Goal: Task Accomplishment & Management: Use online tool/utility

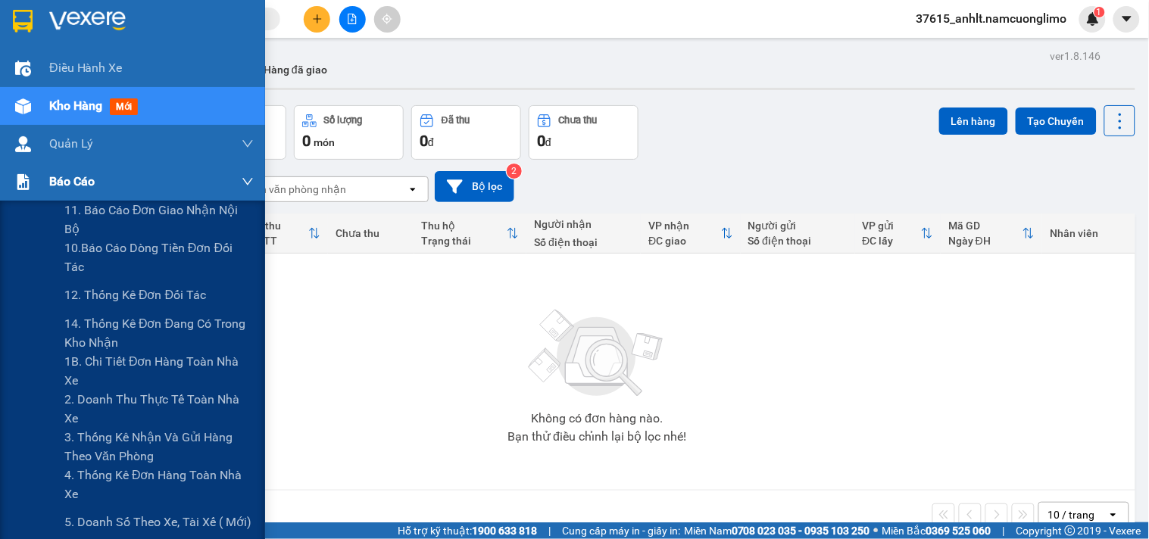
click at [78, 184] on span "Báo cáo" at bounding box center [71, 181] width 45 height 19
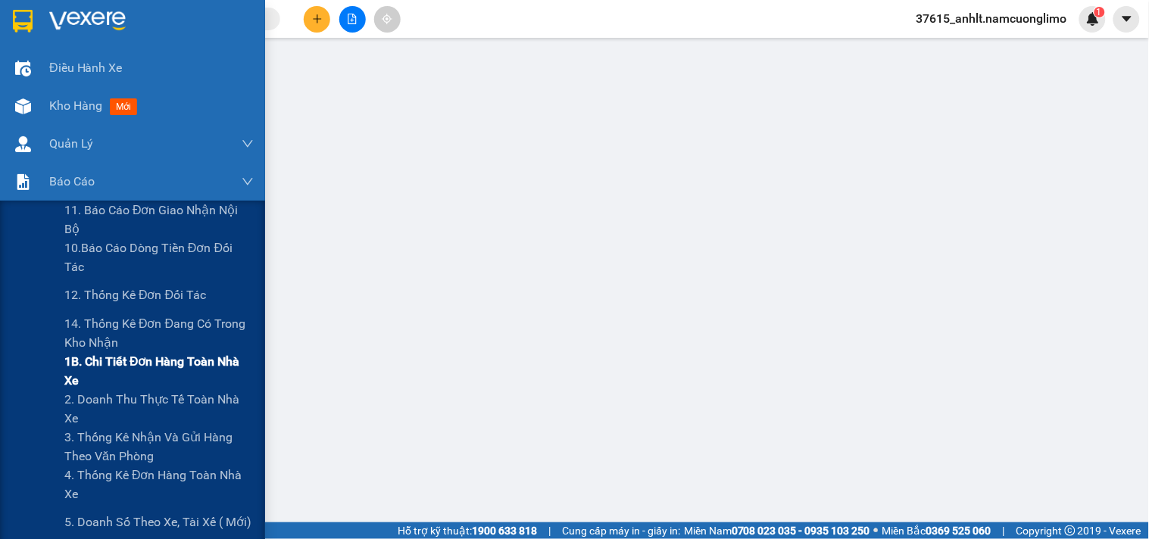
click at [109, 367] on span "1B. Chi tiết đơn hàng toàn nhà xe" at bounding box center [158, 371] width 189 height 38
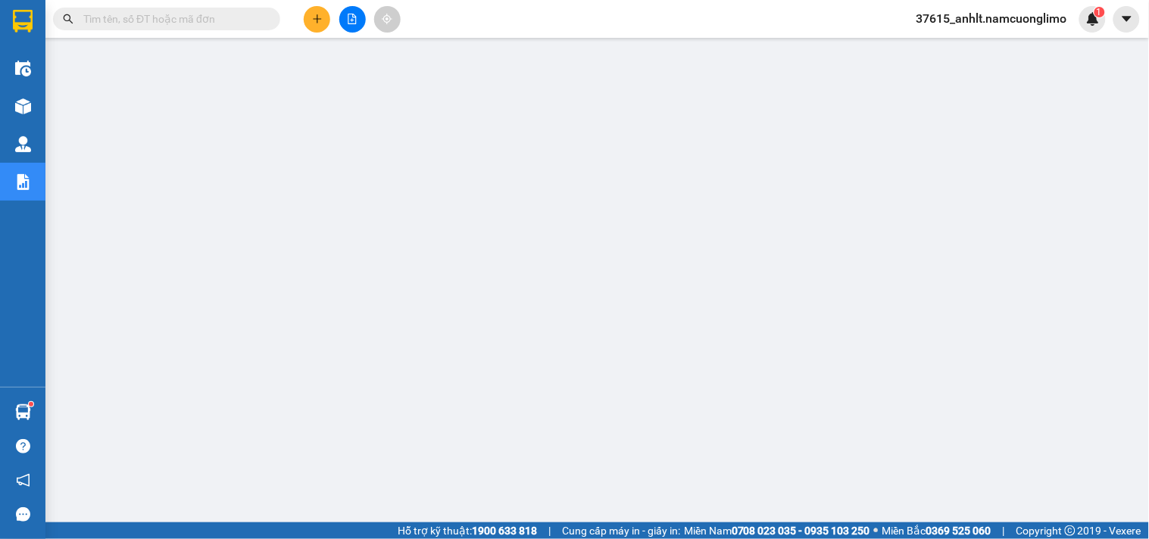
click at [245, 12] on input "text" at bounding box center [172, 19] width 179 height 17
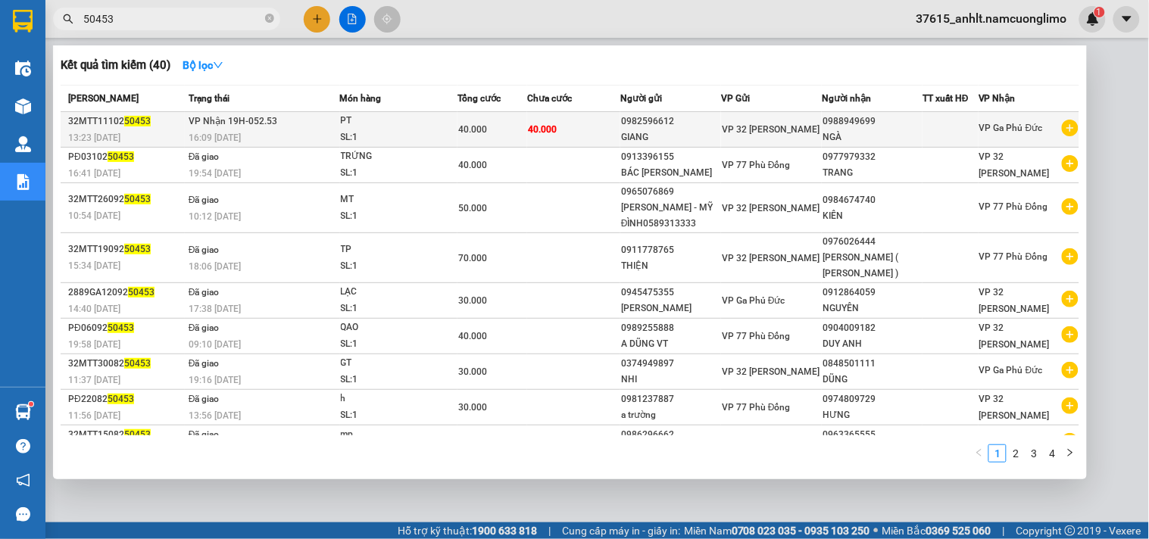
type input "50453"
click at [516, 145] on td "40.000" at bounding box center [493, 130] width 70 height 36
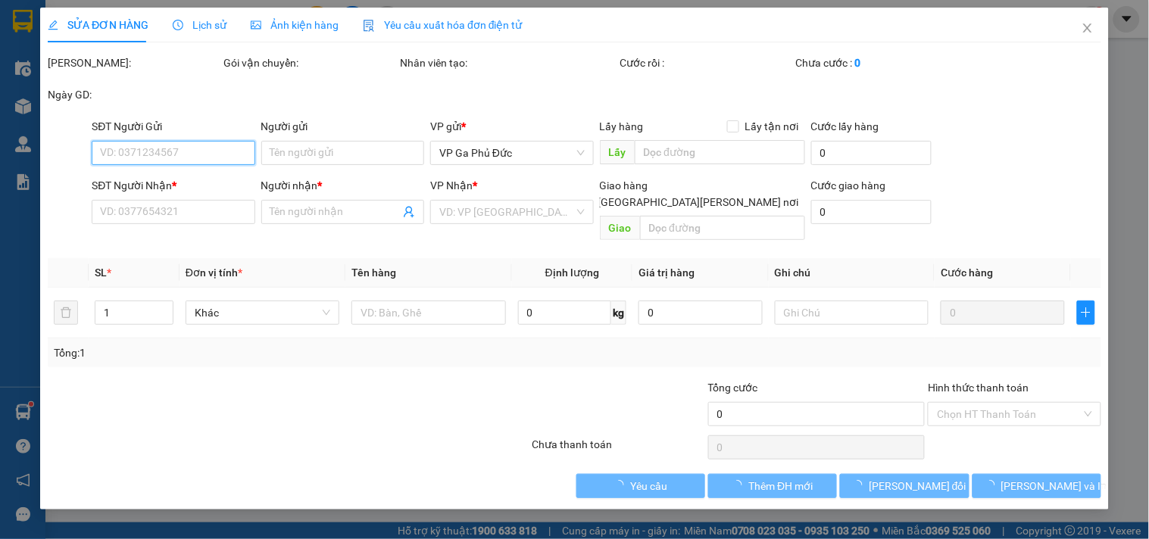
type input "0982596612"
type input "GIANG"
type input "0988949699"
type input "NGÀ"
type input "40.000"
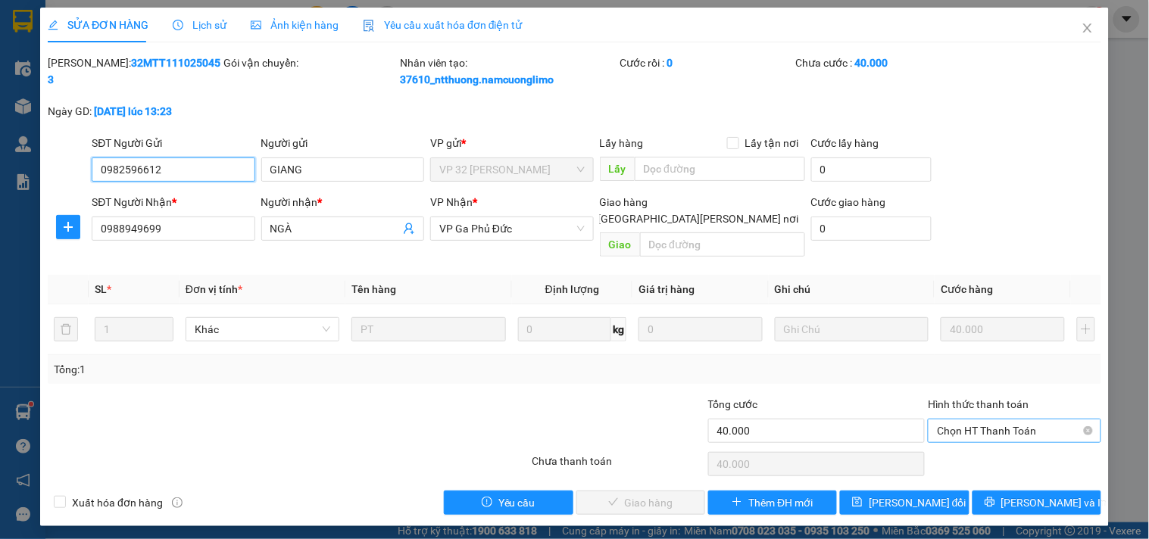
click at [1006, 420] on span "Chọn HT Thanh Toán" at bounding box center [1014, 431] width 155 height 23
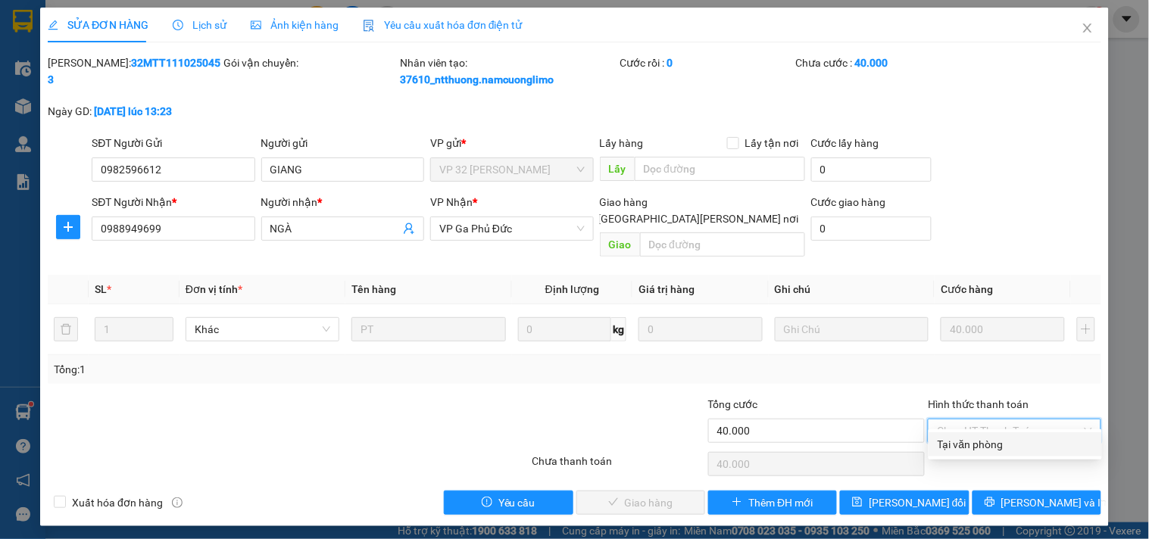
click at [990, 442] on div "Tại văn phòng" at bounding box center [1015, 444] width 155 height 17
type input "0"
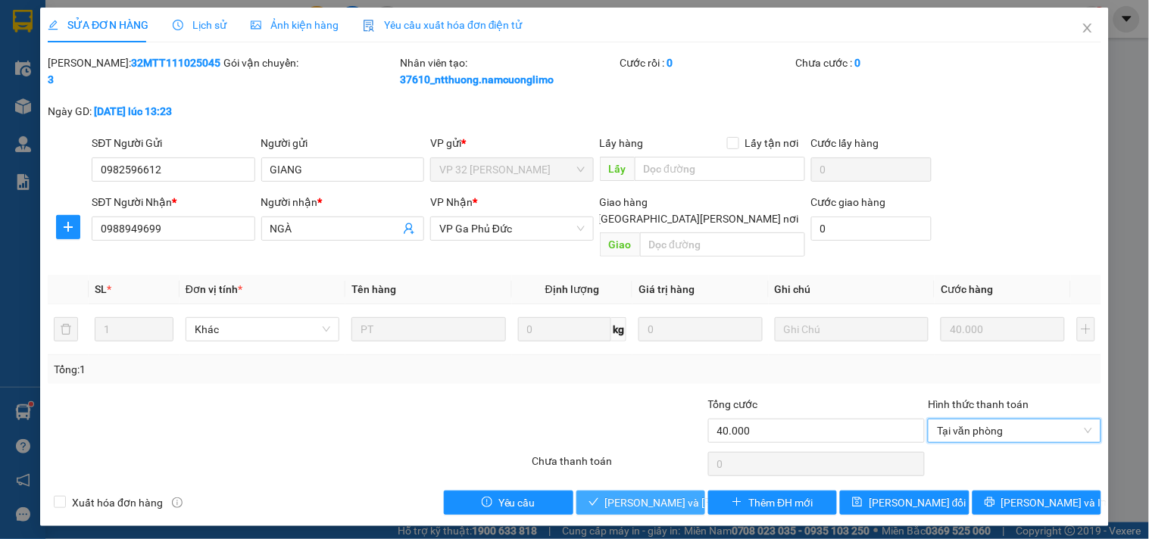
drag, startPoint x: 674, startPoint y: 486, endPoint x: 652, endPoint y: 517, distance: 38.5
click at [672, 495] on span "[PERSON_NAME] và [PERSON_NAME] hàng" at bounding box center [707, 503] width 205 height 17
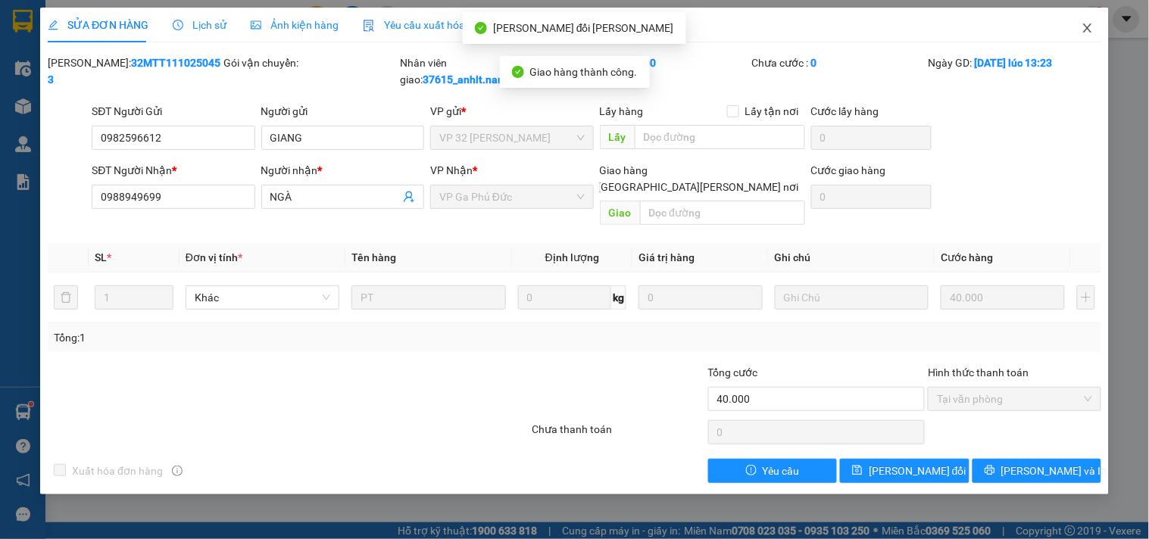
click at [1087, 27] on icon "close" at bounding box center [1087, 27] width 8 height 9
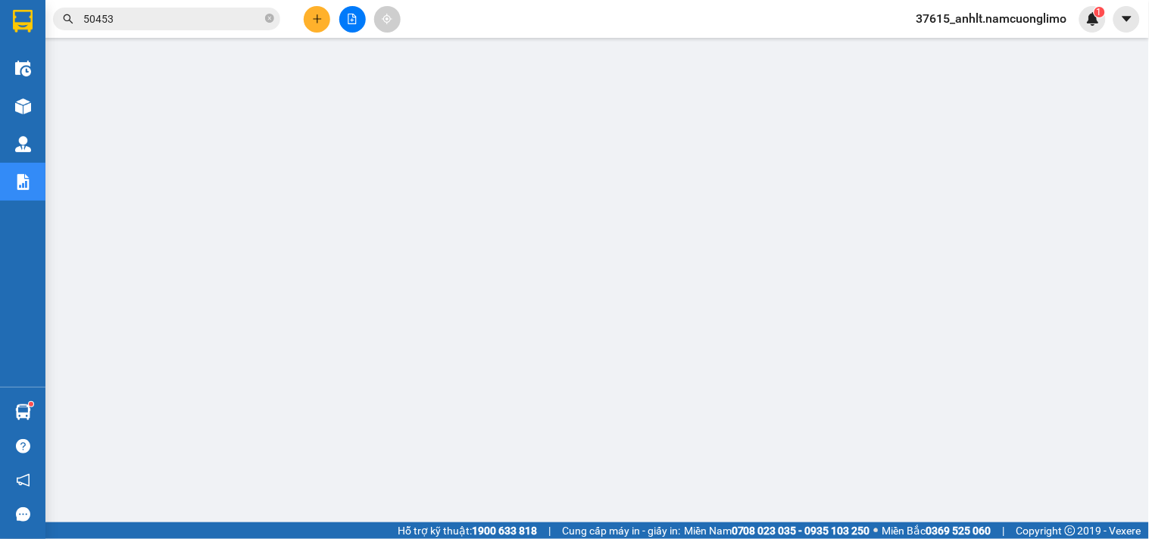
drag, startPoint x: 270, startPoint y: 23, endPoint x: 249, endPoint y: 0, distance: 31.6
click at [270, 23] on icon "close-circle" at bounding box center [269, 18] width 9 height 9
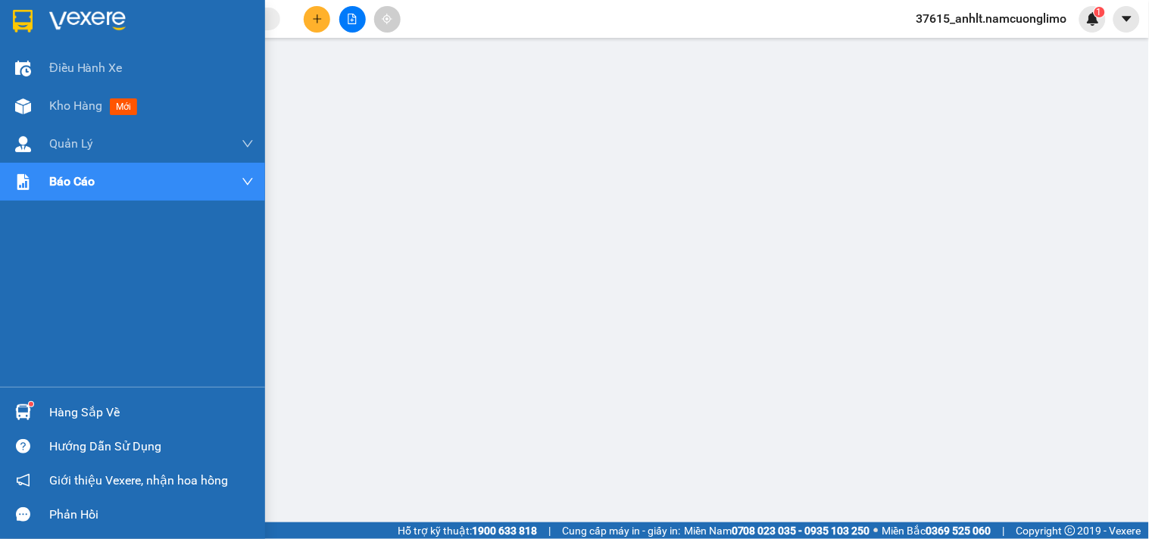
click at [30, 19] on img at bounding box center [23, 21] width 20 height 23
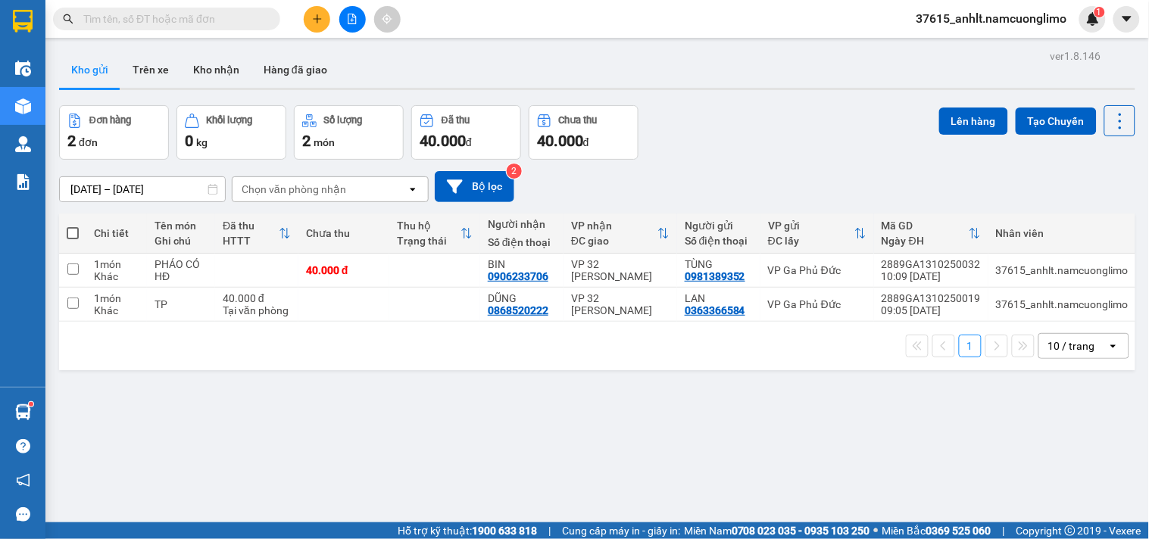
click at [68, 233] on span at bounding box center [73, 233] width 12 height 12
click at [73, 226] on input "checkbox" at bounding box center [73, 226] width 0 height 0
checkbox input "true"
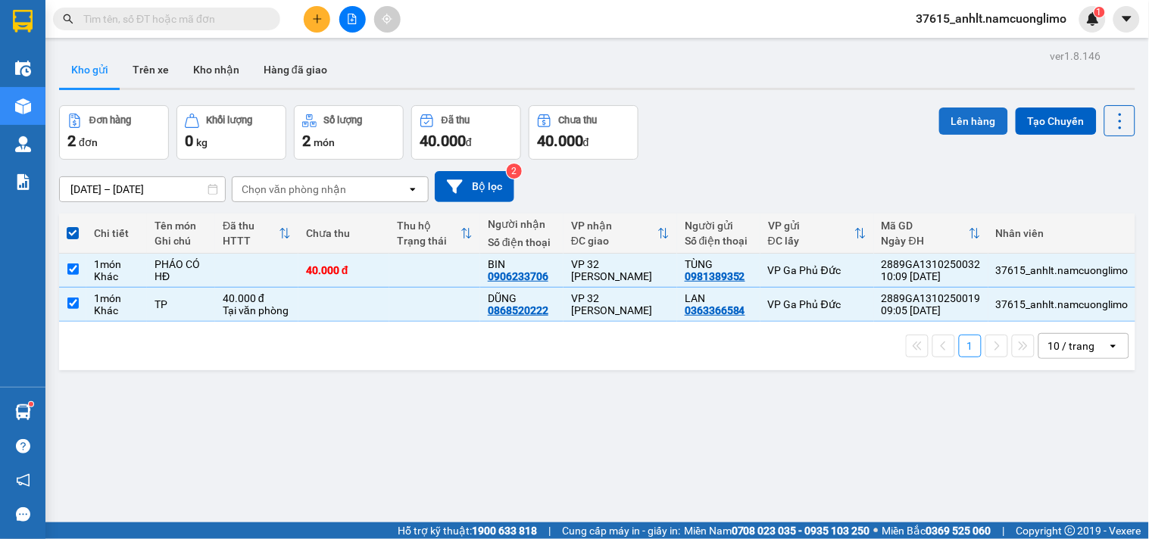
click at [964, 124] on button "Lên hàng" at bounding box center [974, 121] width 69 height 27
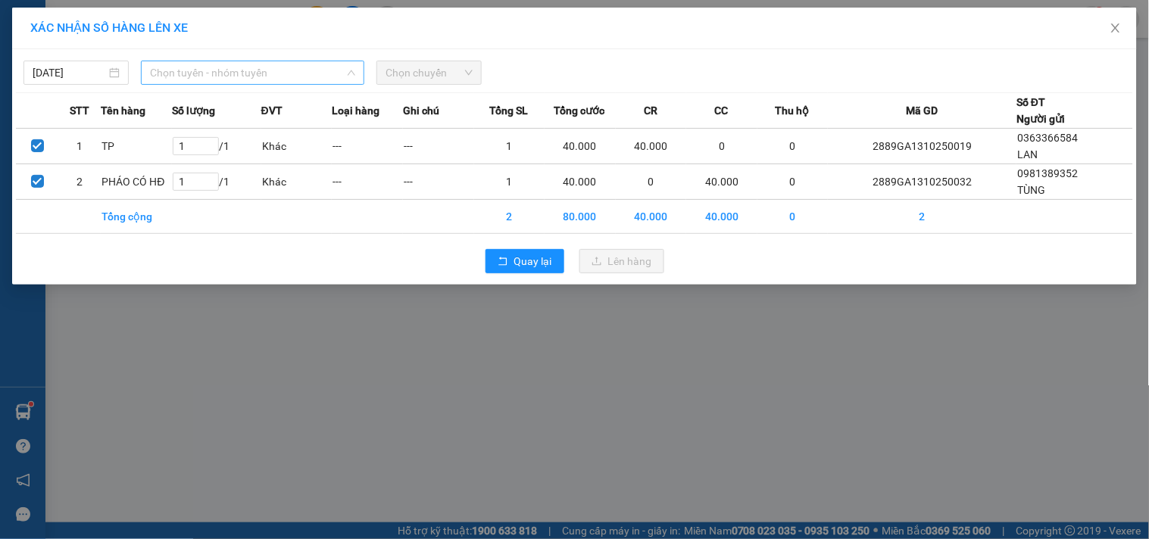
click at [291, 73] on span "Chọn tuyến - nhóm tuyến" at bounding box center [252, 72] width 205 height 23
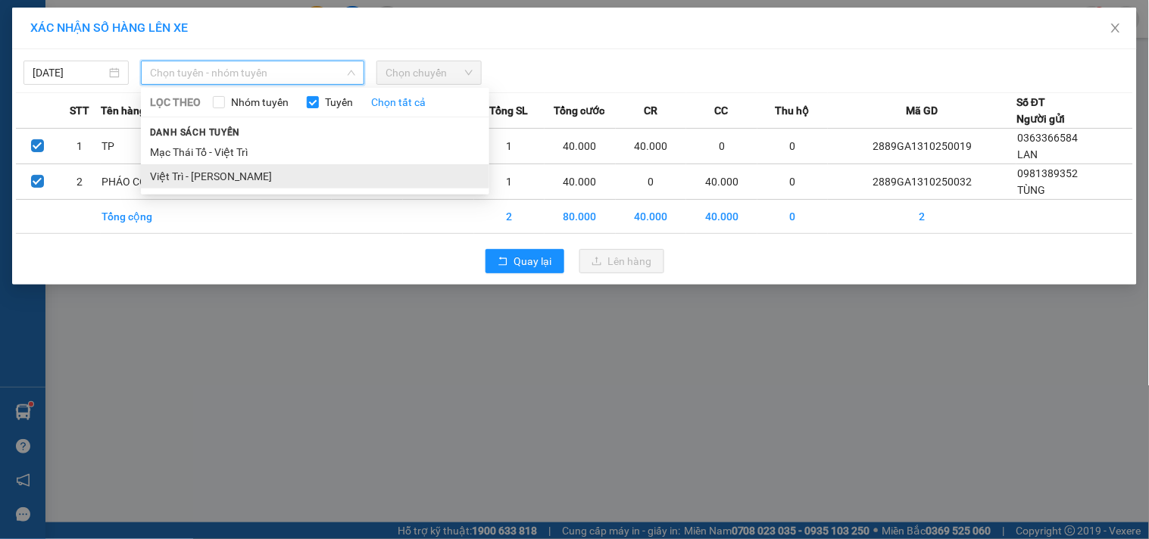
click at [218, 174] on li "Việt Trì - [PERSON_NAME]" at bounding box center [315, 176] width 349 height 24
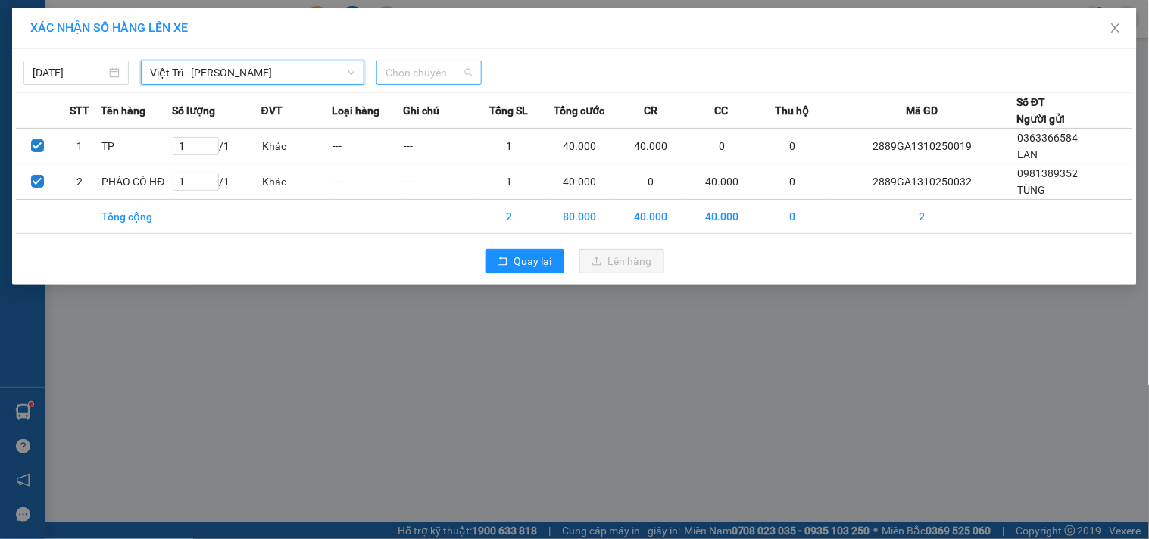
click at [409, 76] on span "Chọn chuyến" at bounding box center [429, 72] width 87 height 23
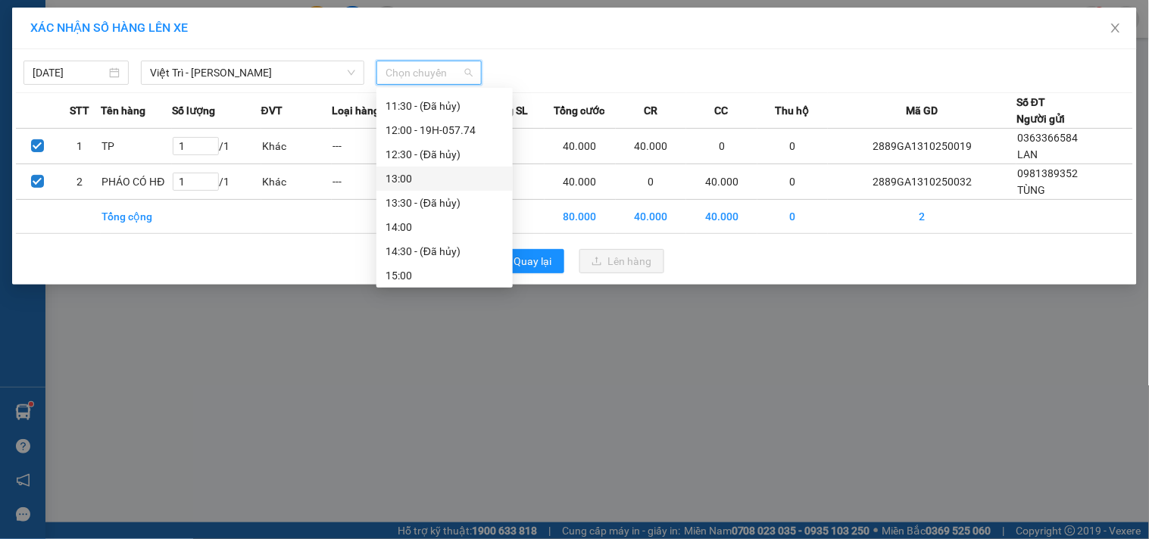
scroll to position [252, 0]
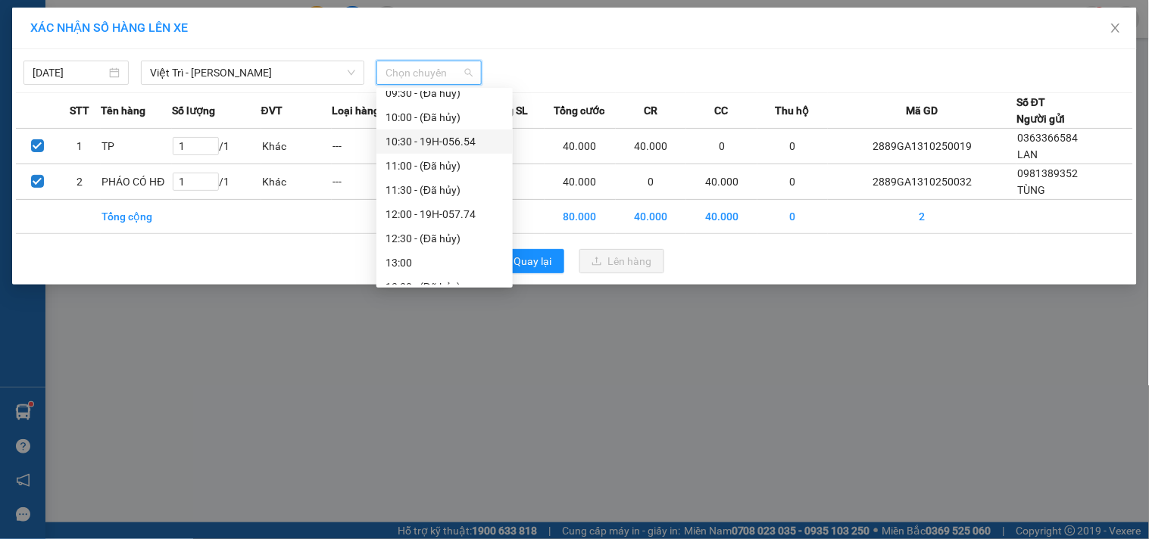
click at [468, 141] on div "10:30 - 19H-056.54" at bounding box center [445, 141] width 118 height 17
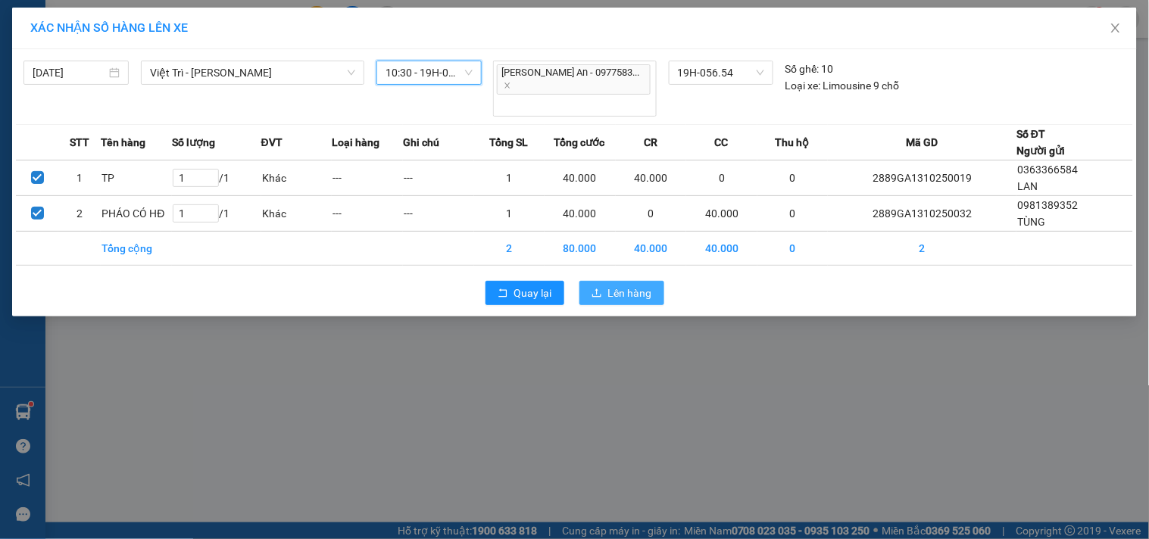
click at [627, 285] on span "Lên hàng" at bounding box center [630, 293] width 44 height 17
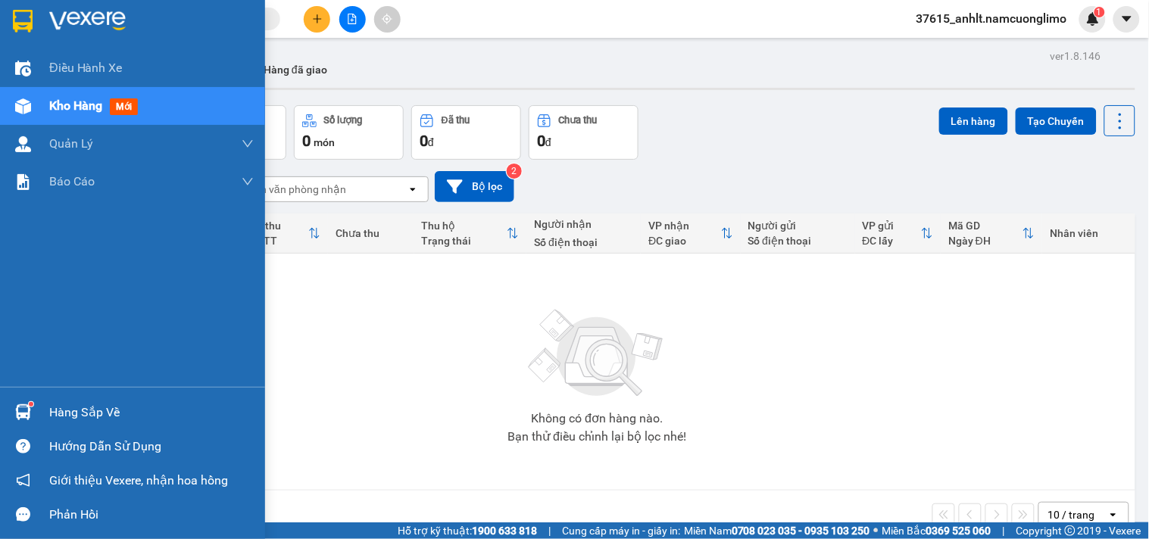
drag, startPoint x: 48, startPoint y: 406, endPoint x: 83, endPoint y: 457, distance: 61.6
click at [49, 408] on div "Hàng sắp về" at bounding box center [151, 413] width 205 height 23
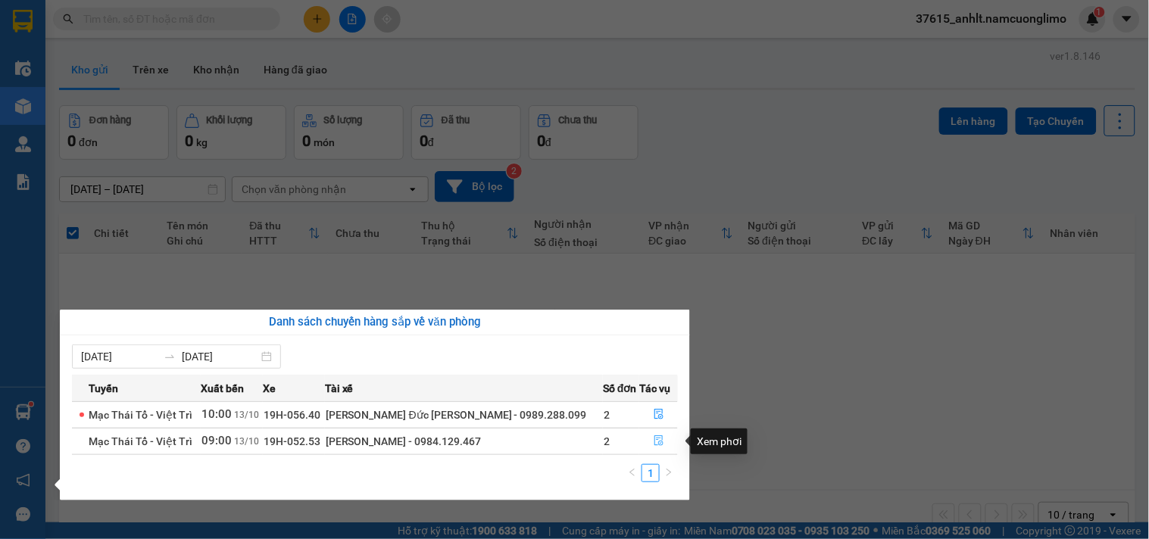
click at [654, 446] on icon "file-done" at bounding box center [659, 441] width 11 height 11
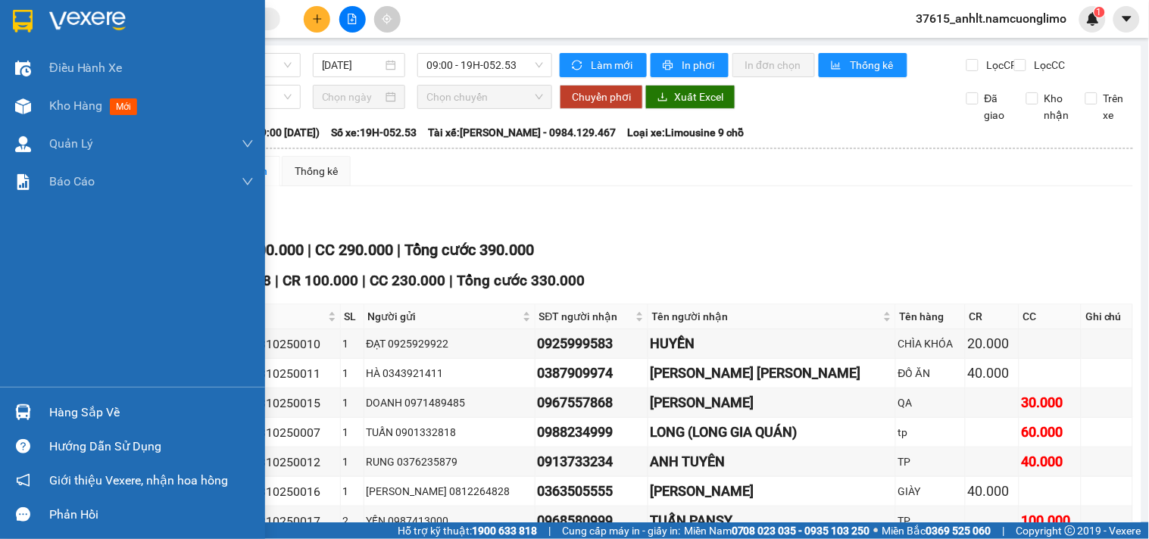
click at [30, 418] on img at bounding box center [23, 413] width 16 height 16
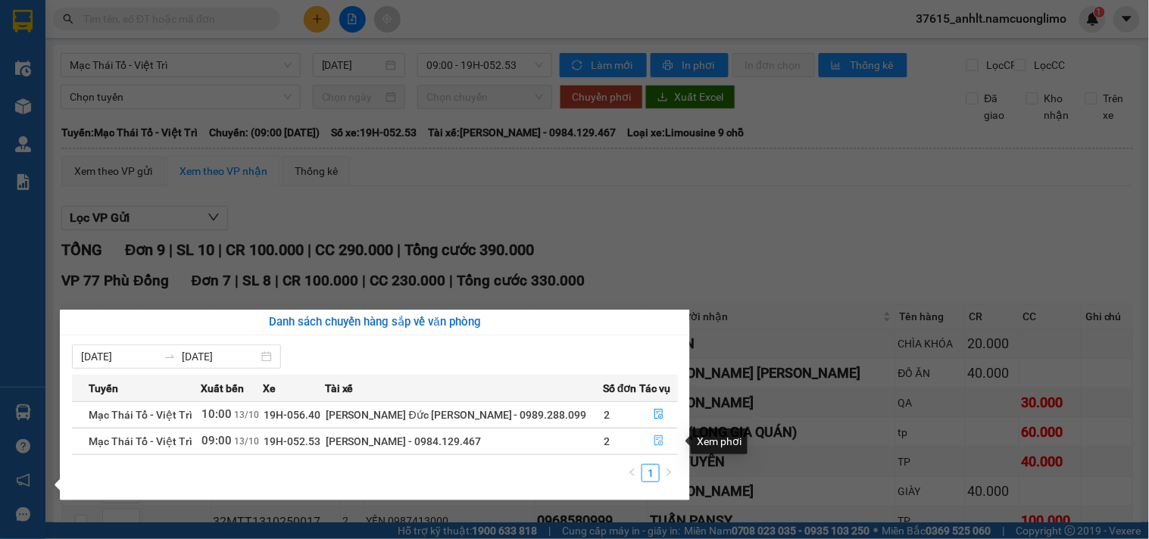
click at [660, 445] on button "button" at bounding box center [658, 442] width 37 height 24
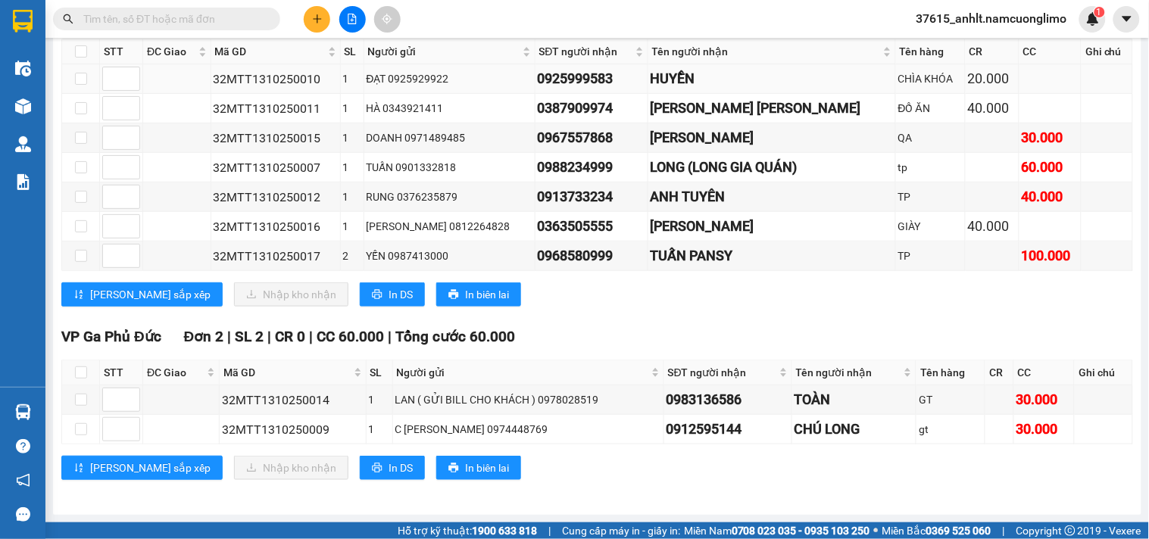
scroll to position [281, 0]
click at [84, 372] on input "checkbox" at bounding box center [81, 373] width 12 height 12
checkbox input "true"
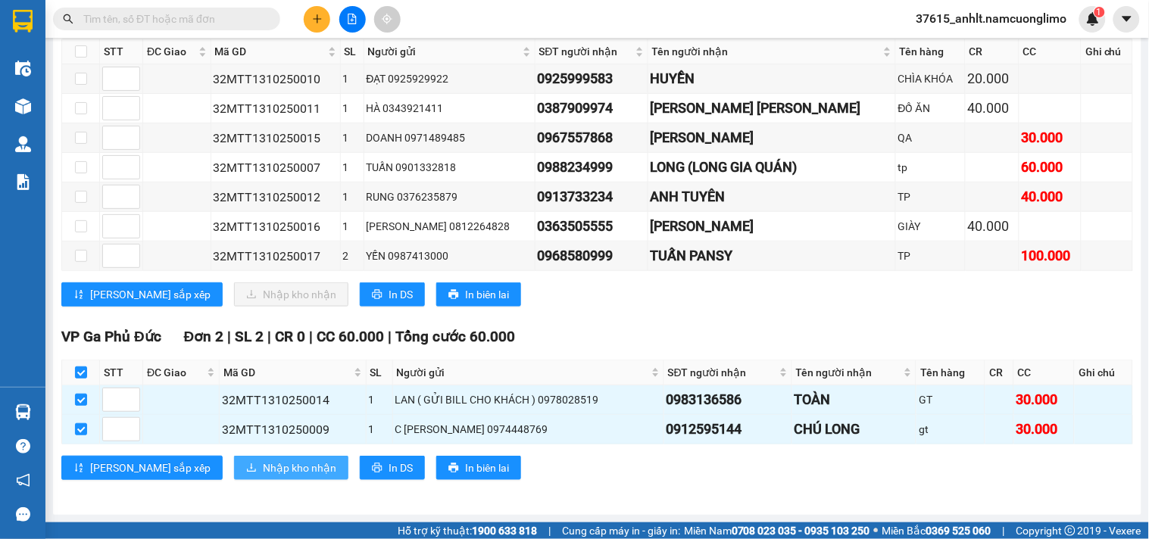
click at [263, 473] on span "Nhập kho nhận" at bounding box center [299, 468] width 73 height 17
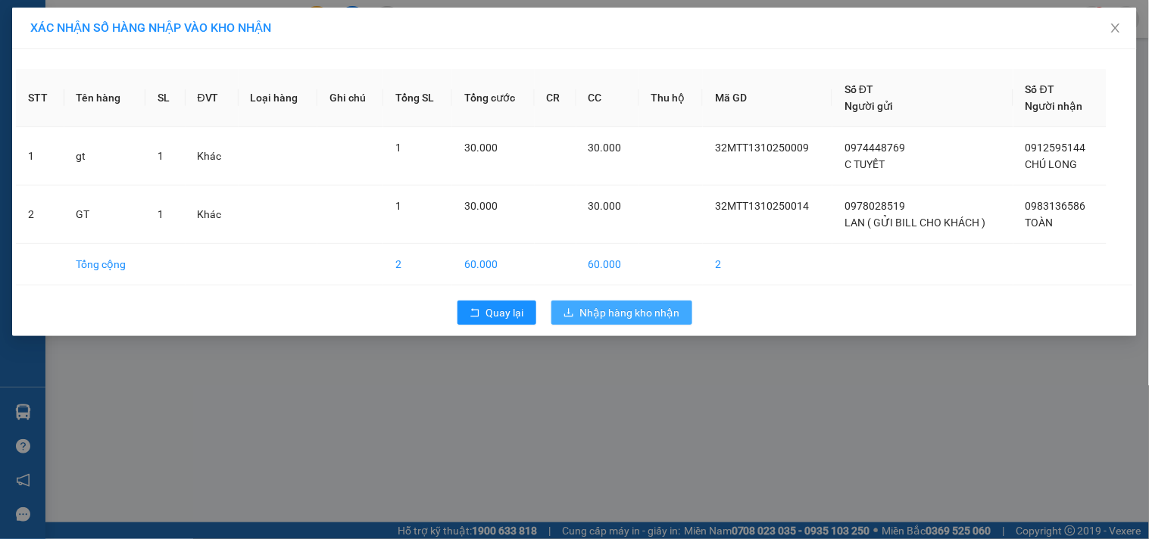
click at [656, 308] on span "Nhập hàng kho nhận" at bounding box center [630, 313] width 100 height 17
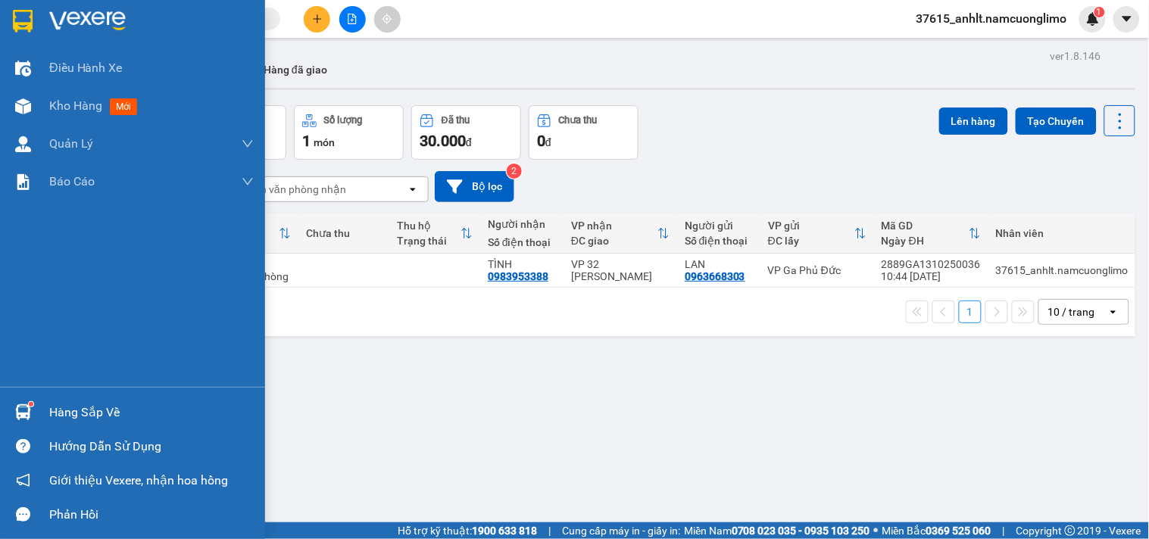
click at [17, 26] on img at bounding box center [23, 21] width 20 height 23
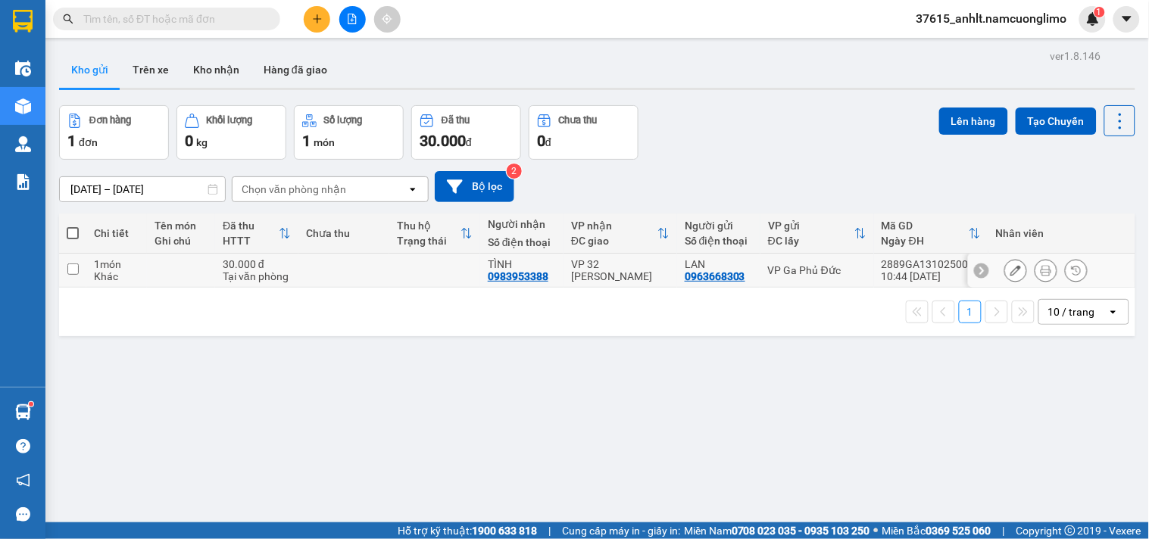
click at [72, 275] on input "checkbox" at bounding box center [72, 269] width 11 height 11
checkbox input "true"
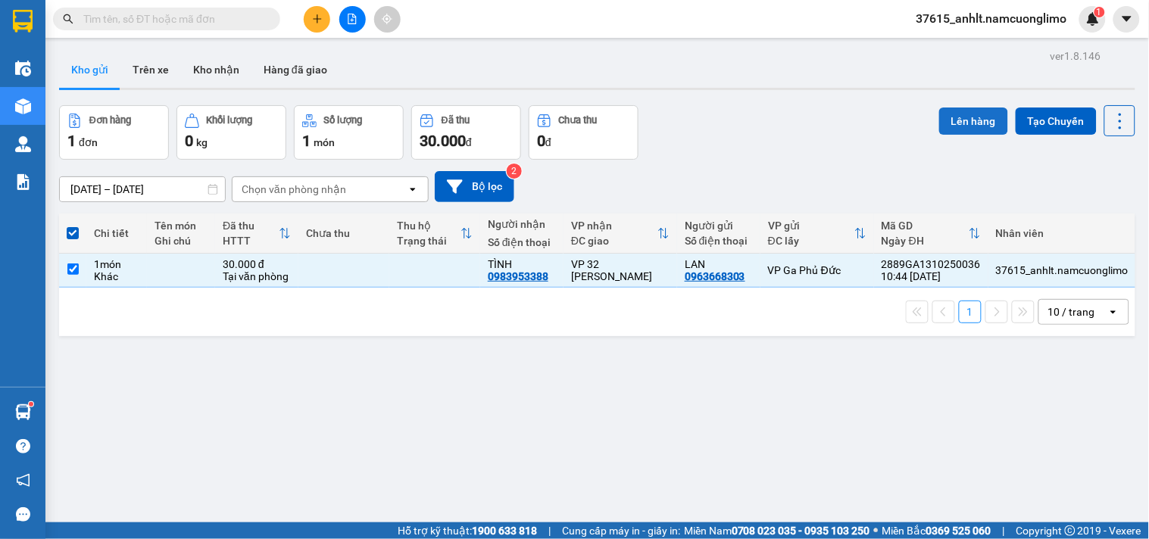
click at [962, 126] on button "Lên hàng" at bounding box center [974, 121] width 69 height 27
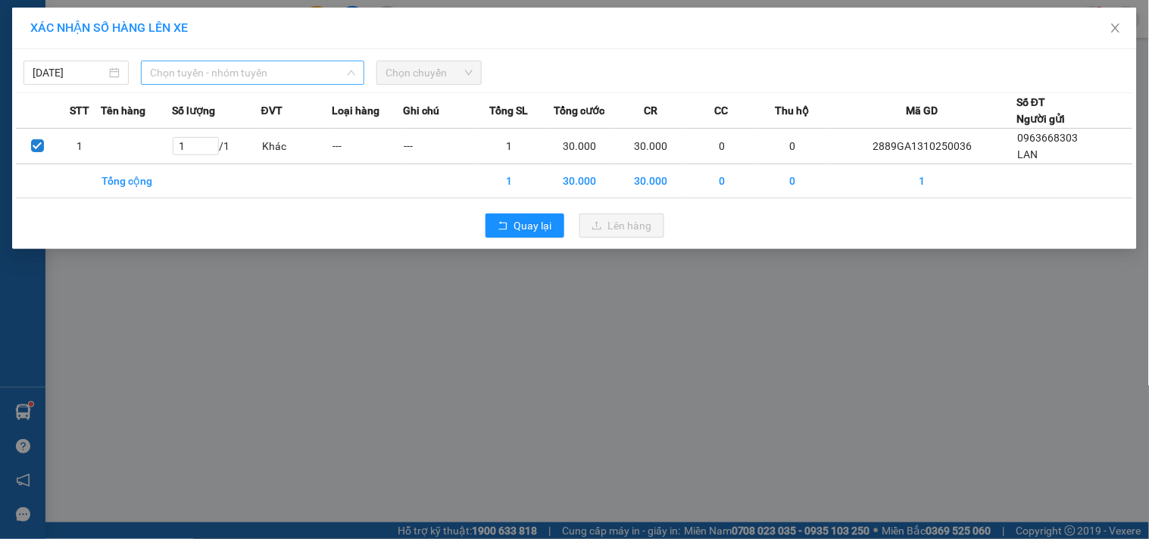
click at [296, 78] on span "Chọn tuyến - nhóm tuyến" at bounding box center [252, 72] width 205 height 23
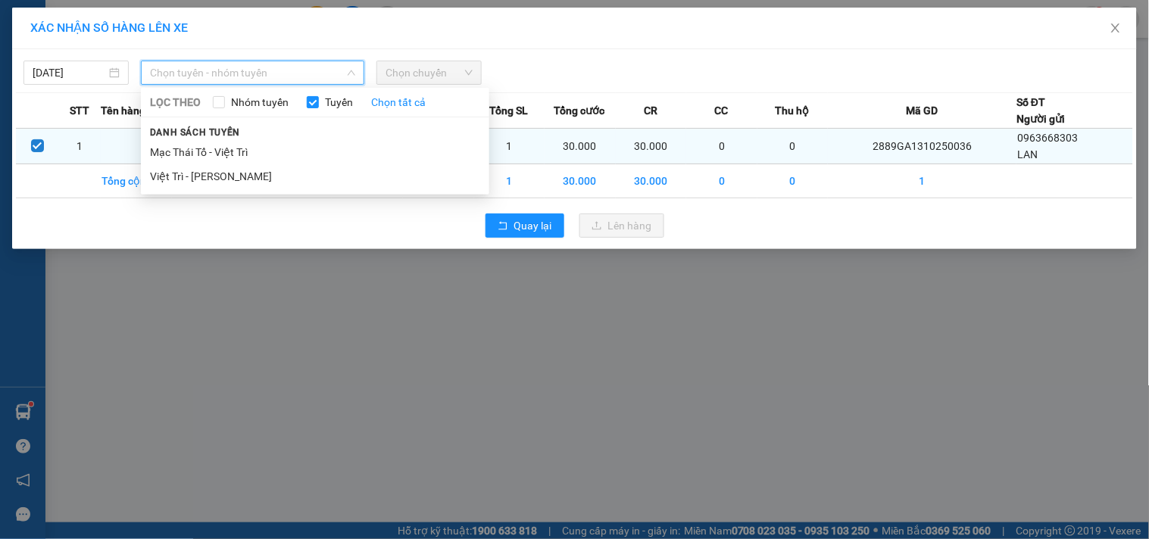
drag, startPoint x: 233, startPoint y: 172, endPoint x: 510, endPoint y: 134, distance: 279.9
click at [230, 173] on li "Việt Trì - [PERSON_NAME]" at bounding box center [315, 176] width 349 height 24
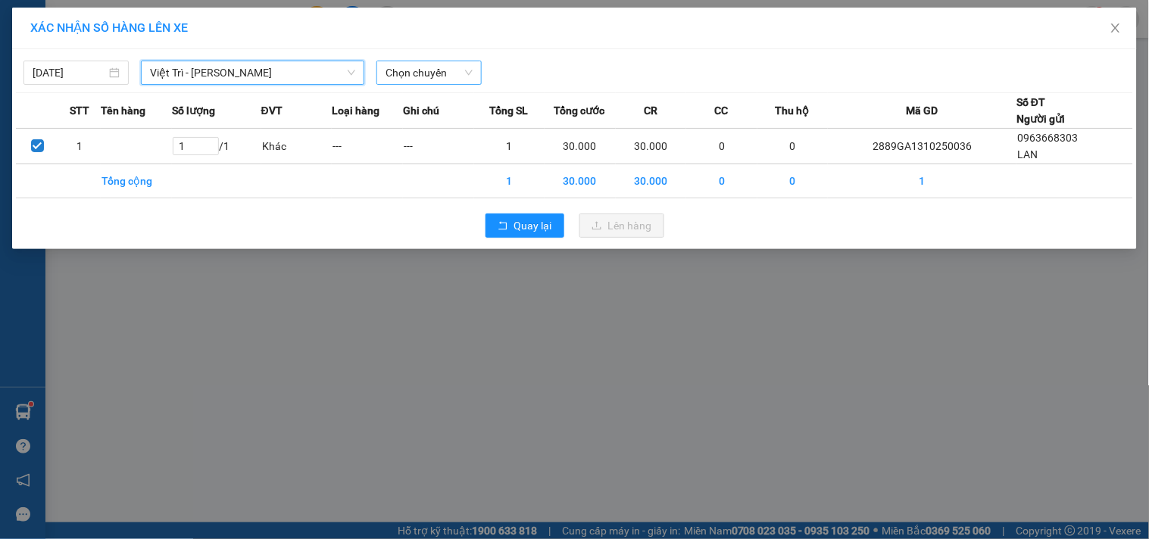
click at [451, 78] on span "Chọn chuyến" at bounding box center [429, 72] width 87 height 23
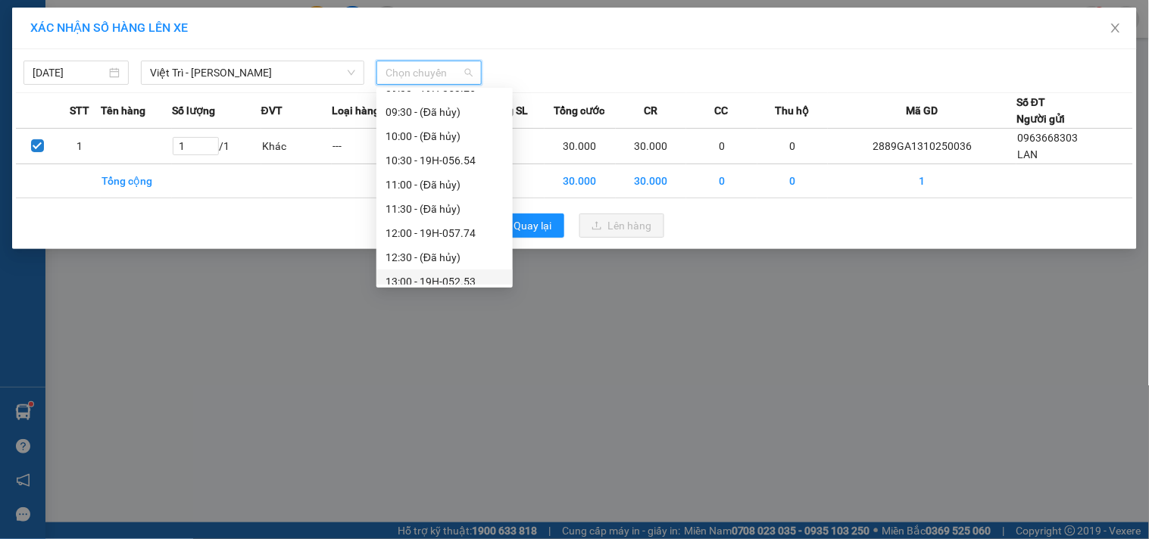
scroll to position [336, 0]
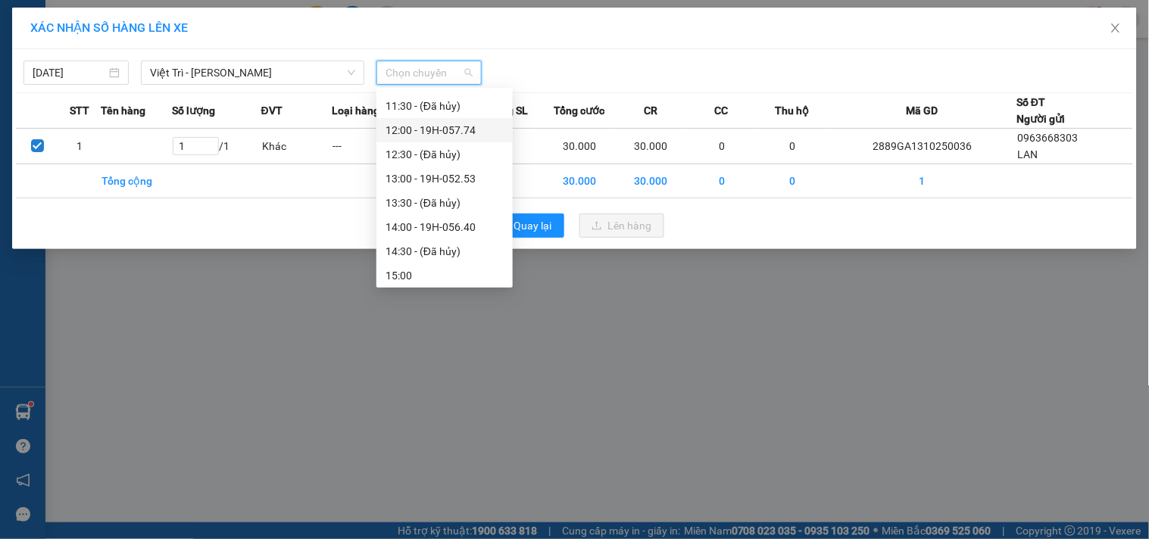
click at [467, 132] on div "12:00 - 19H-057.74" at bounding box center [445, 130] width 118 height 17
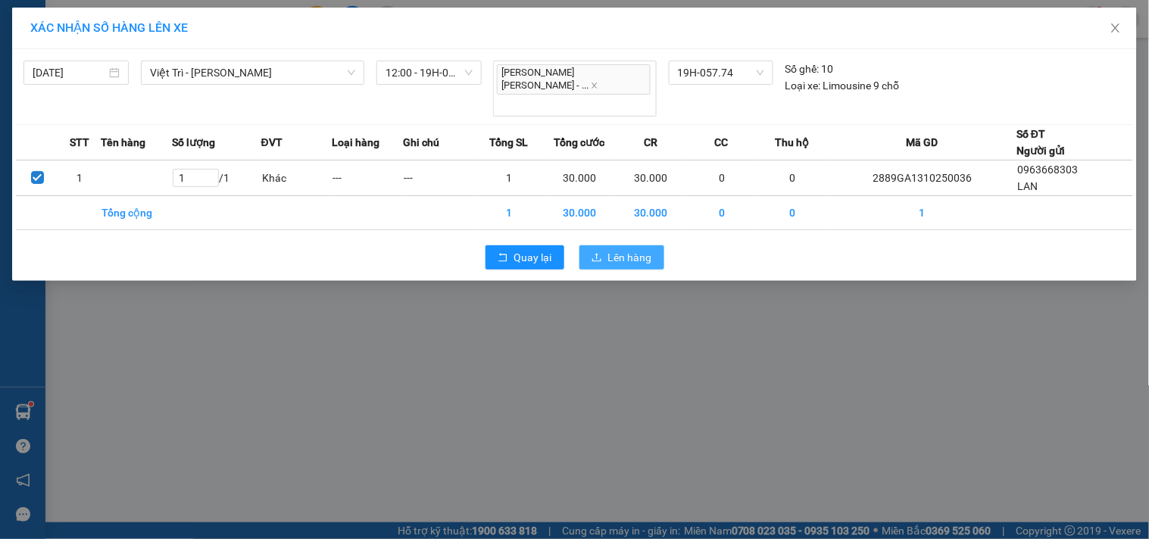
click at [635, 249] on span "Lên hàng" at bounding box center [630, 257] width 44 height 17
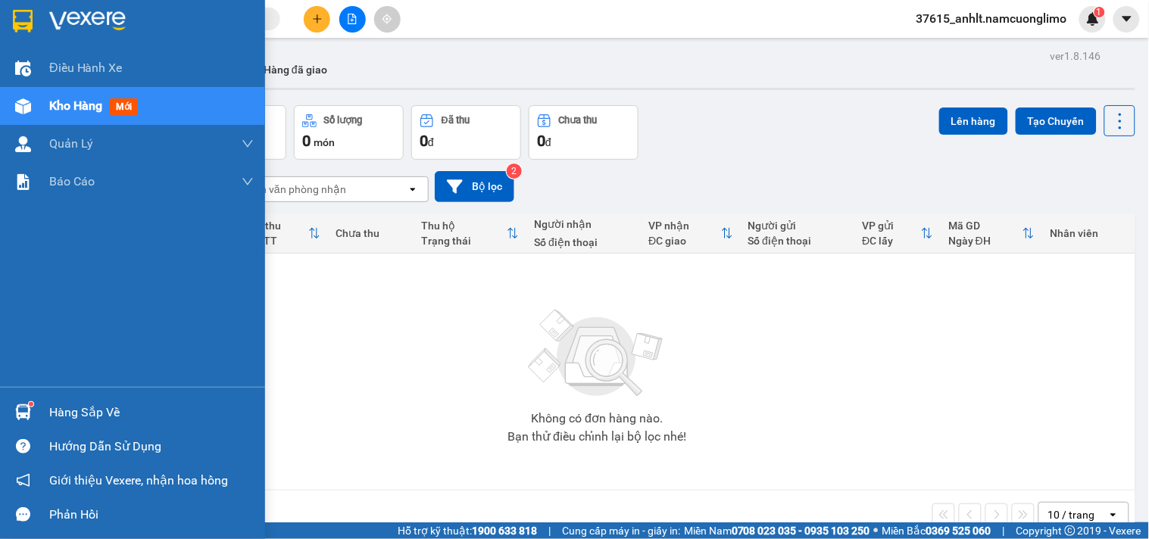
click at [98, 411] on div "Hàng sắp về" at bounding box center [151, 413] width 205 height 23
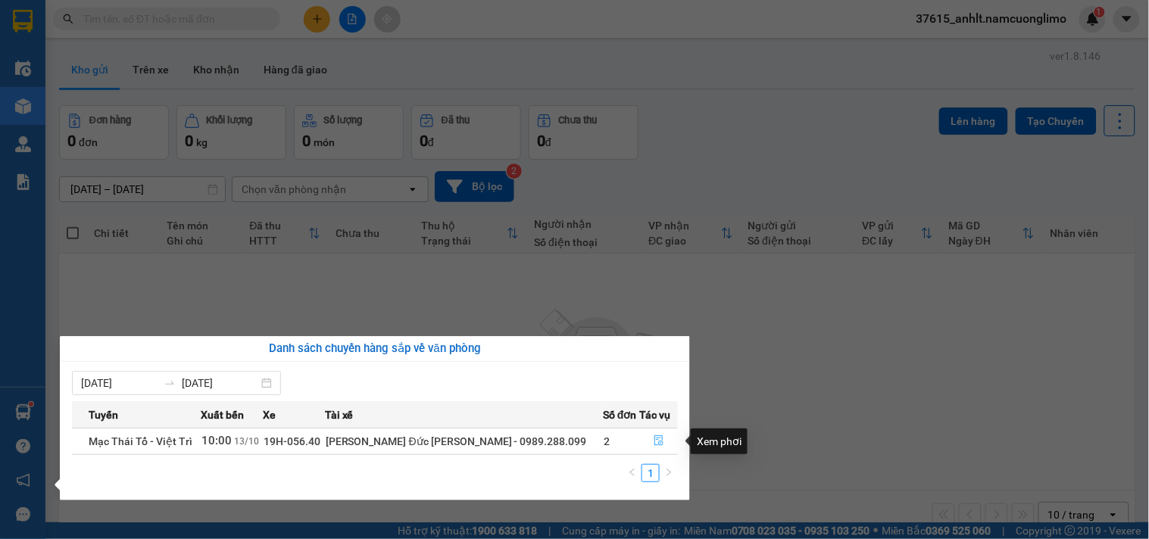
click at [646, 436] on button "button" at bounding box center [658, 442] width 37 height 24
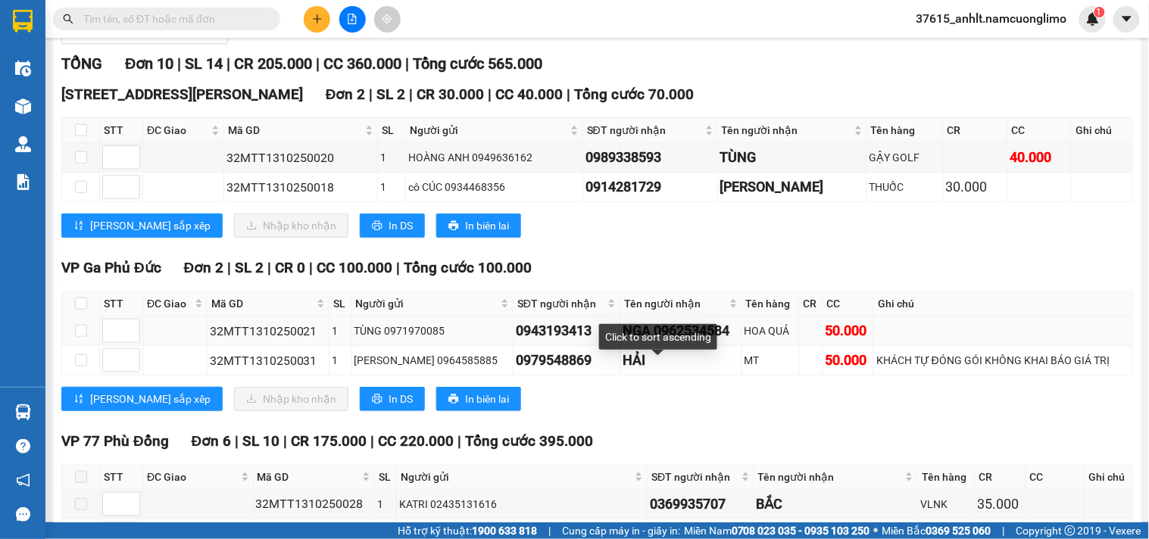
scroll to position [300, 0]
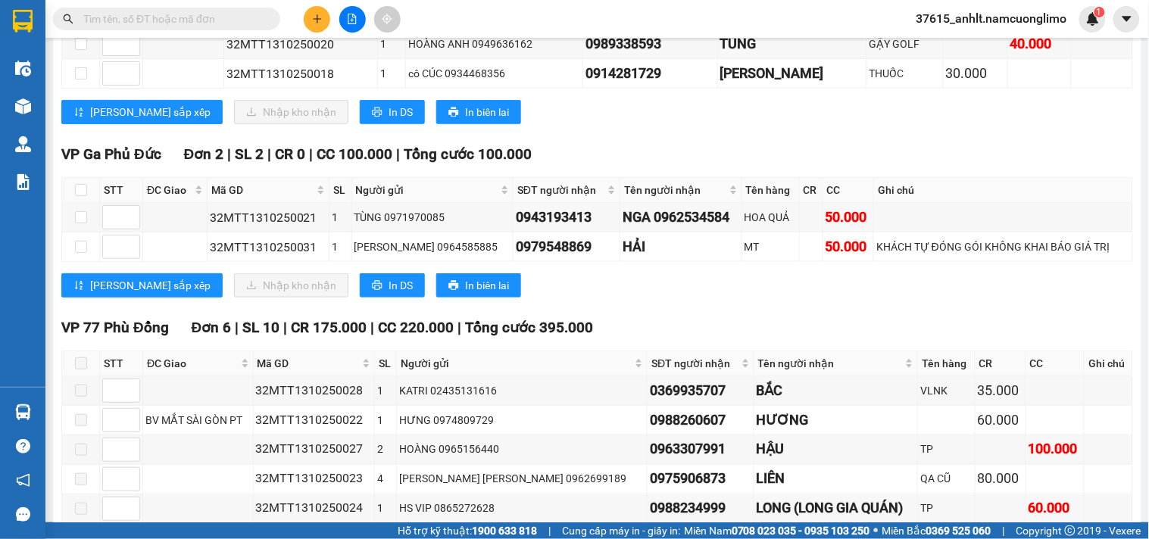
paste input "0339229699"
type input "0339229699"
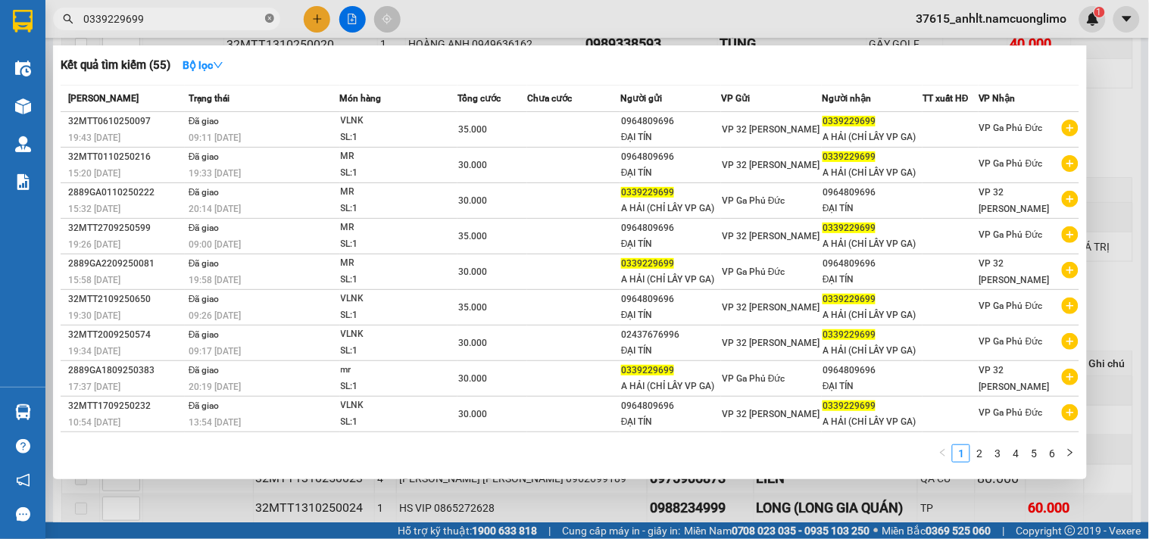
click at [268, 19] on icon "close-circle" at bounding box center [269, 18] width 9 height 9
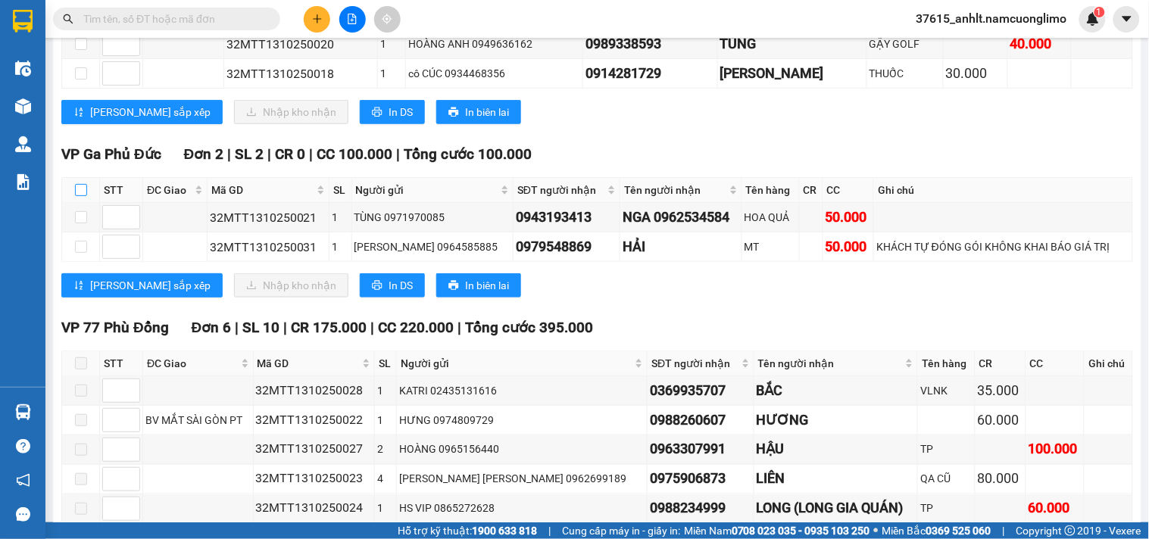
click at [77, 196] on input "checkbox" at bounding box center [81, 190] width 12 height 12
checkbox input "true"
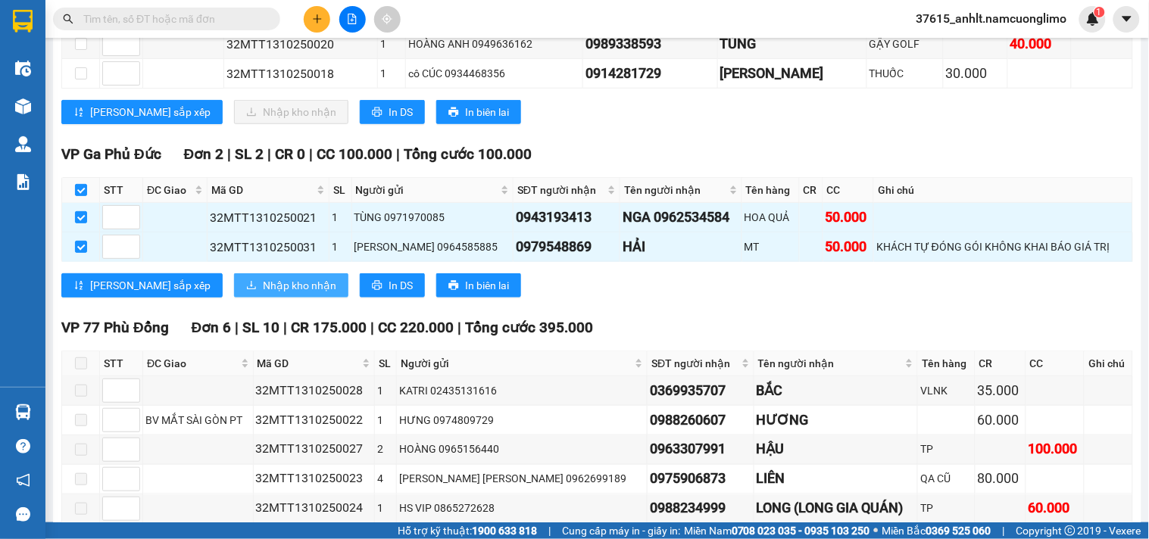
click at [263, 294] on span "Nhập kho nhận" at bounding box center [299, 285] width 73 height 17
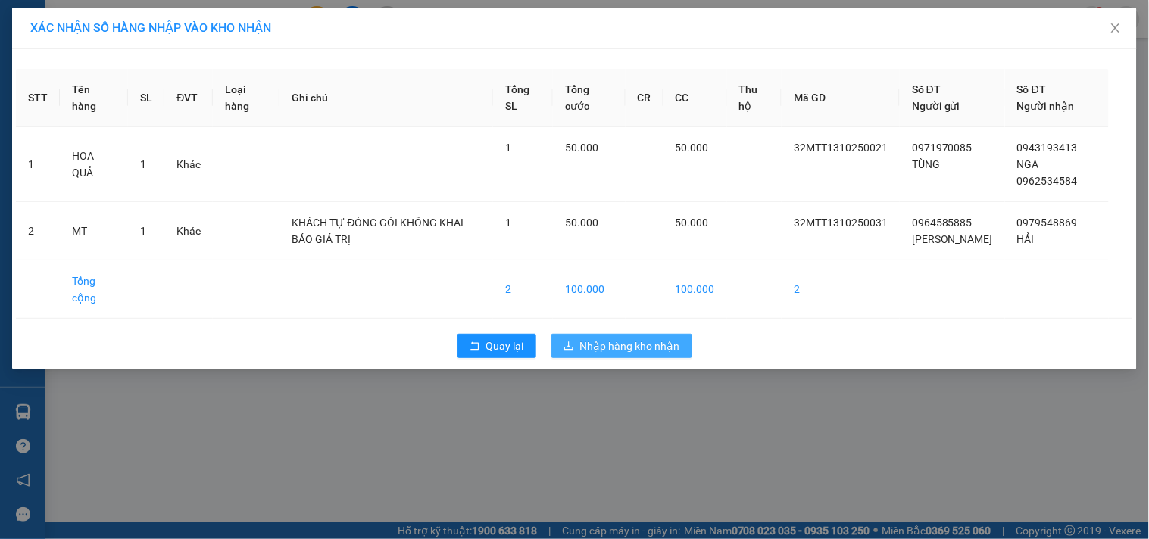
click at [639, 355] on span "Nhập hàng kho nhận" at bounding box center [630, 346] width 100 height 17
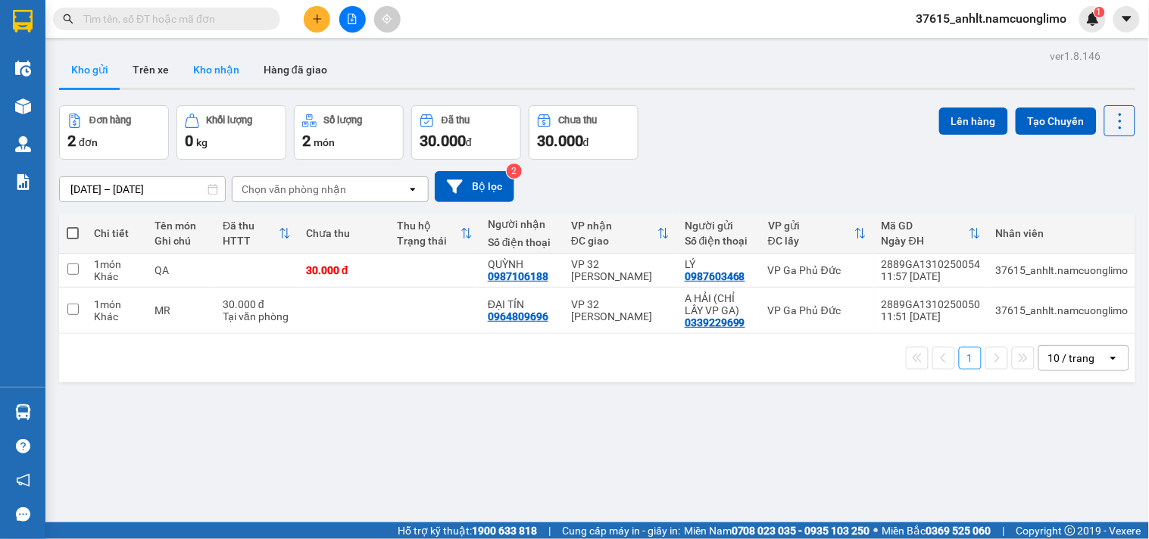
click at [214, 66] on button "Kho nhận" at bounding box center [216, 70] width 70 height 36
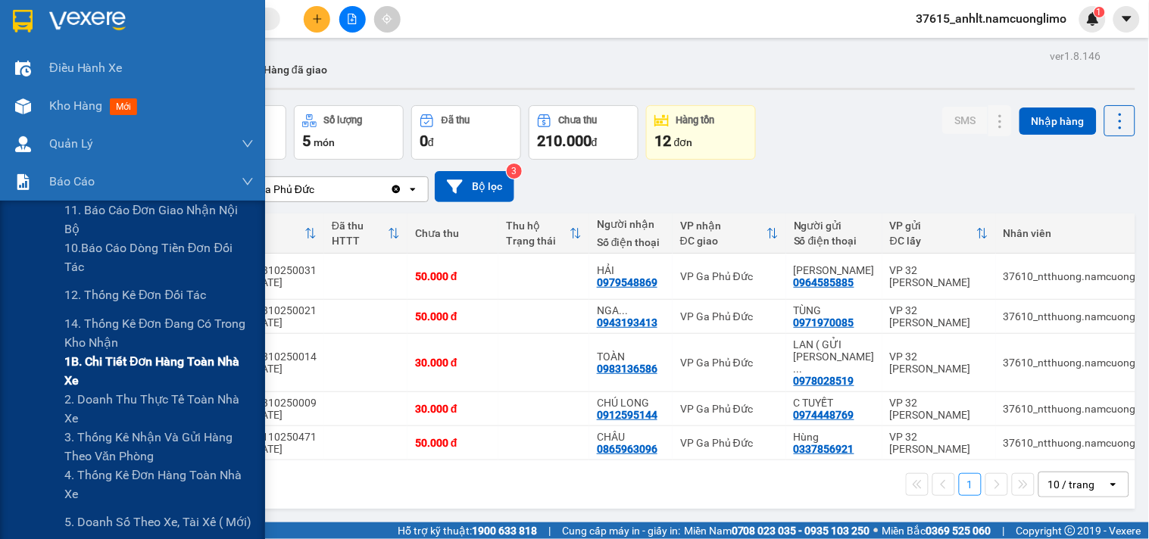
drag, startPoint x: 95, startPoint y: 364, endPoint x: 111, endPoint y: 371, distance: 17.6
click at [97, 365] on span "1B. Chi tiết đơn hàng toàn nhà xe" at bounding box center [158, 371] width 189 height 38
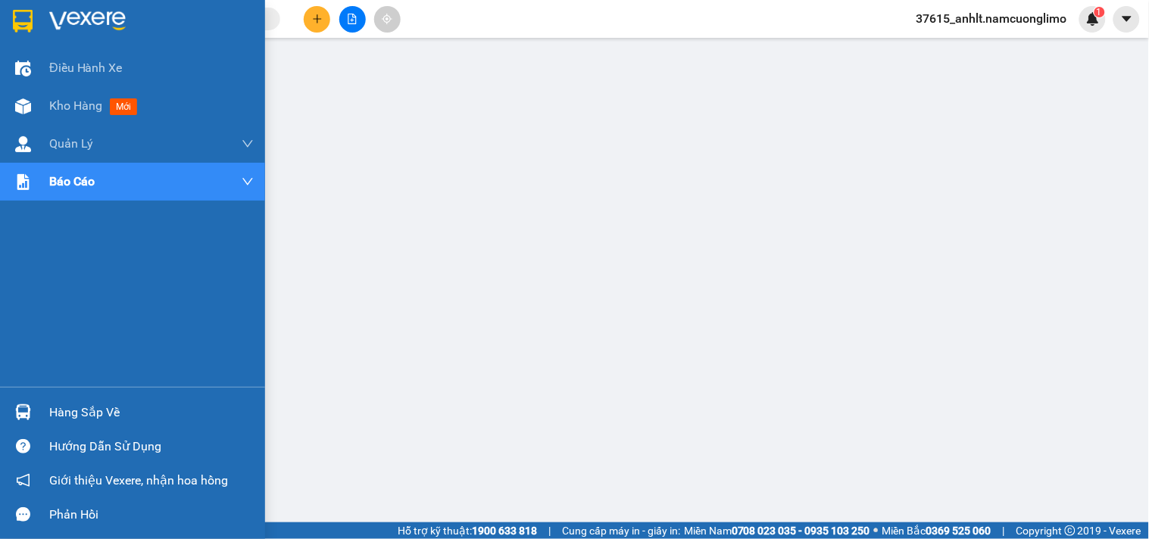
click at [17, 19] on img at bounding box center [23, 21] width 20 height 23
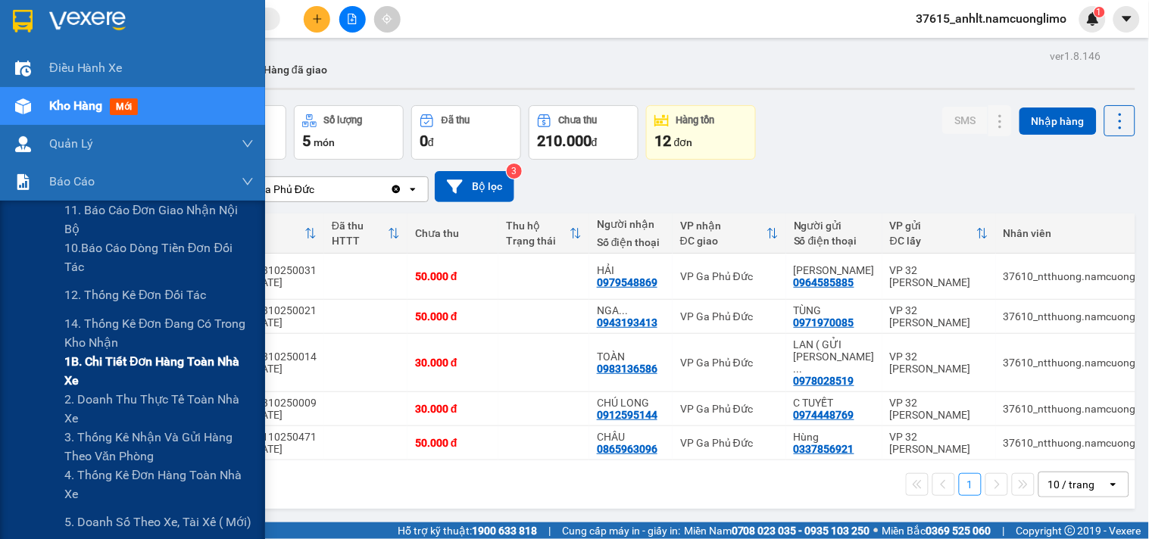
drag, startPoint x: 85, startPoint y: 369, endPoint x: 116, endPoint y: 369, distance: 31.1
click at [86, 369] on span "1B. Chi tiết đơn hàng toàn nhà xe" at bounding box center [158, 371] width 189 height 38
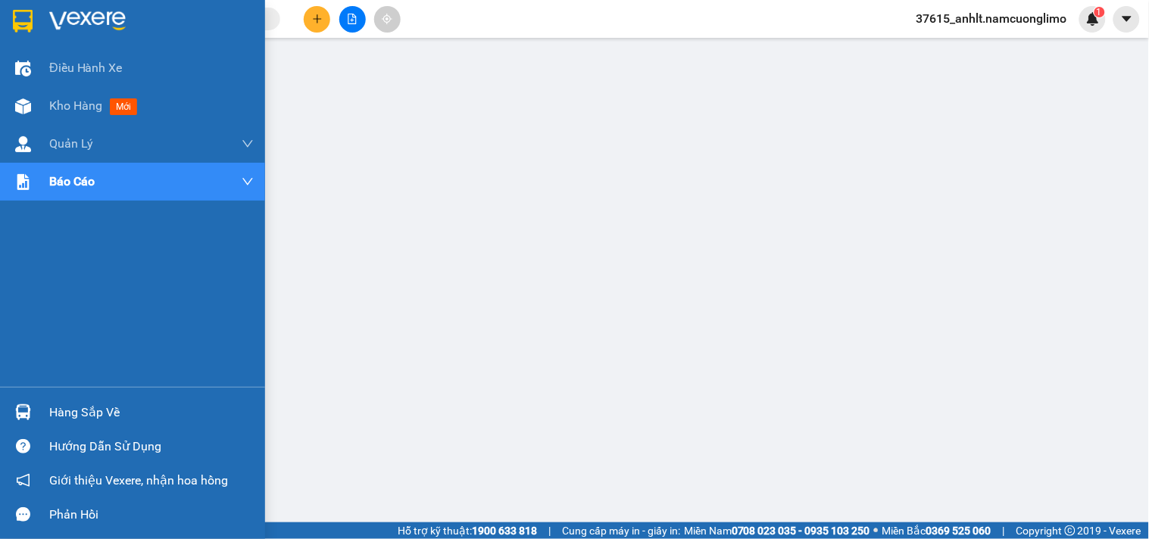
click at [29, 6] on div at bounding box center [132, 24] width 265 height 49
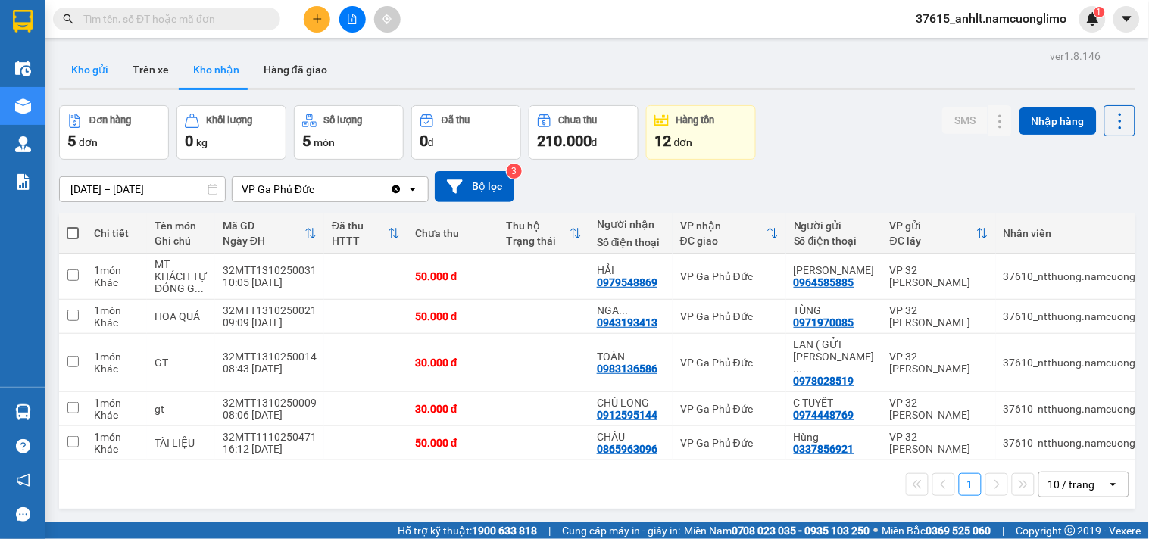
click at [89, 61] on button "Kho gửi" at bounding box center [89, 70] width 61 height 36
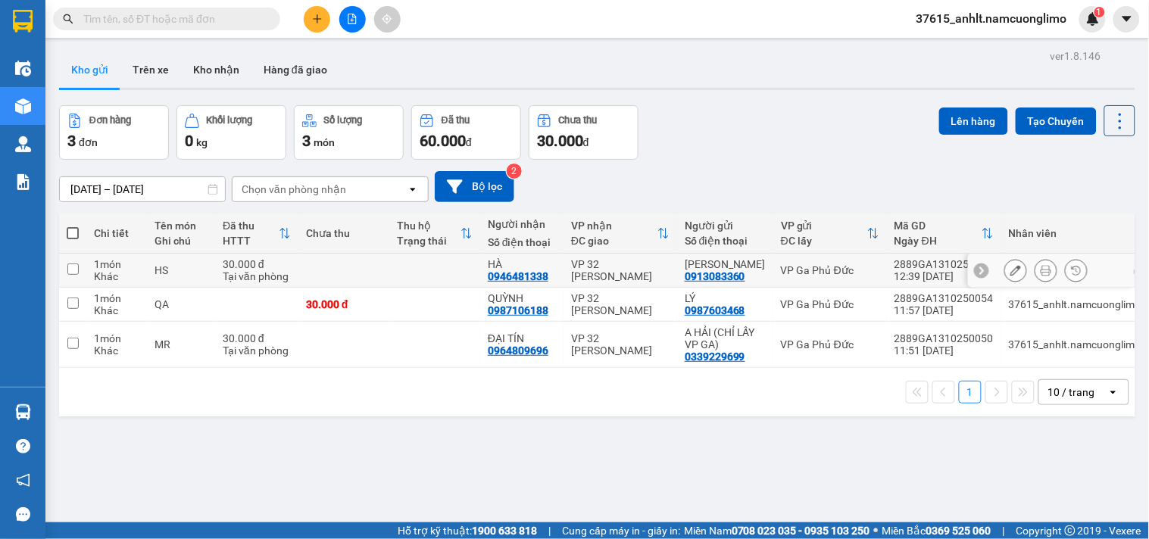
click at [1041, 271] on icon at bounding box center [1046, 270] width 11 height 11
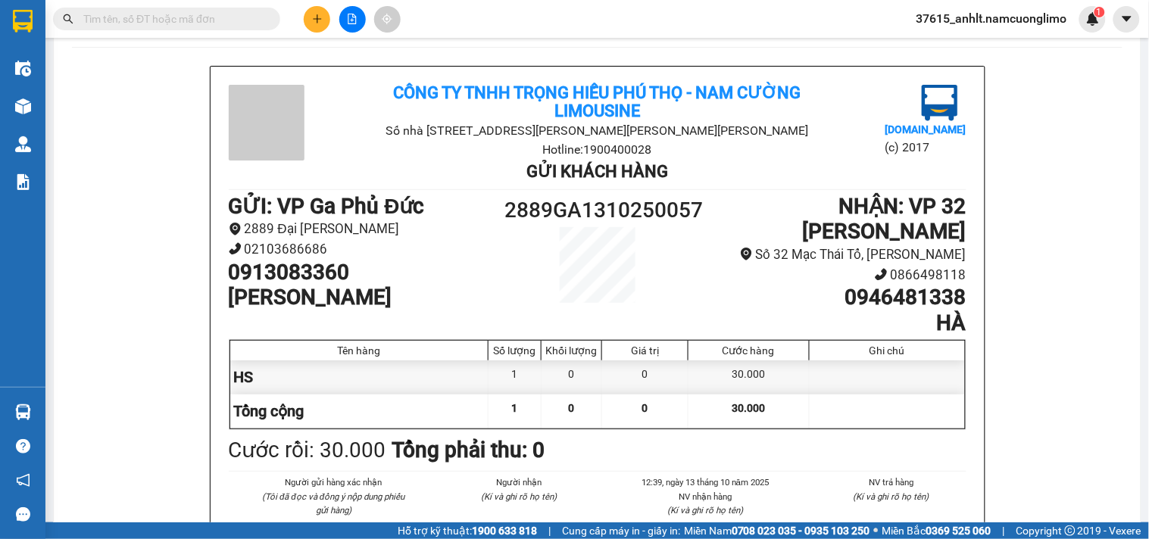
scroll to position [168, 0]
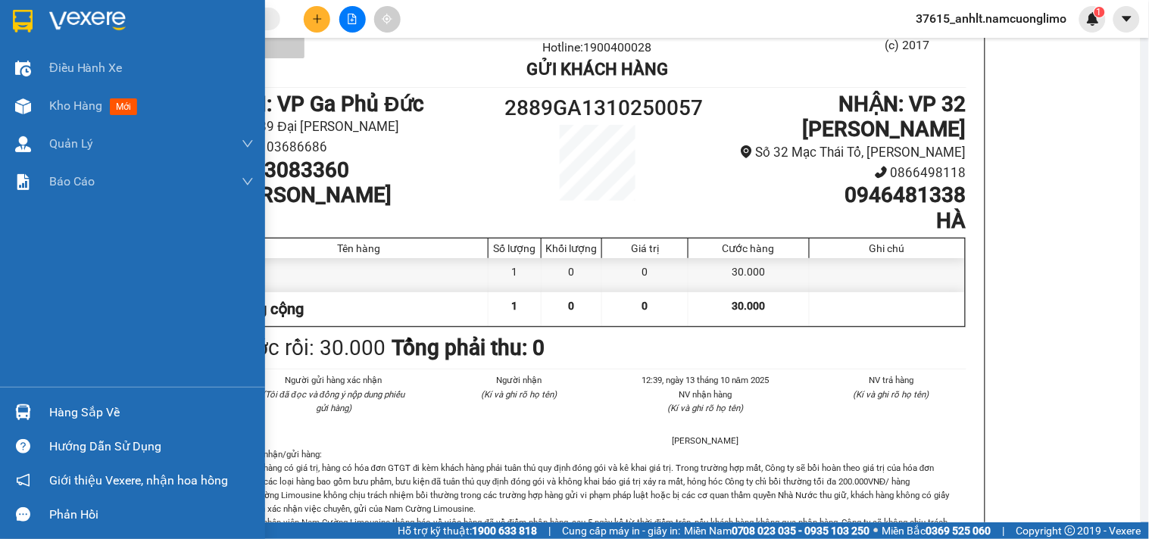
drag, startPoint x: 55, startPoint y: 409, endPoint x: 217, endPoint y: 427, distance: 163.9
click at [56, 409] on div "Hàng sắp về" at bounding box center [151, 413] width 205 height 23
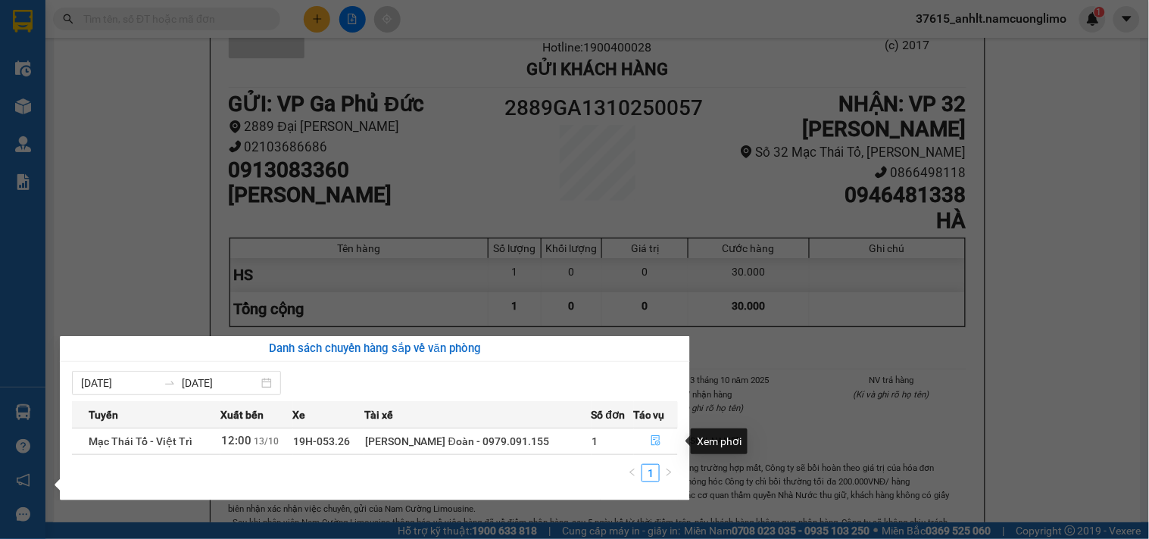
click at [651, 442] on icon "file-done" at bounding box center [656, 441] width 11 height 11
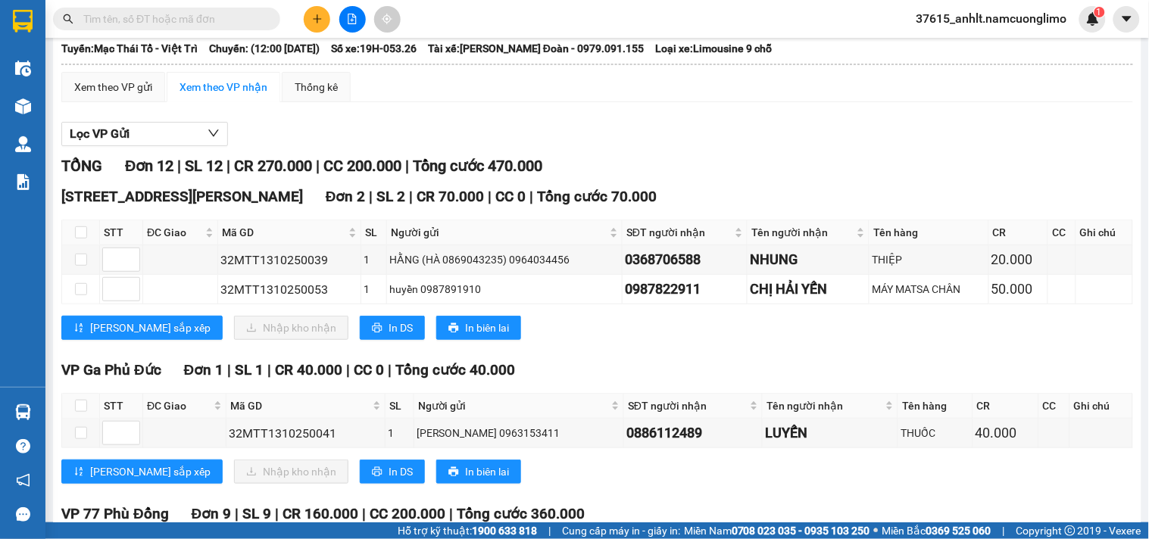
scroll to position [168, 0]
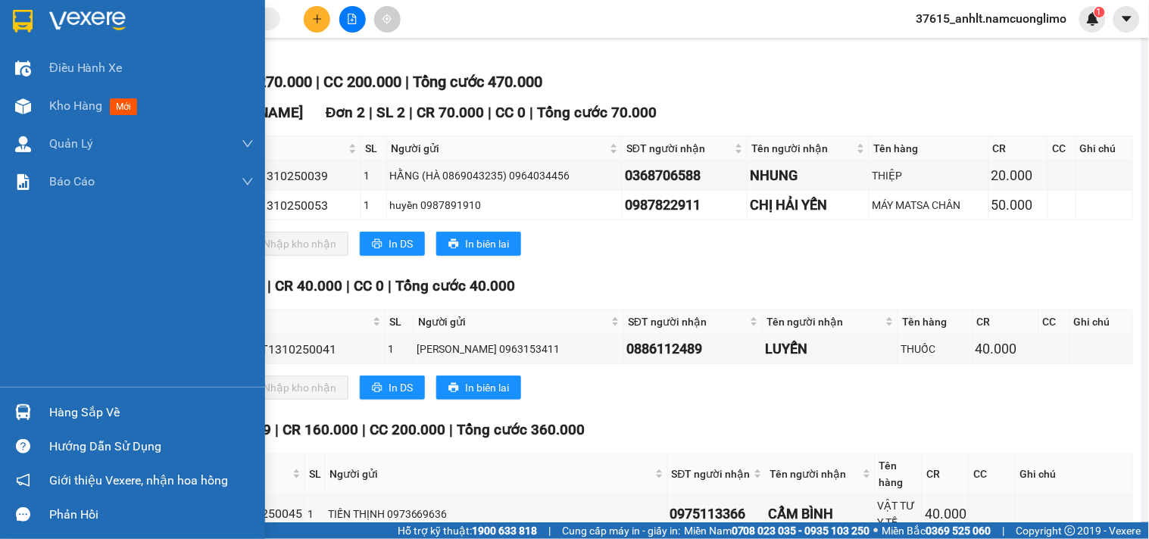
click at [20, 21] on img at bounding box center [23, 21] width 20 height 23
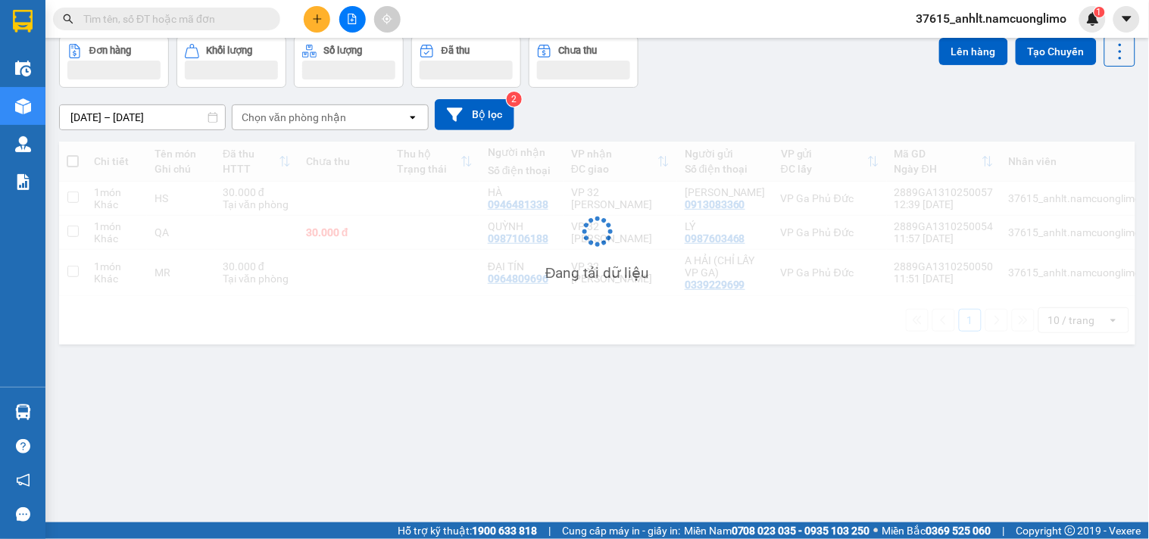
scroll to position [70, 0]
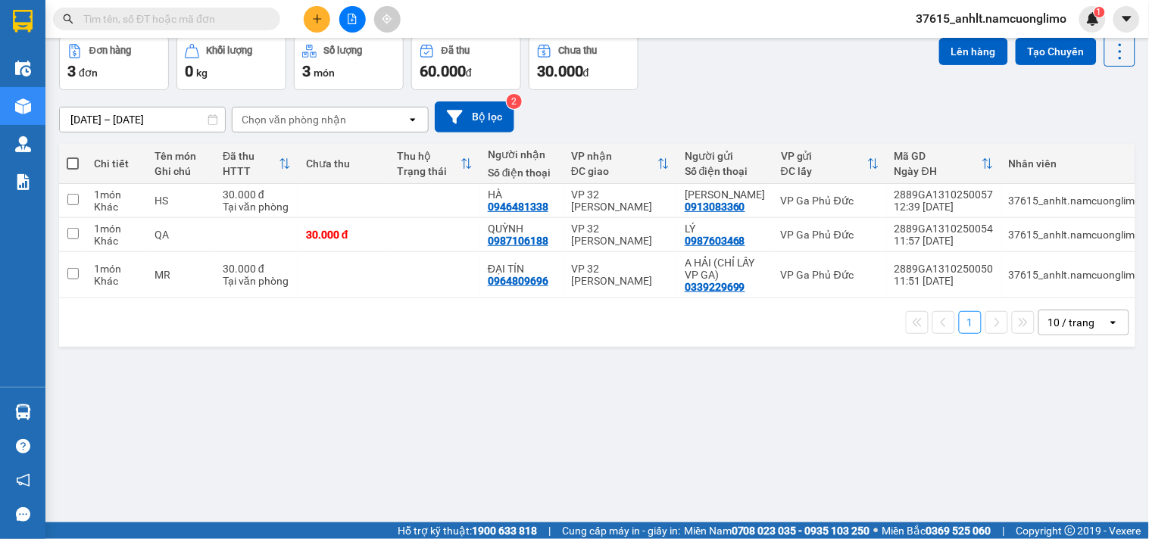
click at [71, 164] on span at bounding box center [73, 164] width 12 height 12
click at [73, 156] on input "checkbox" at bounding box center [73, 156] width 0 height 0
checkbox input "true"
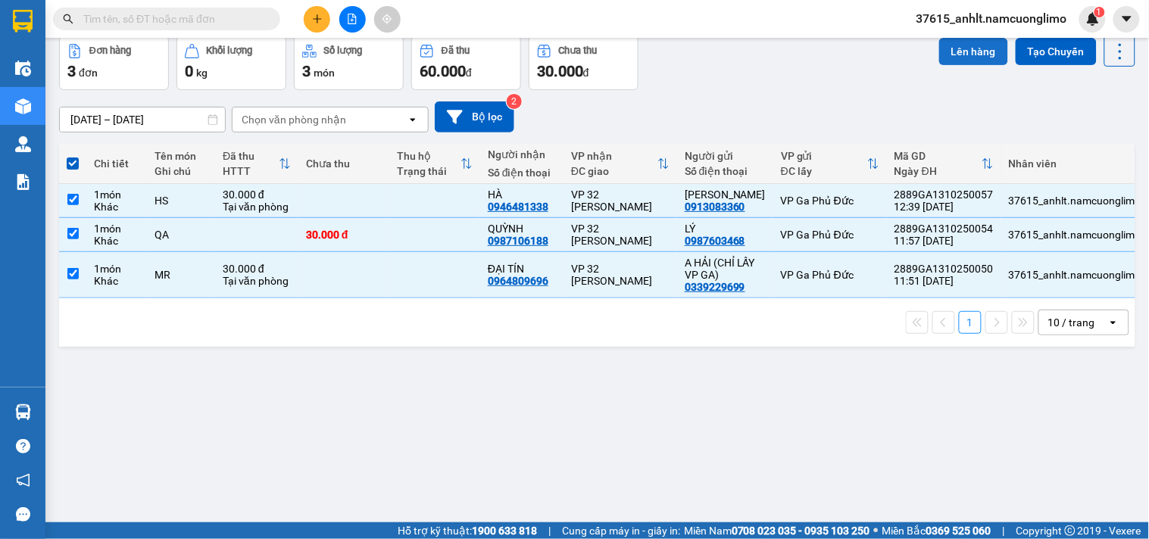
click at [965, 55] on button "Lên hàng" at bounding box center [974, 51] width 69 height 27
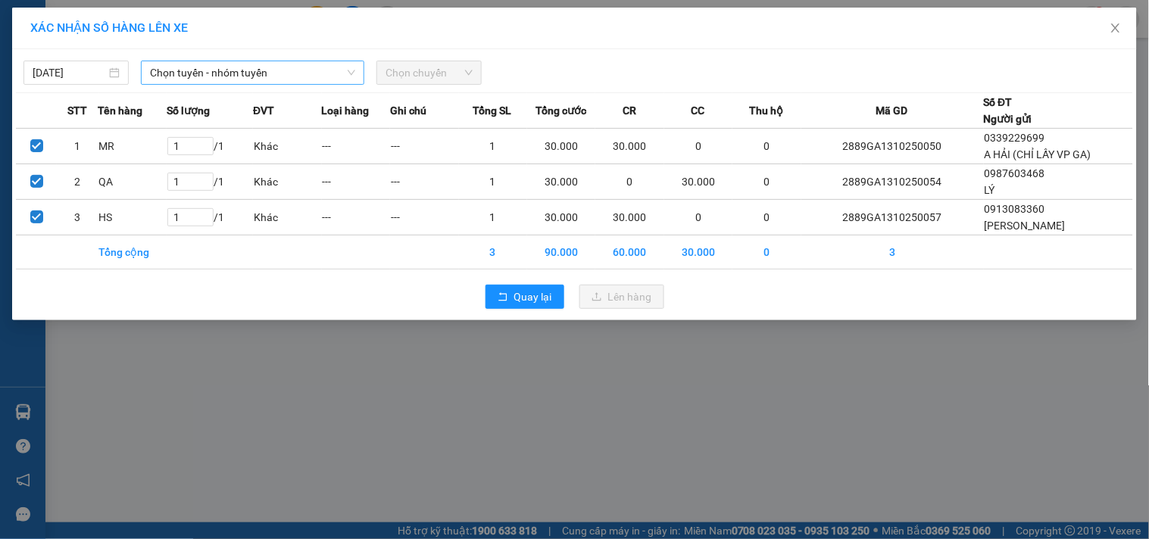
click at [247, 71] on span "Chọn tuyến - nhóm tuyến" at bounding box center [252, 72] width 205 height 23
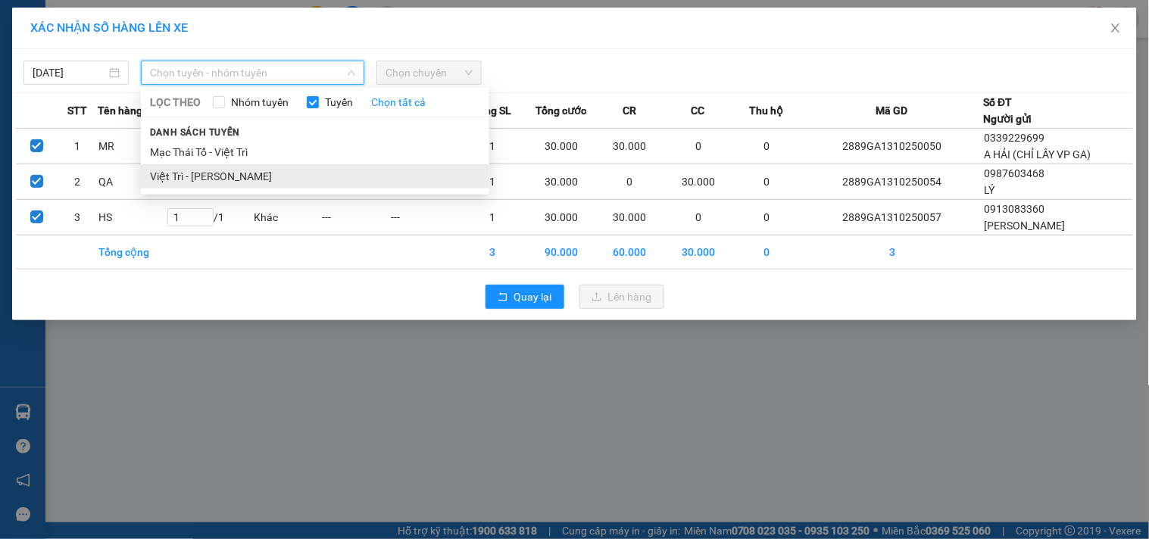
click at [203, 180] on li "Việt Trì - [PERSON_NAME]" at bounding box center [315, 176] width 349 height 24
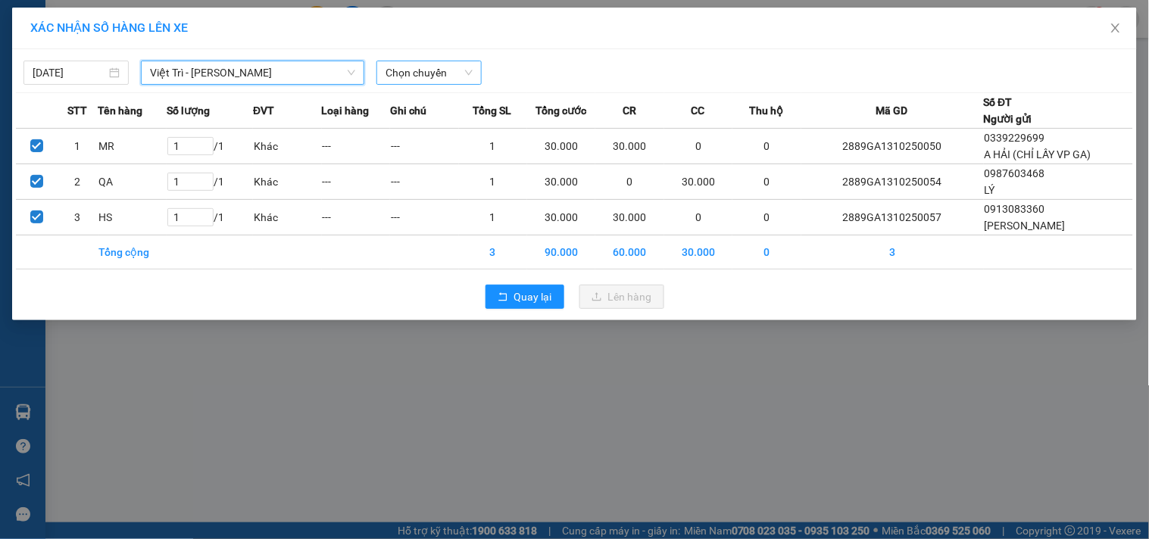
click at [421, 72] on span "Chọn chuyến" at bounding box center [429, 72] width 87 height 23
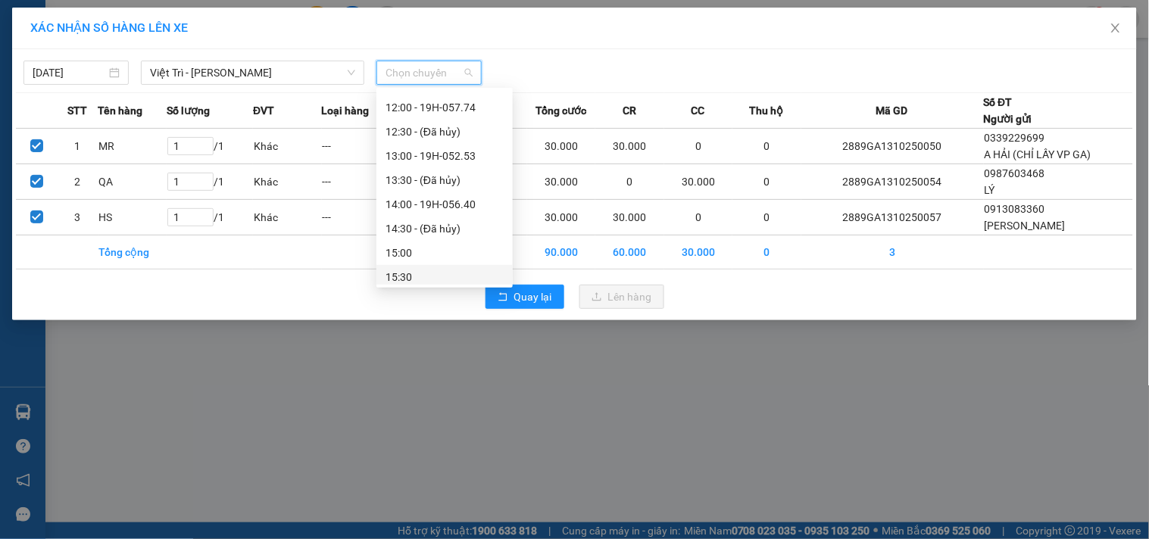
scroll to position [336, 0]
click at [464, 177] on div "13:00 - 19H-052.53" at bounding box center [445, 178] width 118 height 17
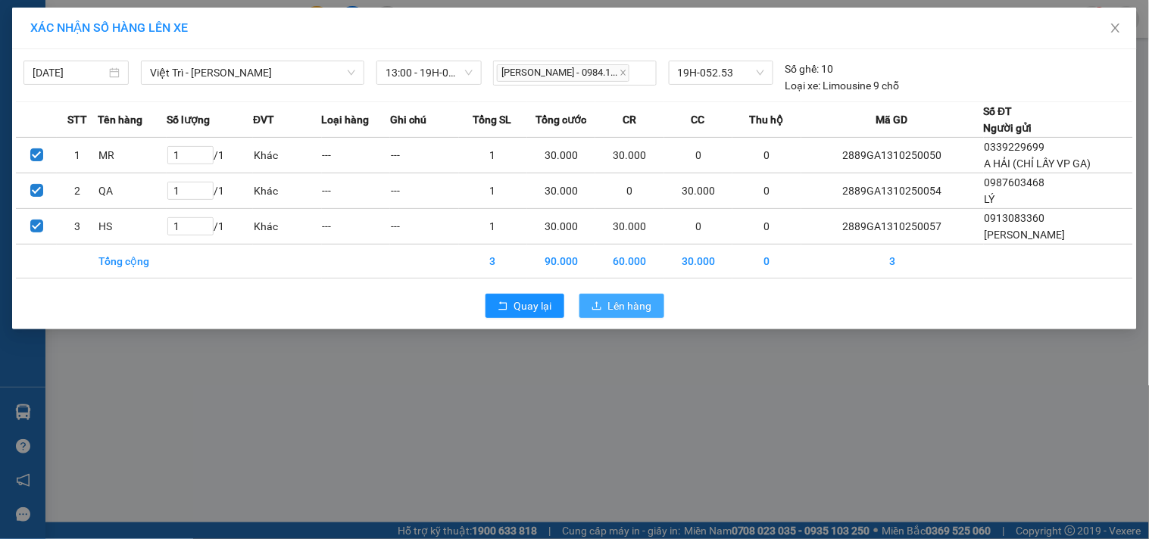
click at [618, 304] on span "Lên hàng" at bounding box center [630, 306] width 44 height 17
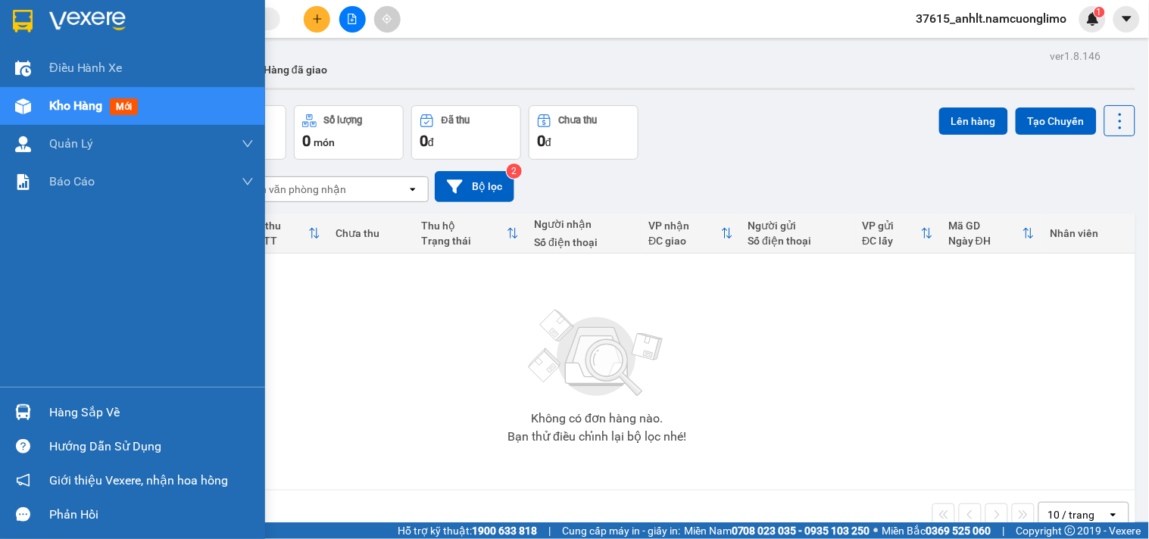
drag, startPoint x: 43, startPoint y: 411, endPoint x: 61, endPoint y: 411, distance: 17.4
click at [44, 412] on div "Hàng sắp về" at bounding box center [132, 413] width 265 height 34
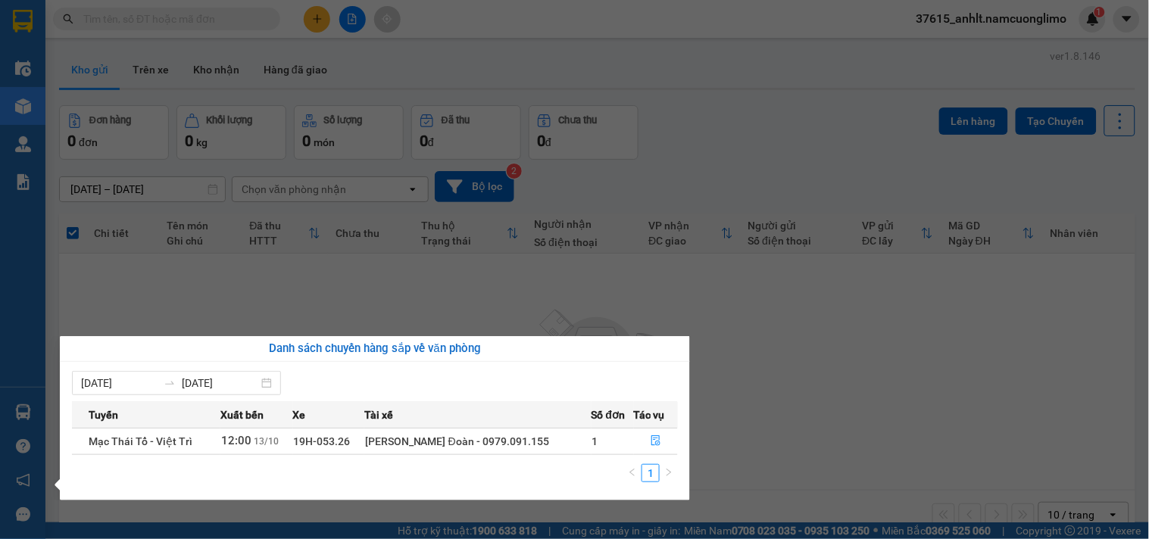
drag, startPoint x: 880, startPoint y: 377, endPoint x: 562, endPoint y: 260, distance: 338.9
click at [865, 376] on section "Kết quả [PERSON_NAME] ( 55 ) Bộ lọc Mã ĐH Trạng thái Món hàng [PERSON_NAME] [PE…" at bounding box center [574, 269] width 1149 height 539
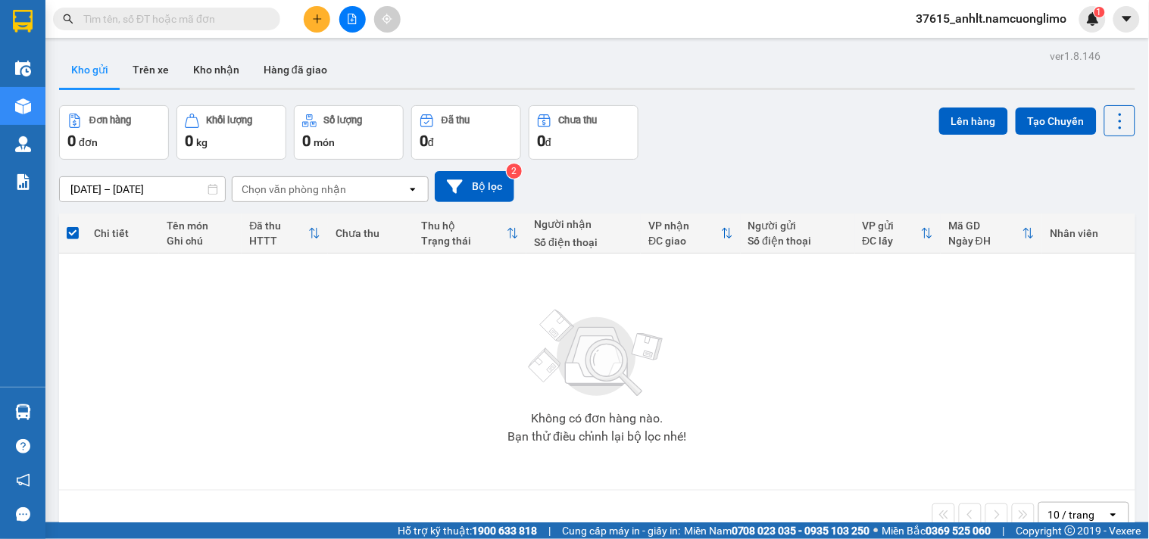
click at [230, 11] on input "text" at bounding box center [172, 19] width 179 height 17
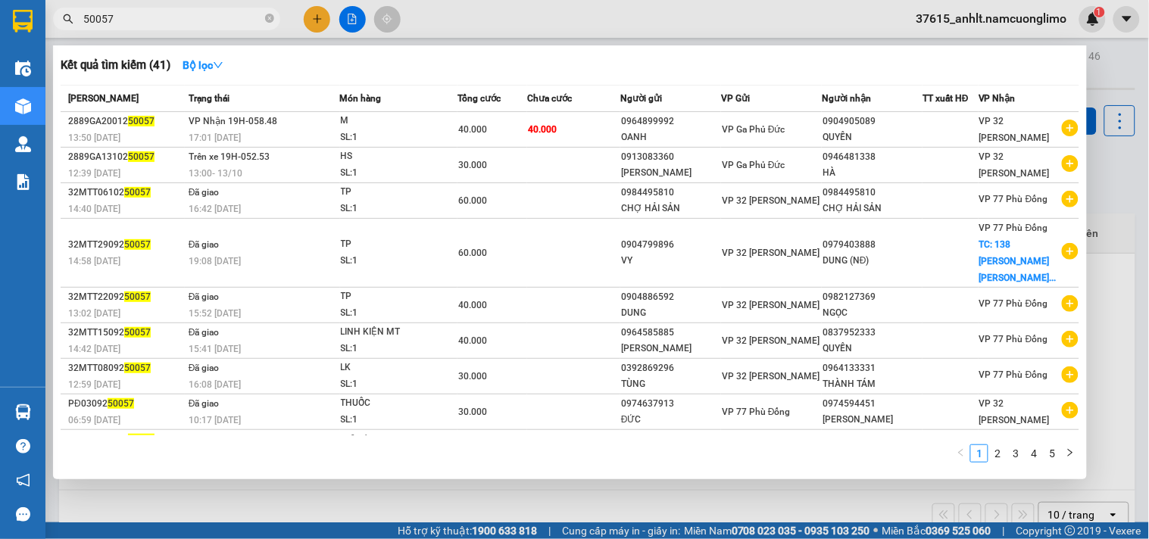
type input "50057"
click at [264, 20] on span "50057" at bounding box center [166, 19] width 227 height 23
click at [265, 18] on icon "close-circle" at bounding box center [269, 18] width 9 height 9
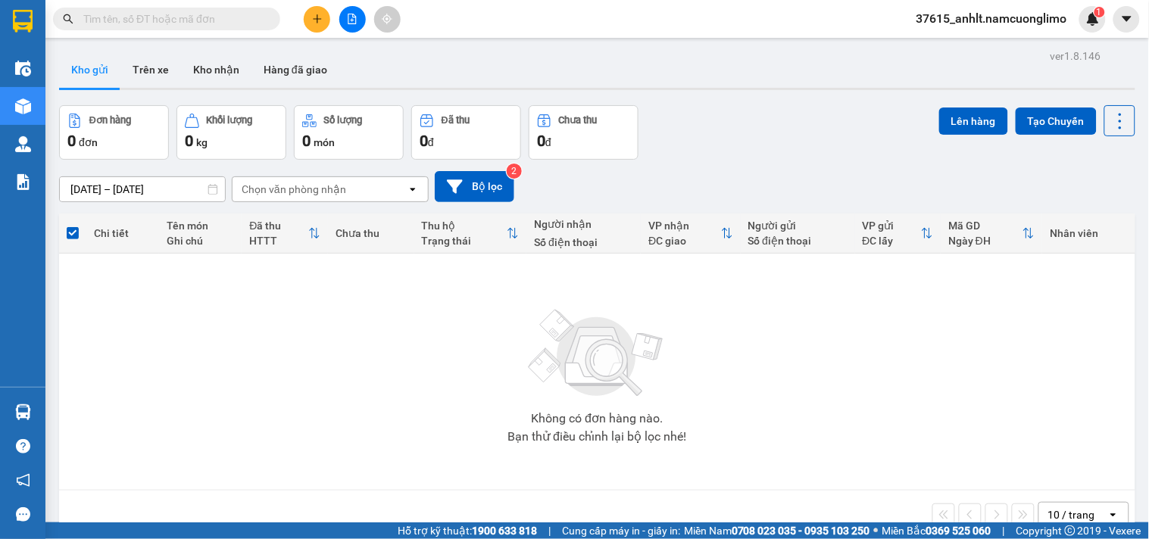
click at [342, 20] on button at bounding box center [352, 19] width 27 height 27
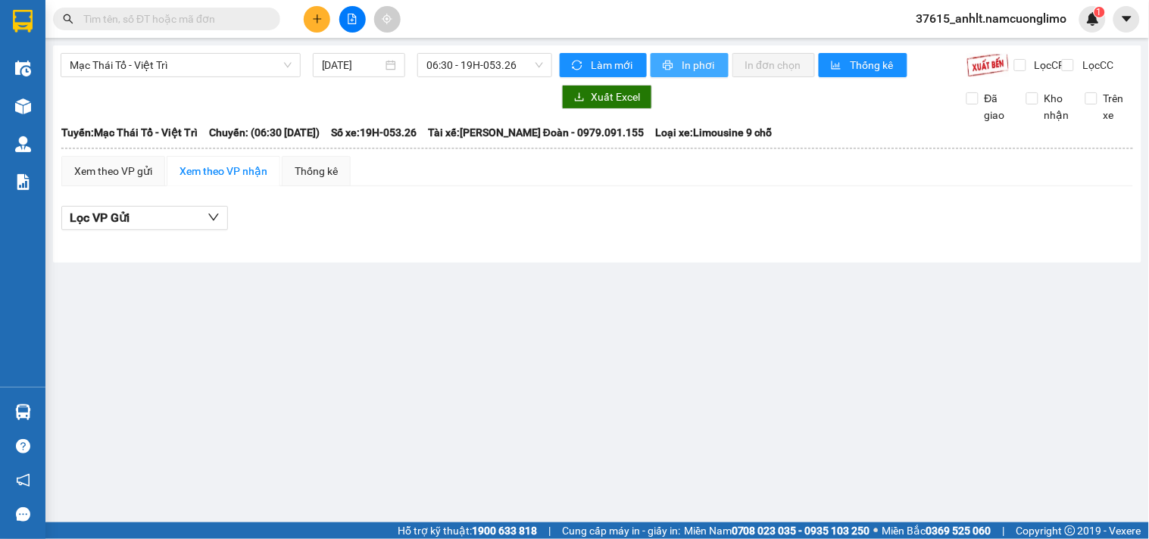
click at [690, 61] on span "In phơi" at bounding box center [699, 65] width 35 height 17
click at [619, 57] on span "Làm mới" at bounding box center [613, 65] width 44 height 17
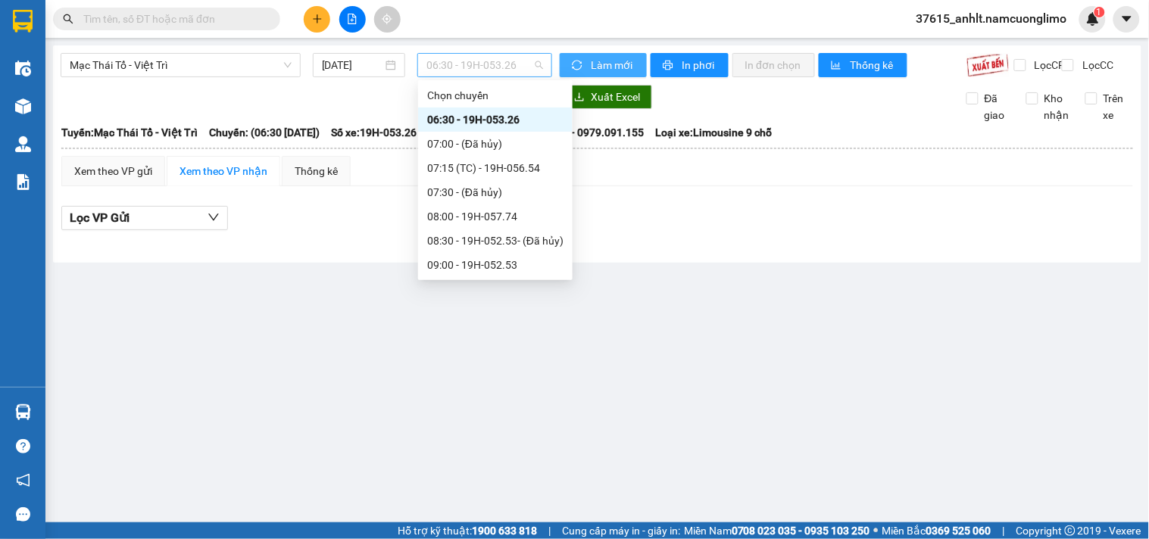
click at [525, 59] on span "06:30 - 19H-053.26" at bounding box center [485, 65] width 117 height 23
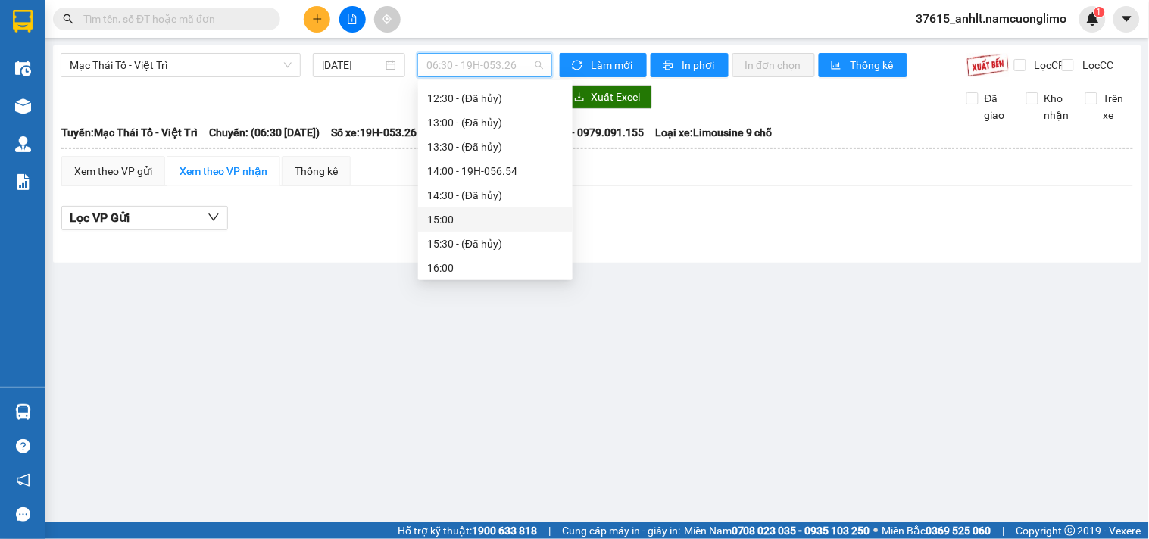
scroll to position [168, 0]
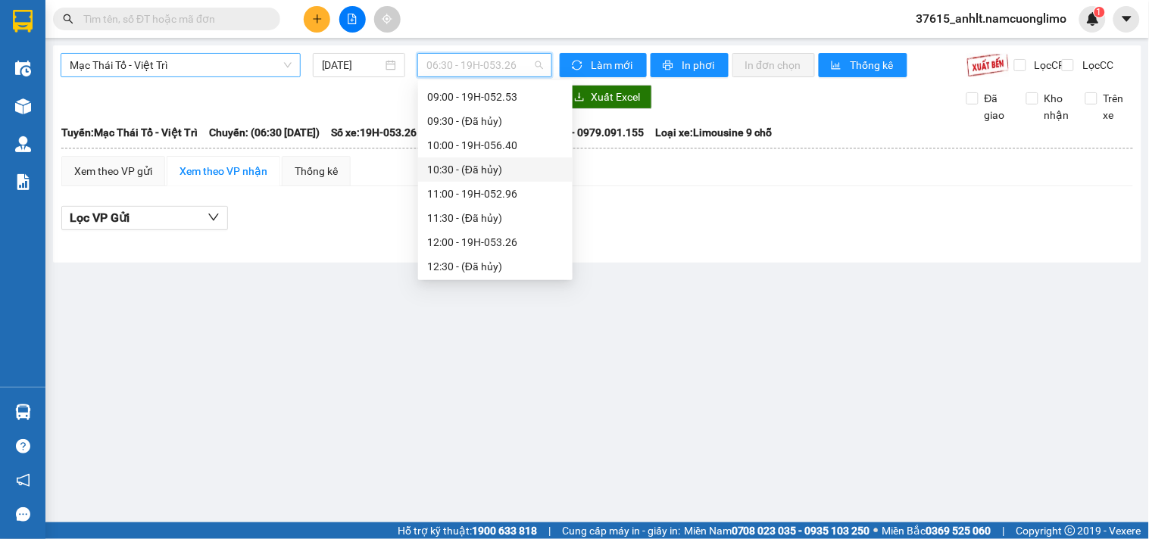
click at [227, 67] on span "Mạc Thái Tổ - Việt Trì" at bounding box center [181, 65] width 222 height 23
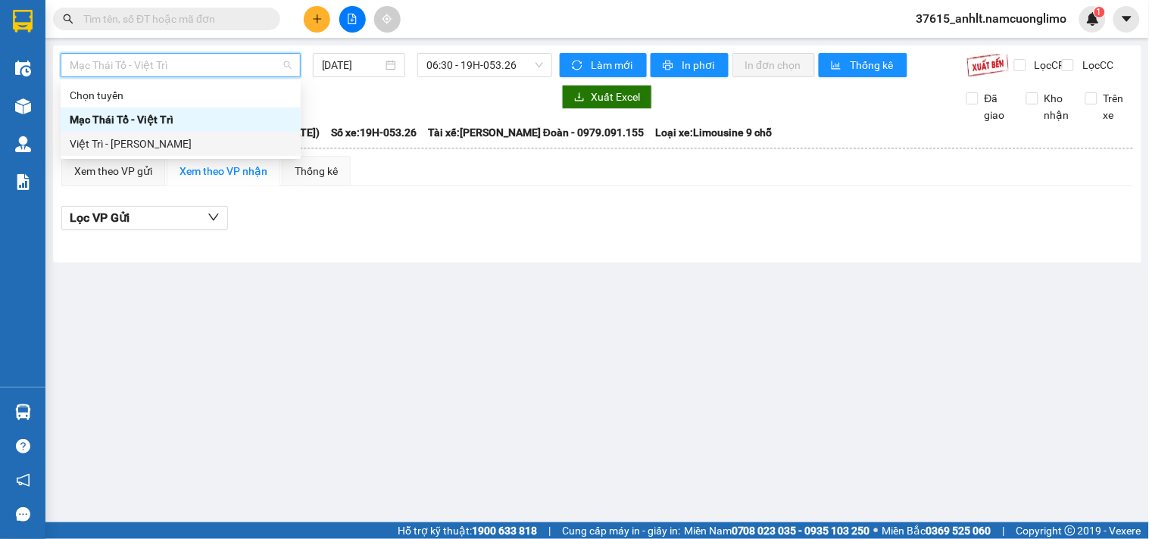
click at [145, 139] on div "Việt Trì - [PERSON_NAME]" at bounding box center [181, 144] width 222 height 17
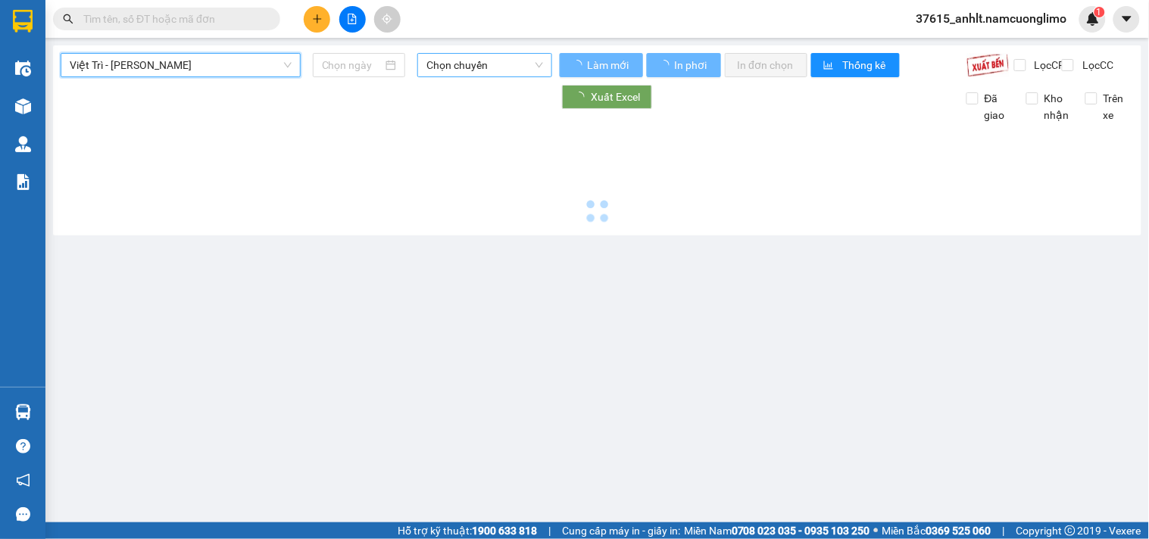
type input "[DATE]"
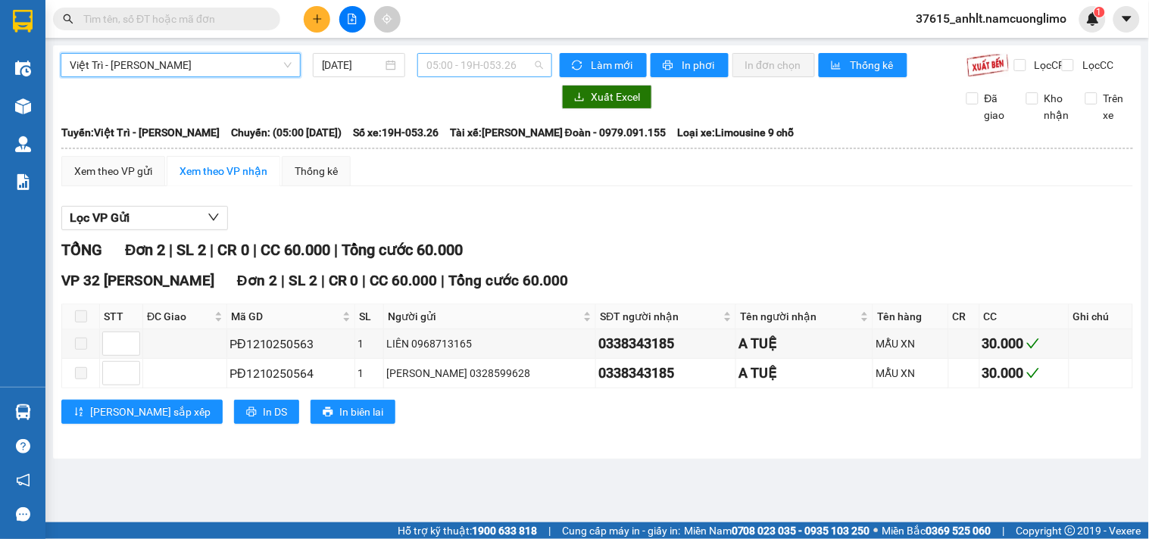
click at [493, 62] on span "05:00 - 19H-053.26" at bounding box center [485, 65] width 117 height 23
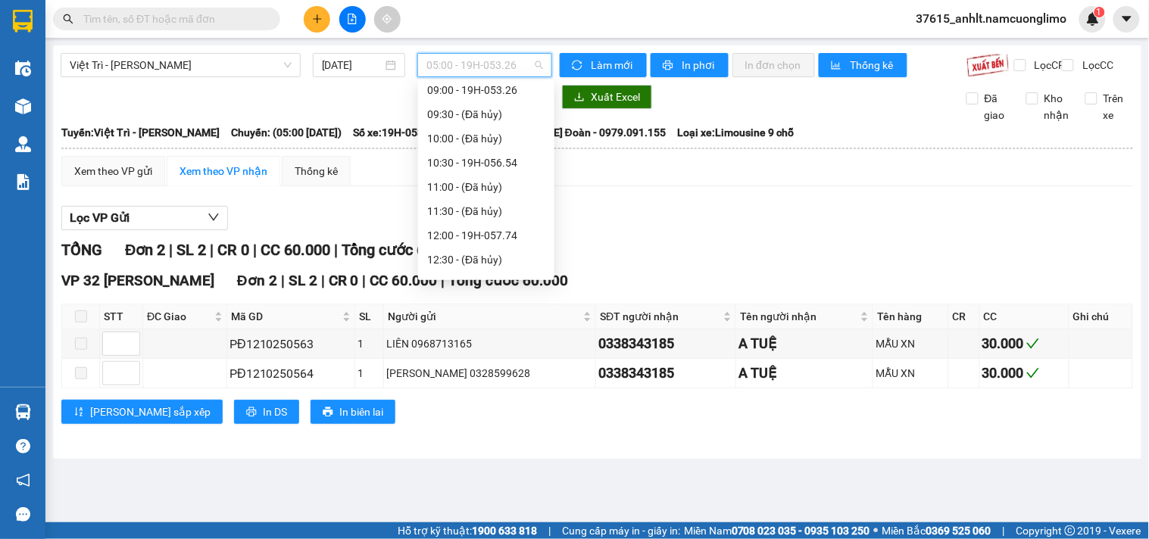
scroll to position [361, 0]
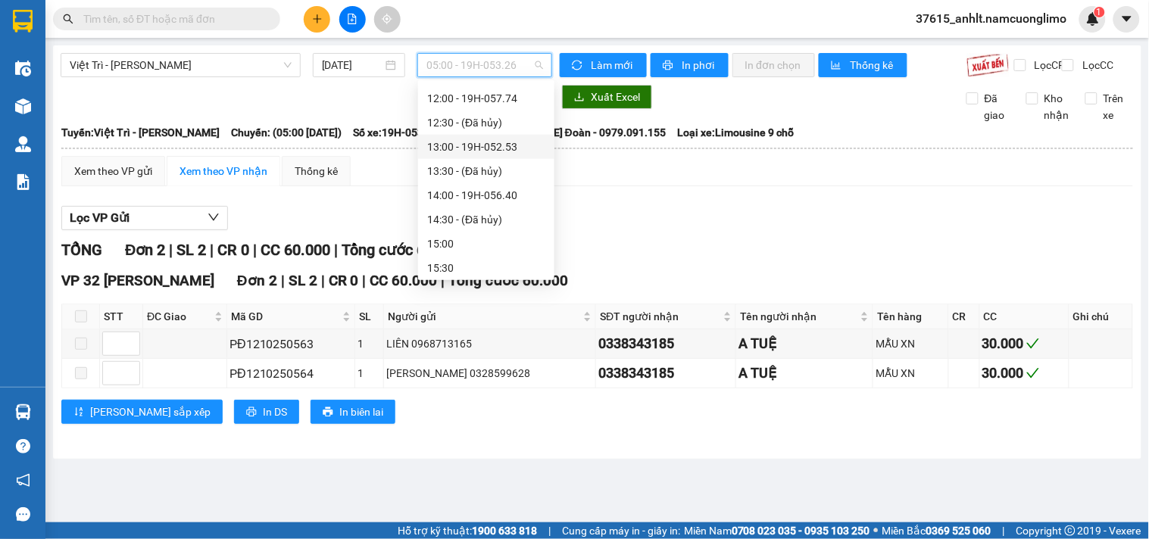
click at [513, 149] on div "13:00 - 19H-052.53" at bounding box center [486, 147] width 118 height 17
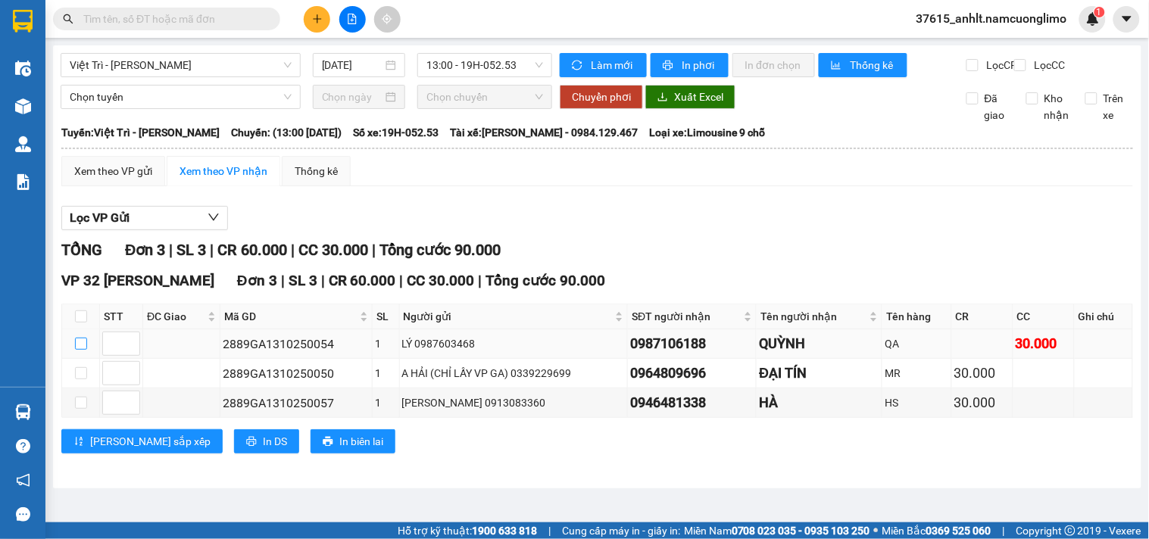
click at [80, 350] on input "checkbox" at bounding box center [81, 344] width 12 height 12
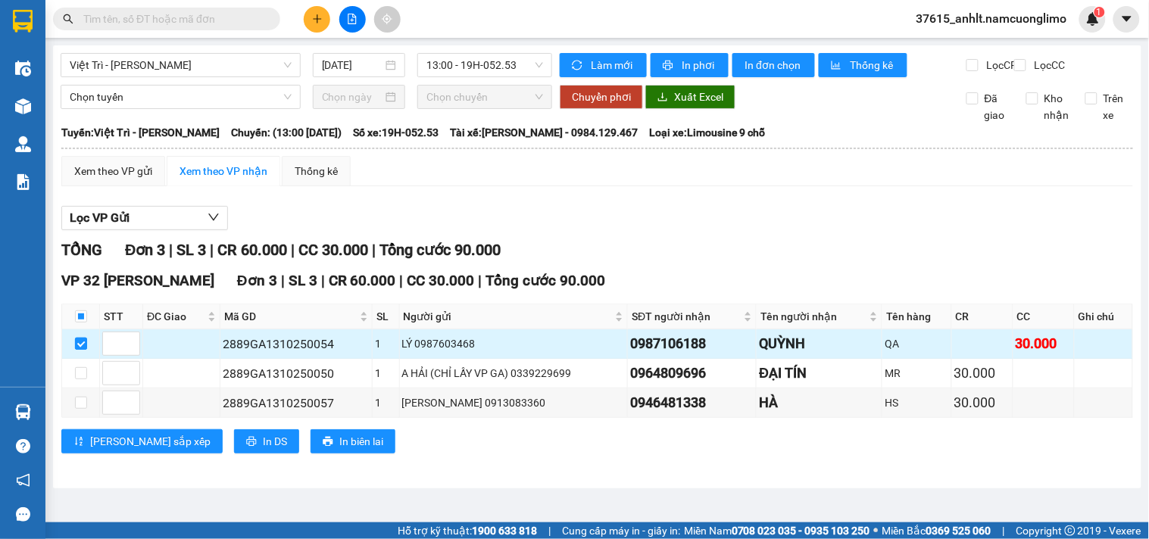
click at [80, 350] on input "checkbox" at bounding box center [81, 344] width 12 height 12
checkbox input "false"
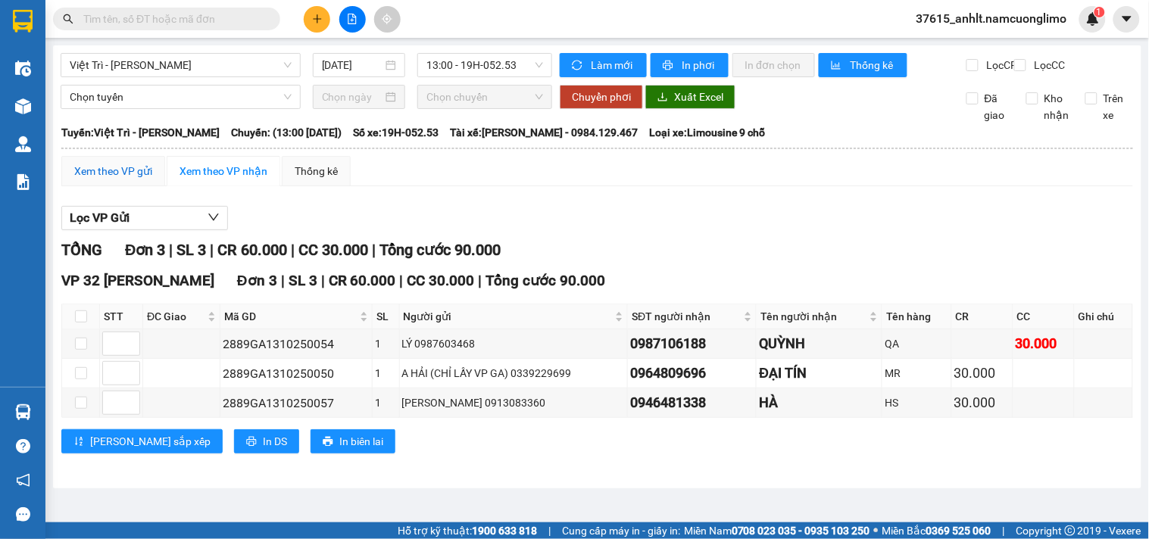
click at [130, 180] on div "Xem theo VP gửi" at bounding box center [113, 171] width 78 height 17
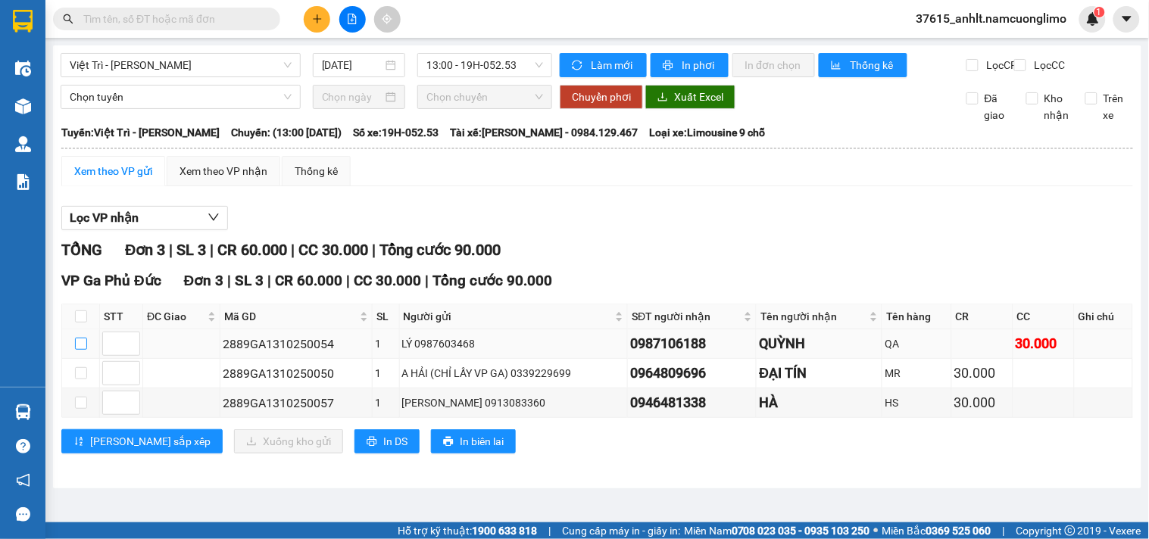
click at [82, 350] on input "checkbox" at bounding box center [81, 344] width 12 height 12
checkbox input "true"
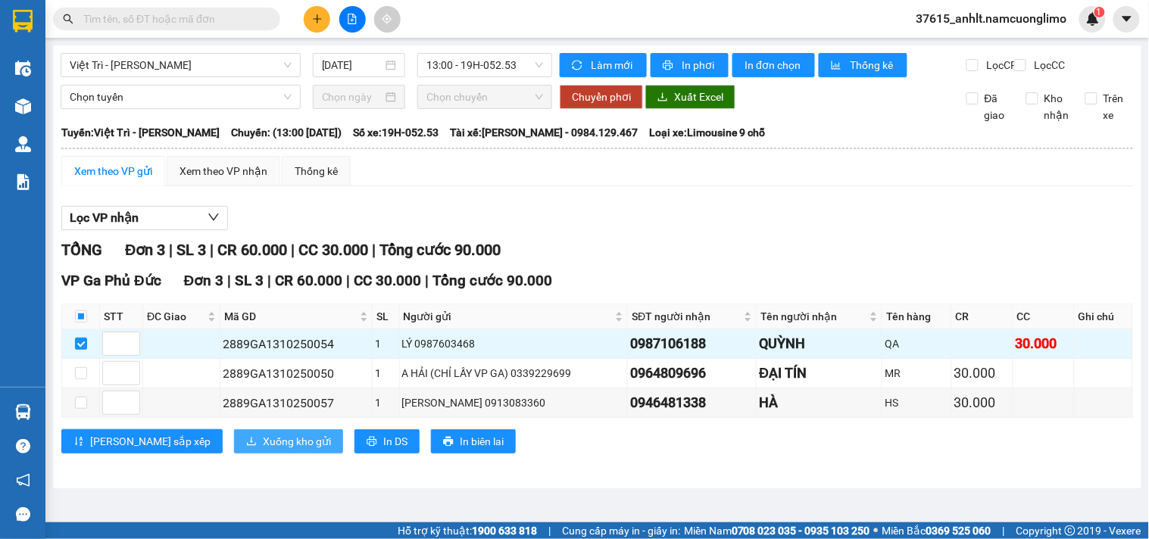
click at [263, 450] on span "Xuống kho gửi" at bounding box center [297, 441] width 68 height 17
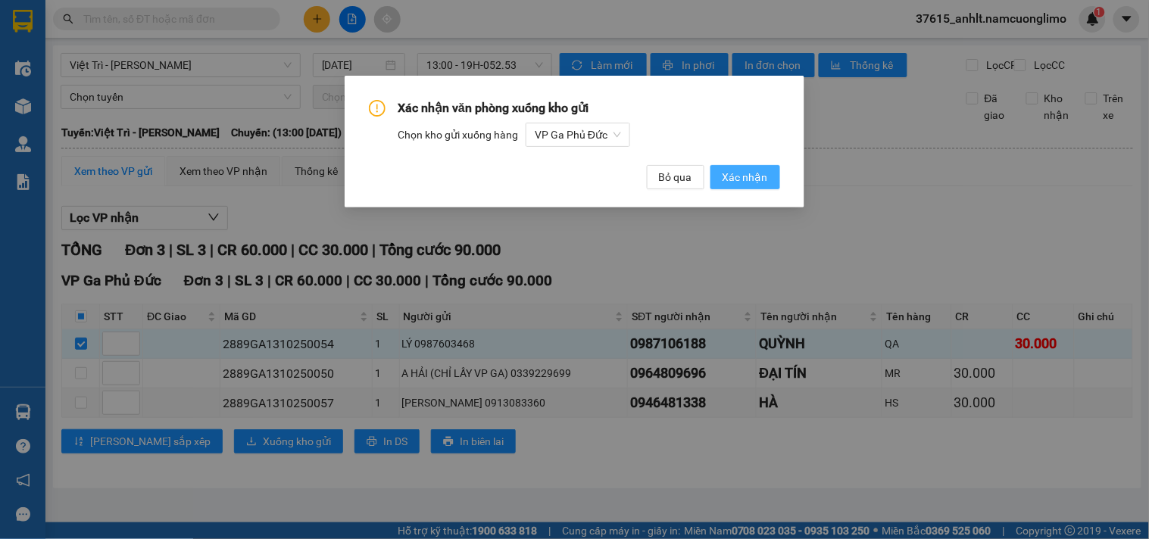
click at [746, 177] on span "Xác nhận" at bounding box center [745, 177] width 45 height 17
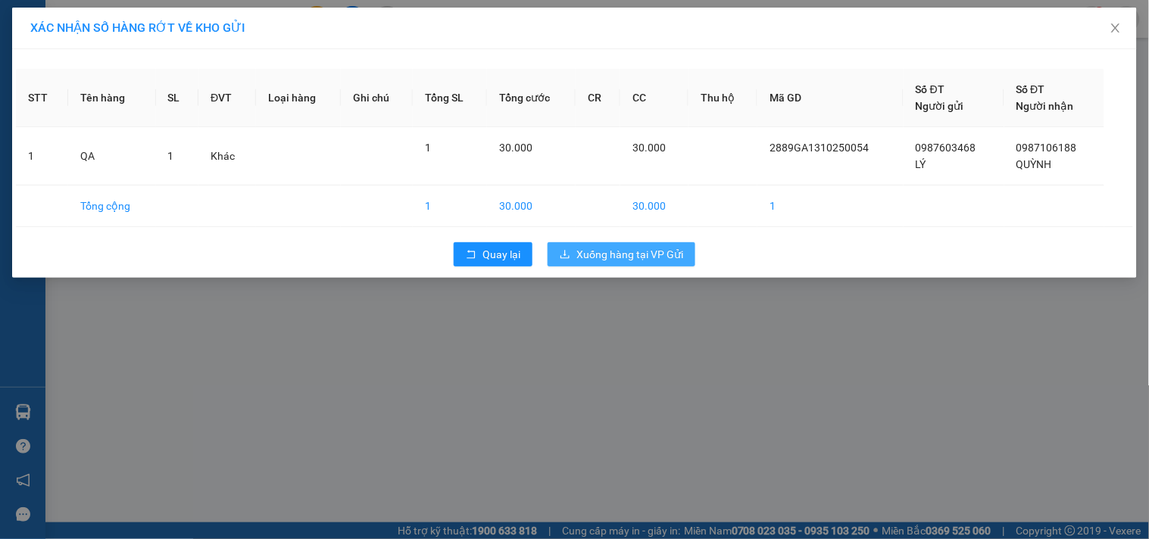
click at [611, 258] on span "Xuống hàng tại VP Gửi" at bounding box center [630, 254] width 107 height 17
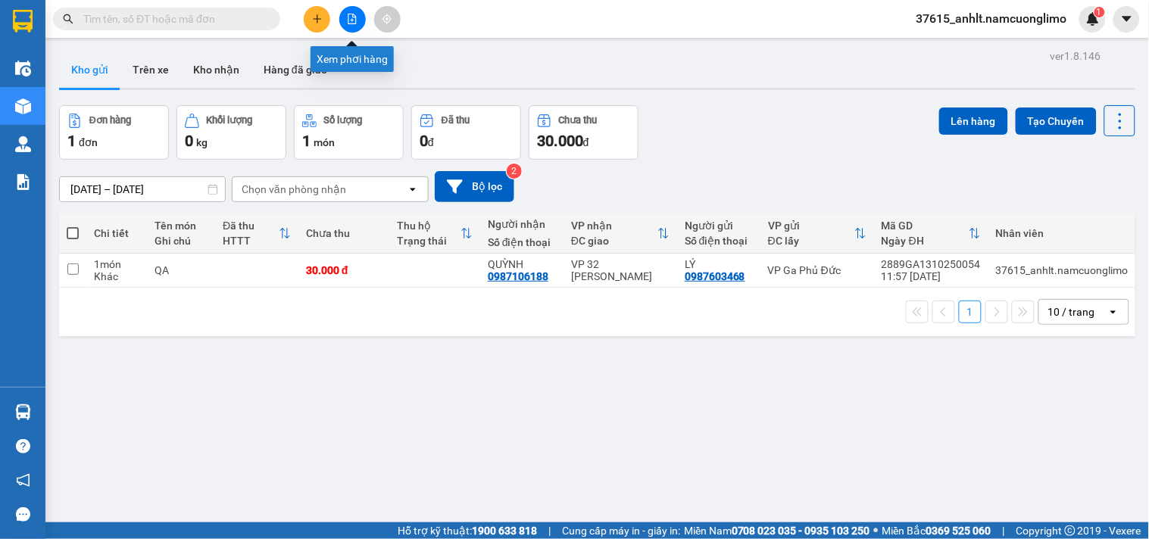
click at [355, 14] on icon "file-add" at bounding box center [352, 19] width 11 height 11
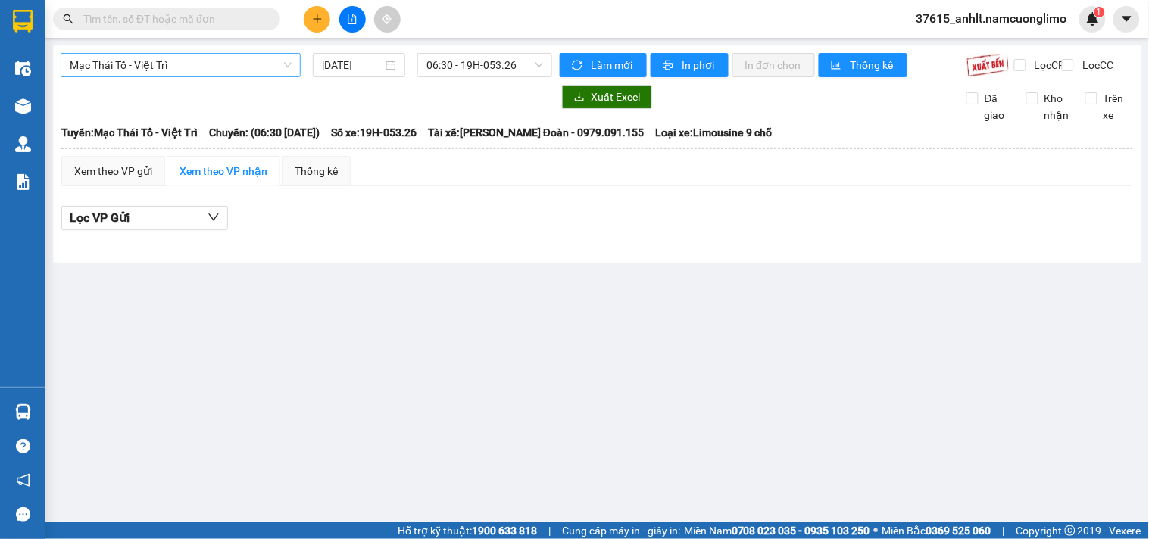
click at [230, 69] on span "Mạc Thái Tổ - Việt Trì" at bounding box center [181, 65] width 222 height 23
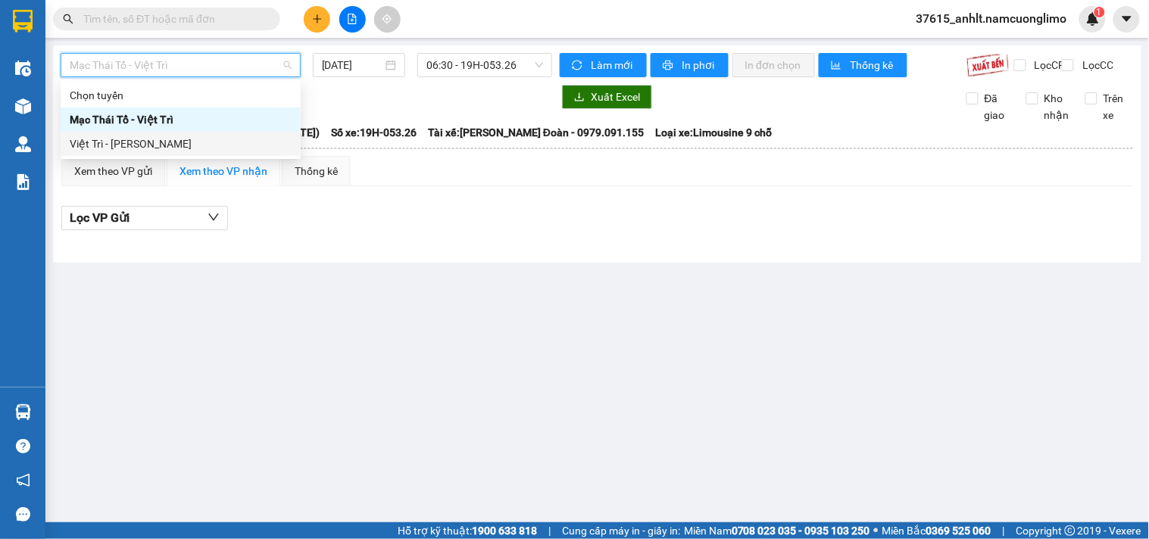
click at [137, 139] on div "Việt Trì - [PERSON_NAME]" at bounding box center [181, 144] width 222 height 17
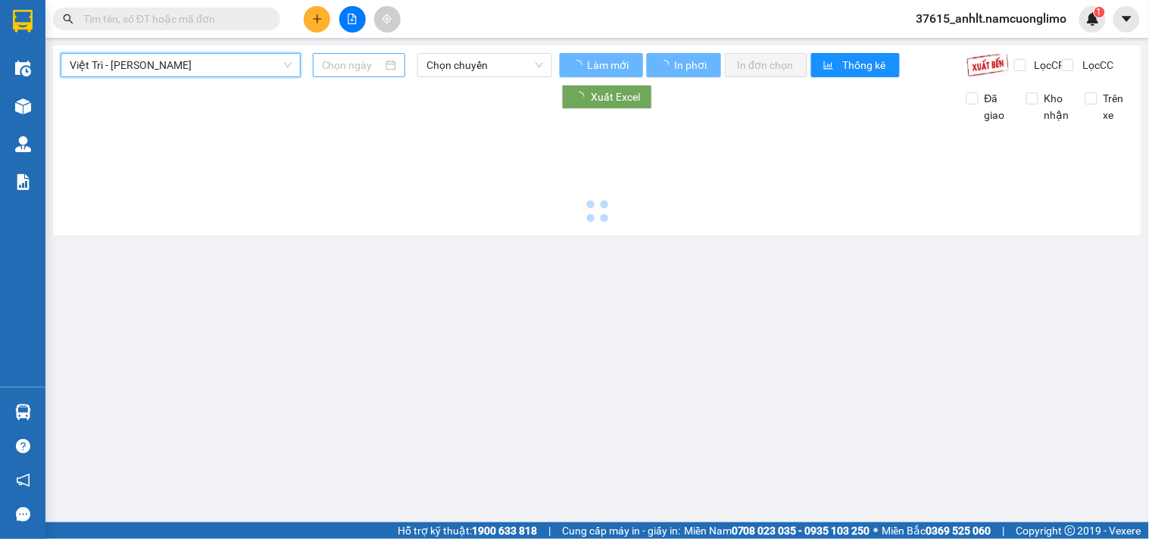
type input "[DATE]"
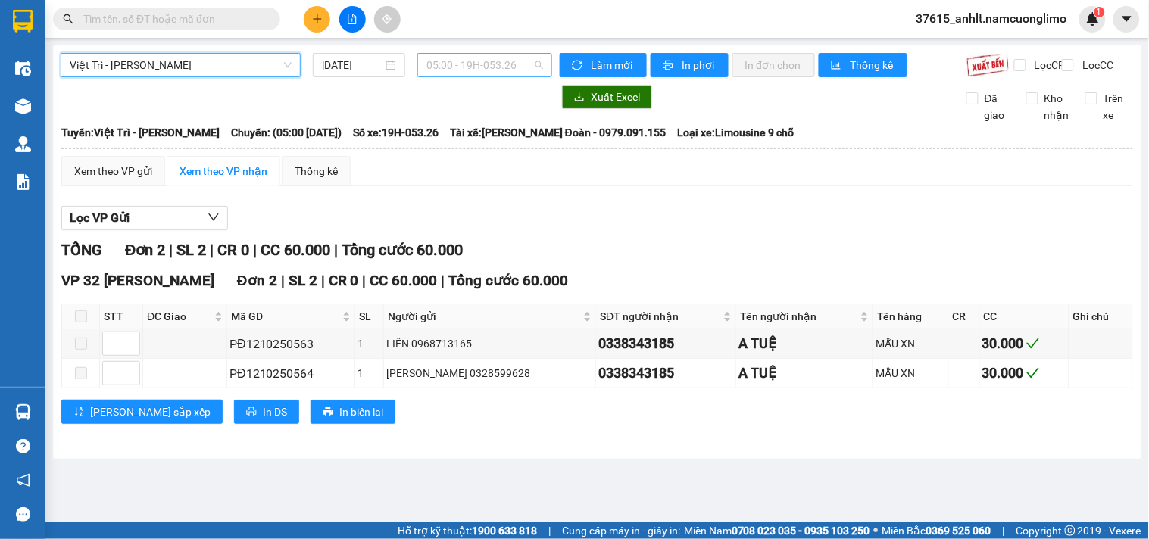
click at [502, 58] on span "05:00 - 19H-053.26" at bounding box center [485, 65] width 117 height 23
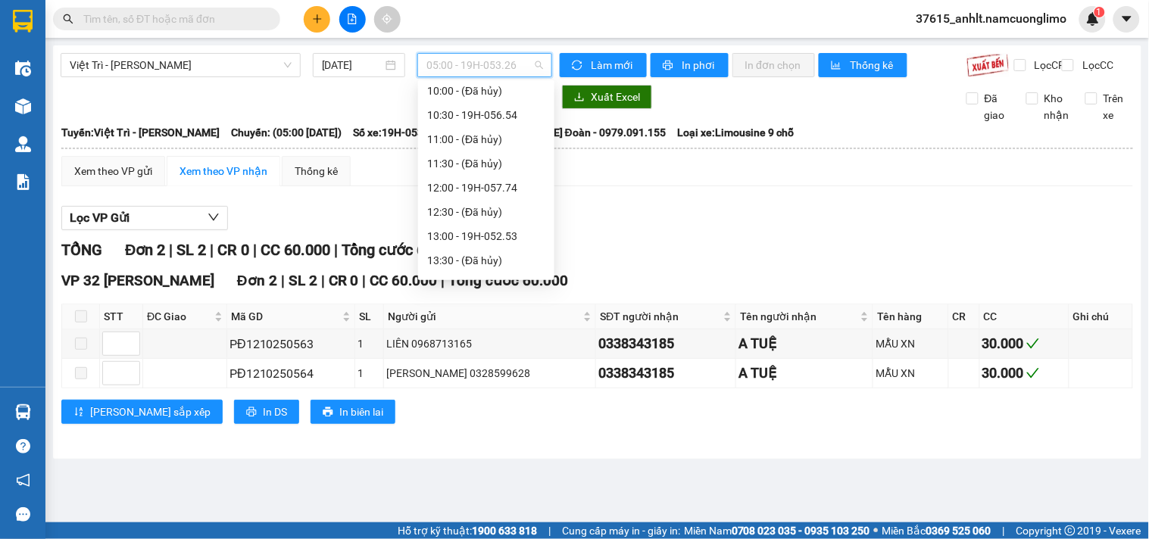
scroll to position [336, 0]
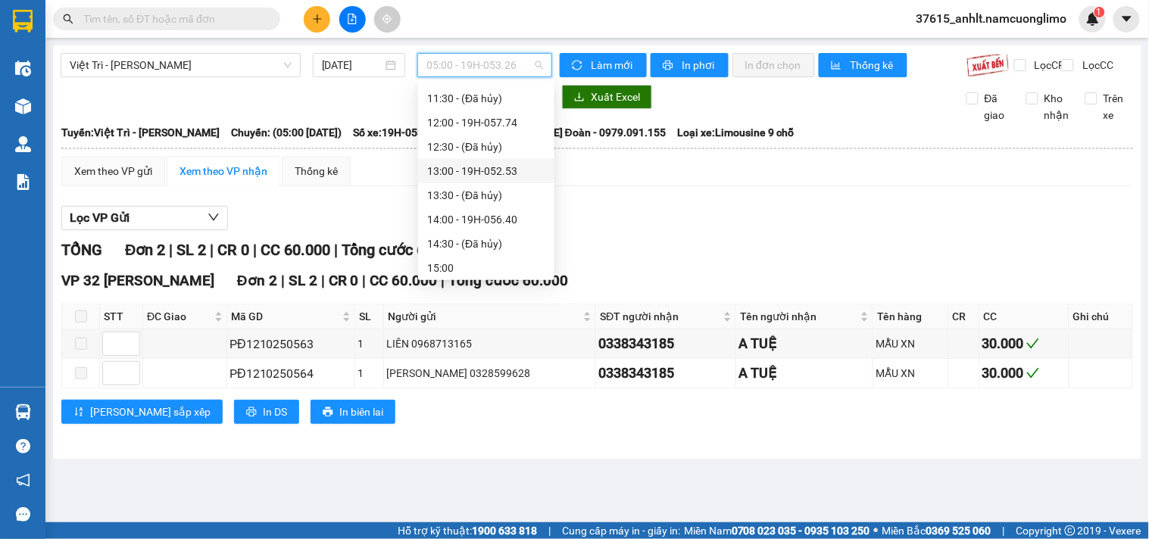
click at [504, 174] on div "13:00 - 19H-052.53" at bounding box center [486, 171] width 118 height 17
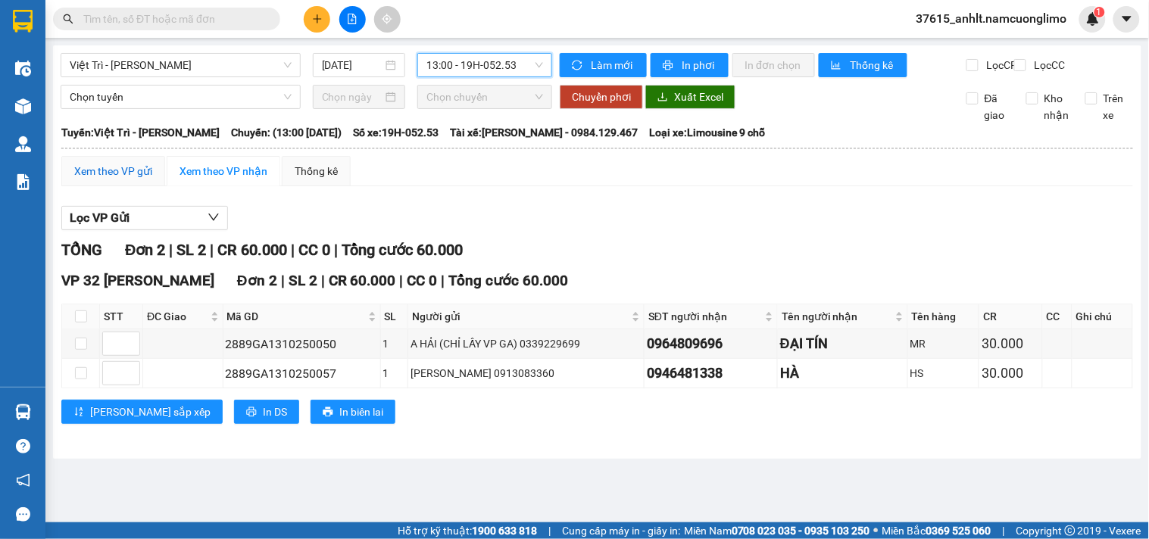
click at [133, 180] on div "Xem theo VP gửi" at bounding box center [113, 171] width 78 height 17
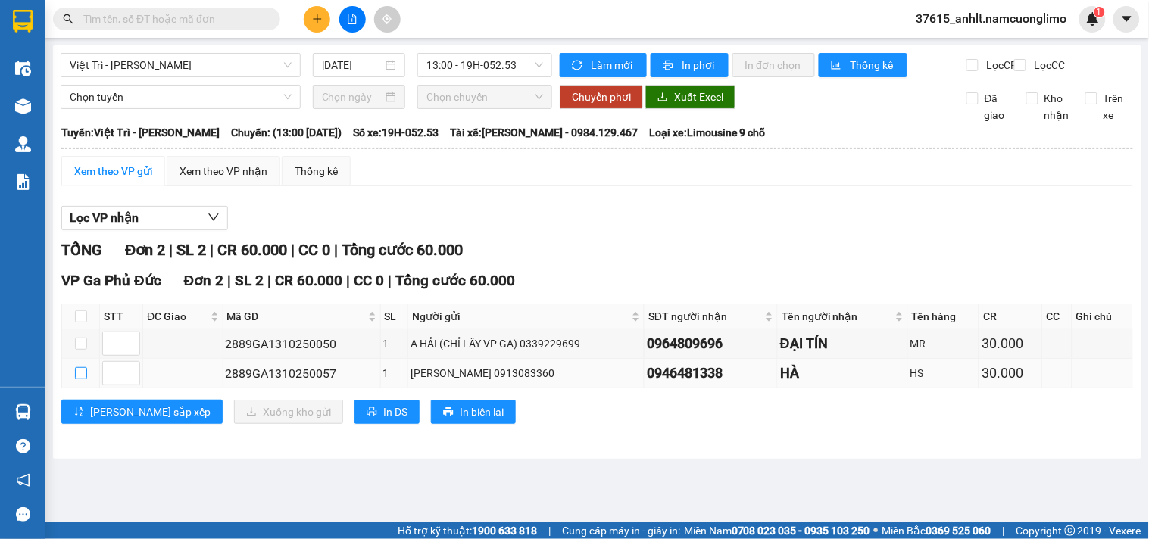
click at [82, 380] on input "checkbox" at bounding box center [81, 373] width 12 height 12
checkbox input "true"
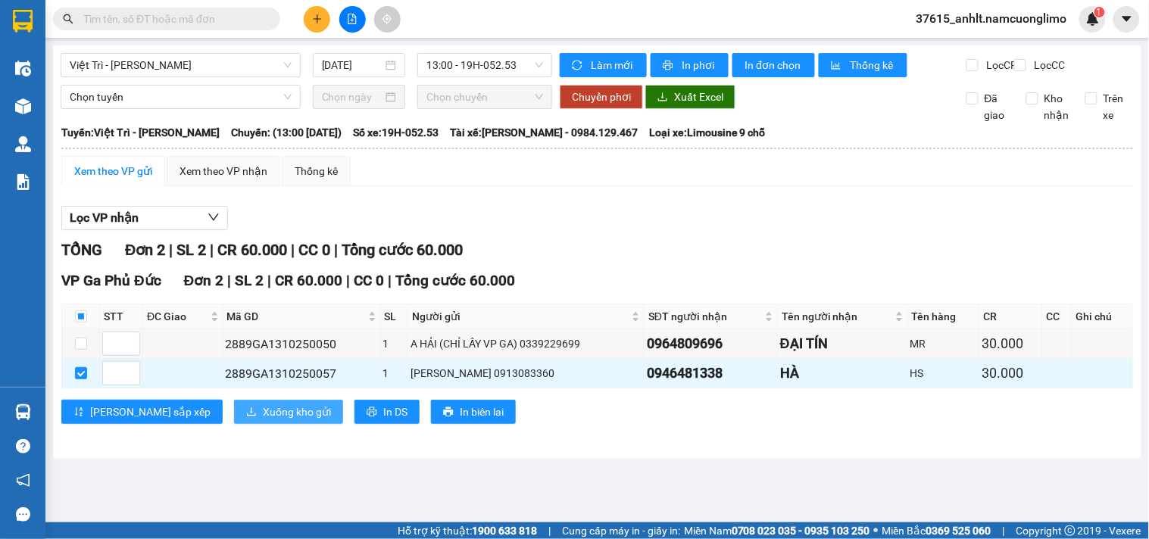
click at [263, 421] on span "Xuống kho gửi" at bounding box center [297, 412] width 68 height 17
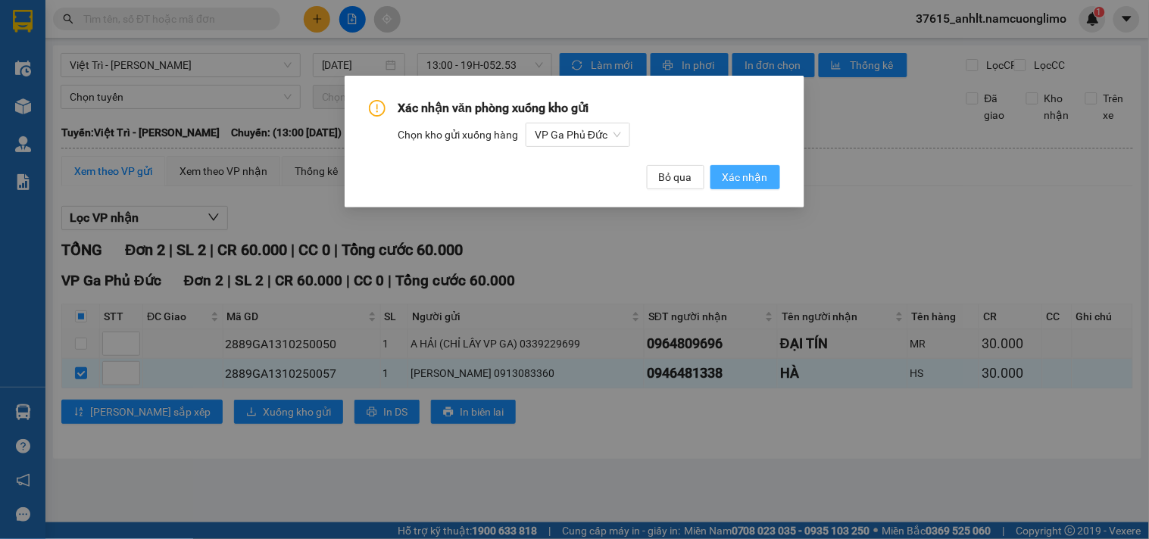
click at [737, 177] on span "Xác nhận" at bounding box center [745, 177] width 45 height 17
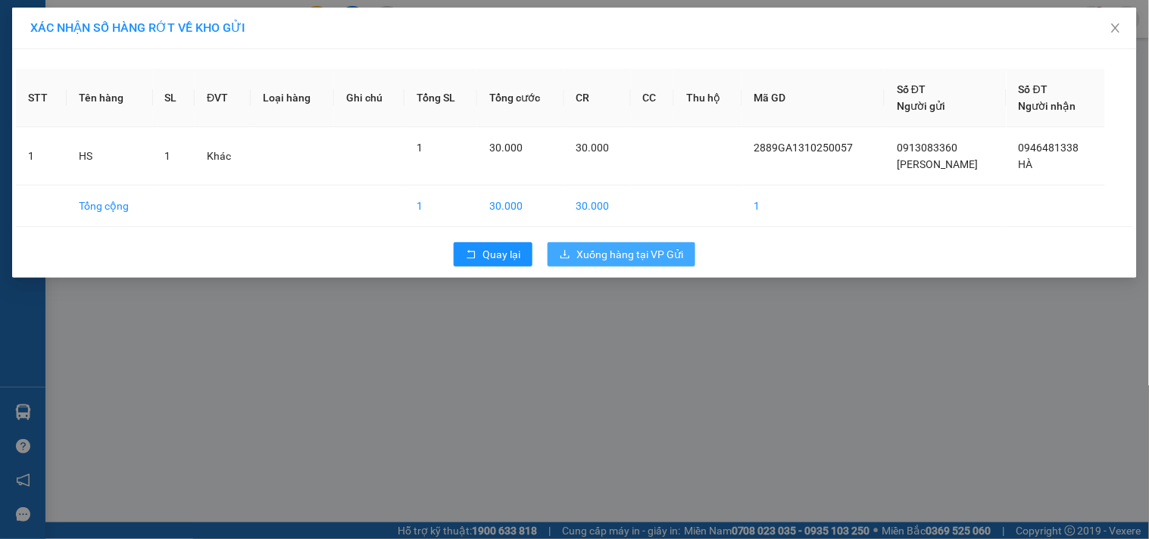
click at [618, 260] on span "Xuống hàng tại VP Gửi" at bounding box center [630, 254] width 107 height 17
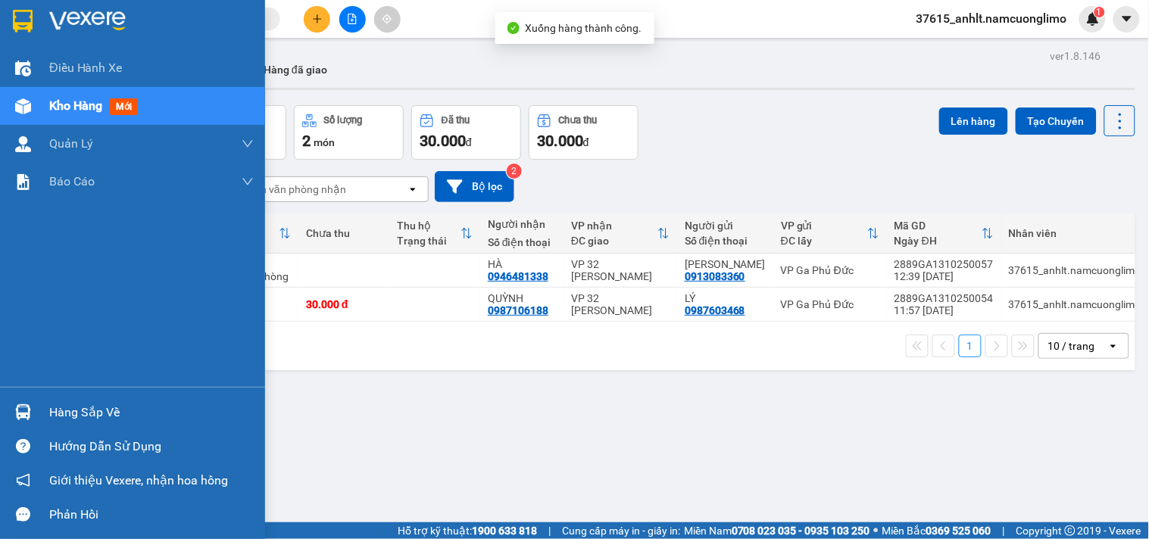
click at [36, 410] on div "Hàng sắp về" at bounding box center [132, 413] width 265 height 34
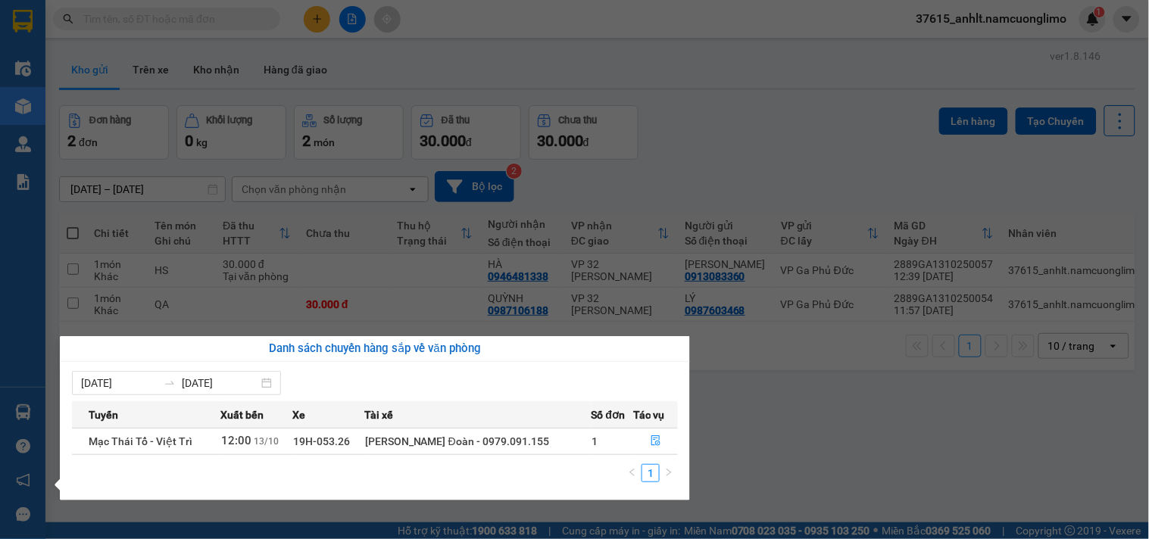
click at [766, 441] on section "Kết quả [PERSON_NAME] ( 41 ) Bộ lọc Mã ĐH Trạng thái Món hàng [PERSON_NAME] [PE…" at bounding box center [574, 269] width 1149 height 539
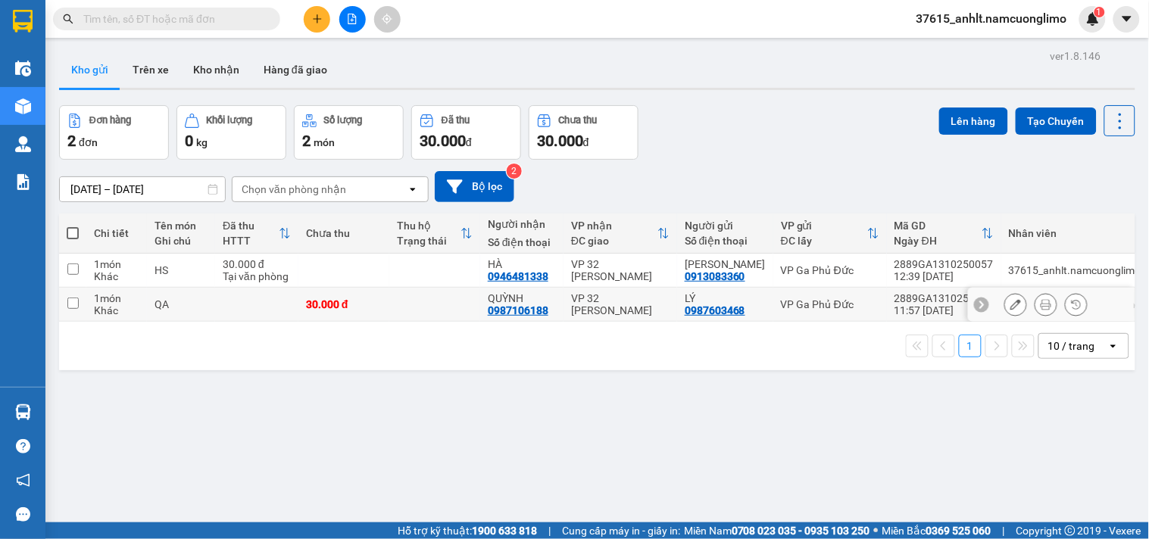
click at [79, 315] on td at bounding box center [72, 305] width 27 height 34
checkbox input "true"
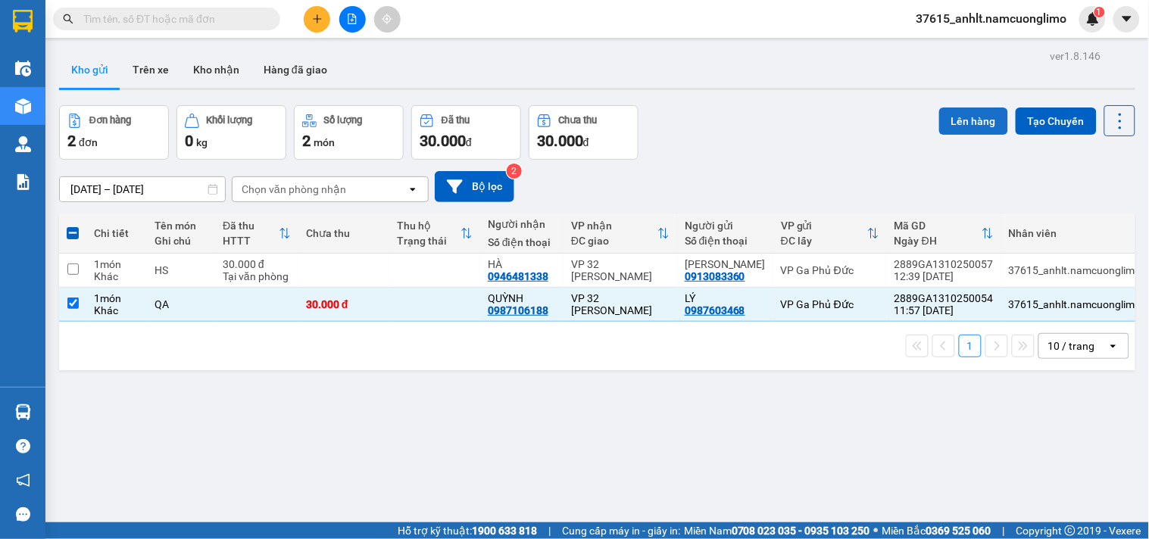
click at [980, 119] on button "Lên hàng" at bounding box center [974, 121] width 69 height 27
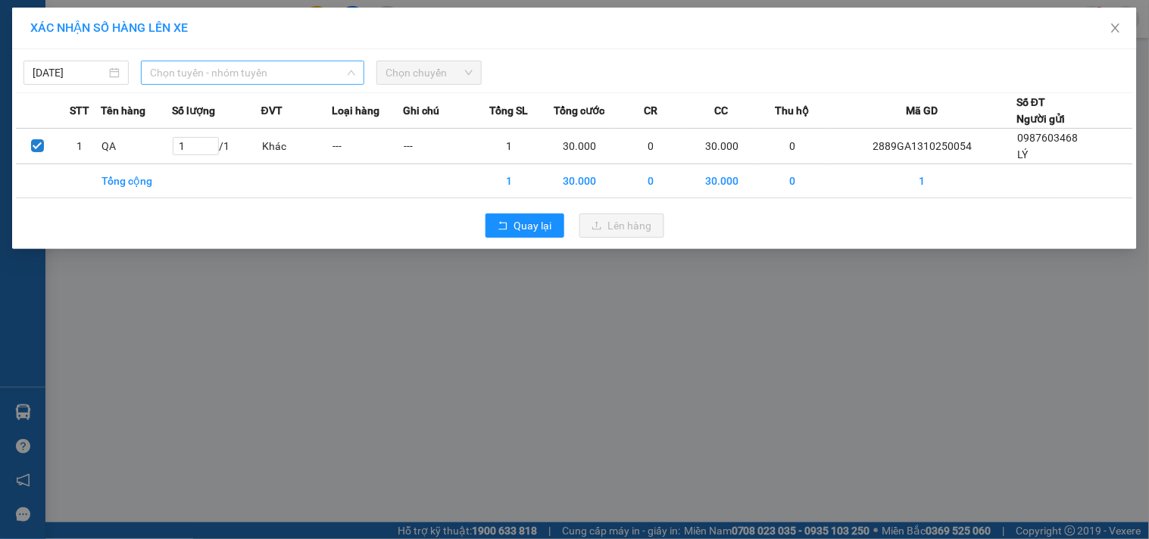
click at [205, 74] on span "Chọn tuyến - nhóm tuyến" at bounding box center [252, 72] width 205 height 23
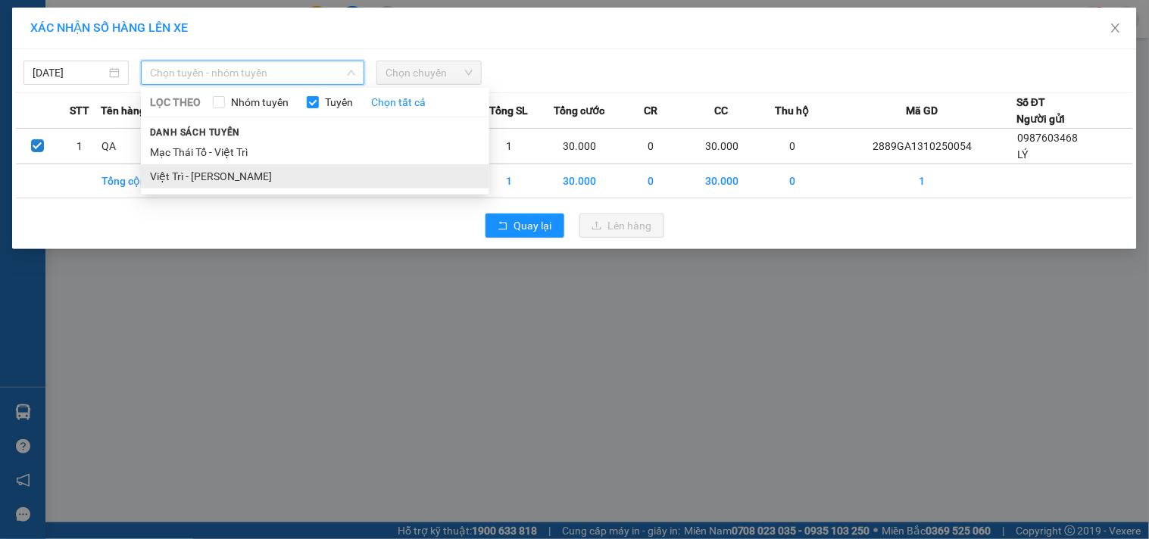
click at [217, 182] on li "Việt Trì - [PERSON_NAME]" at bounding box center [315, 176] width 349 height 24
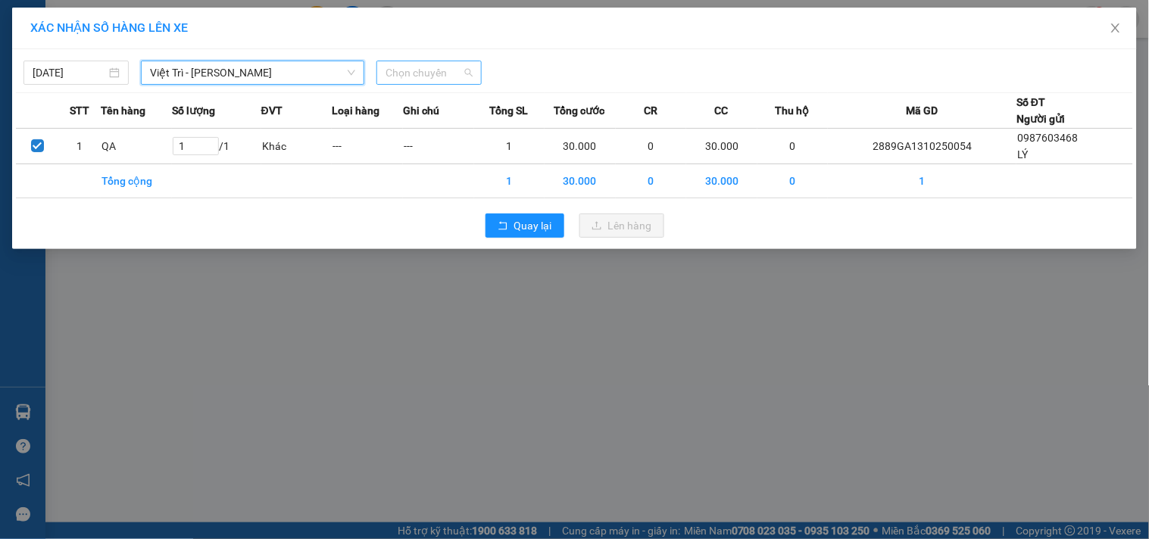
click at [435, 69] on span "Chọn chuyến" at bounding box center [429, 72] width 87 height 23
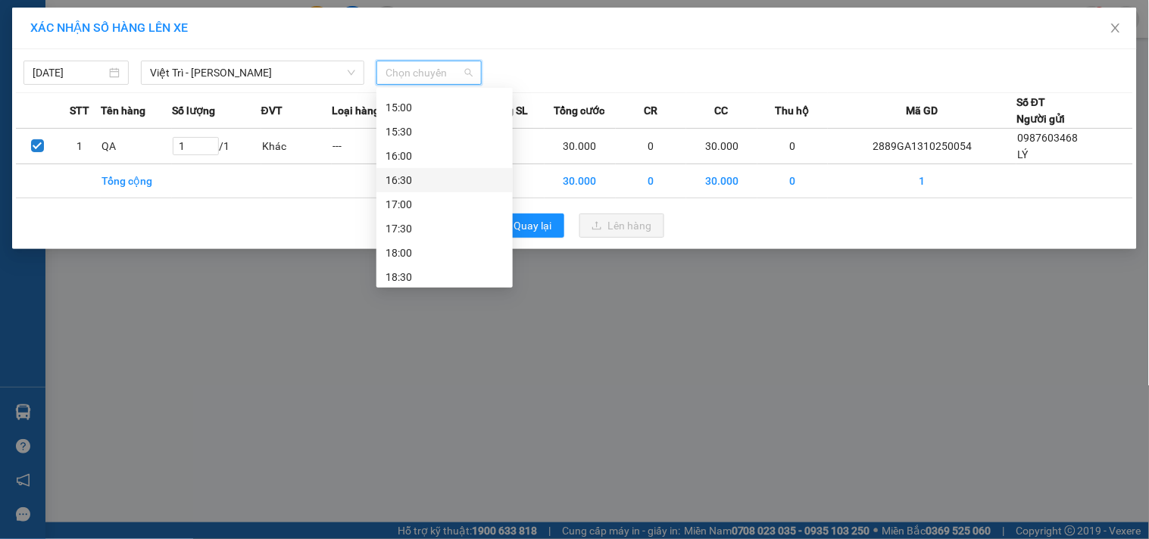
scroll to position [336, 0]
click at [468, 185] on div "13:00 - 19H-052.53" at bounding box center [445, 178] width 118 height 17
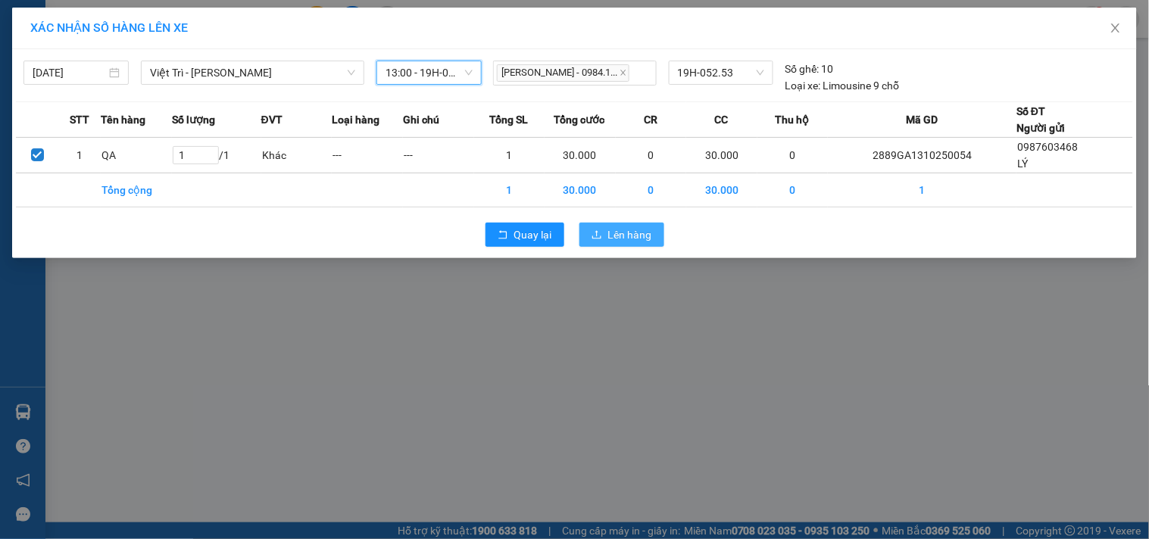
click at [632, 235] on span "Lên hàng" at bounding box center [630, 235] width 44 height 17
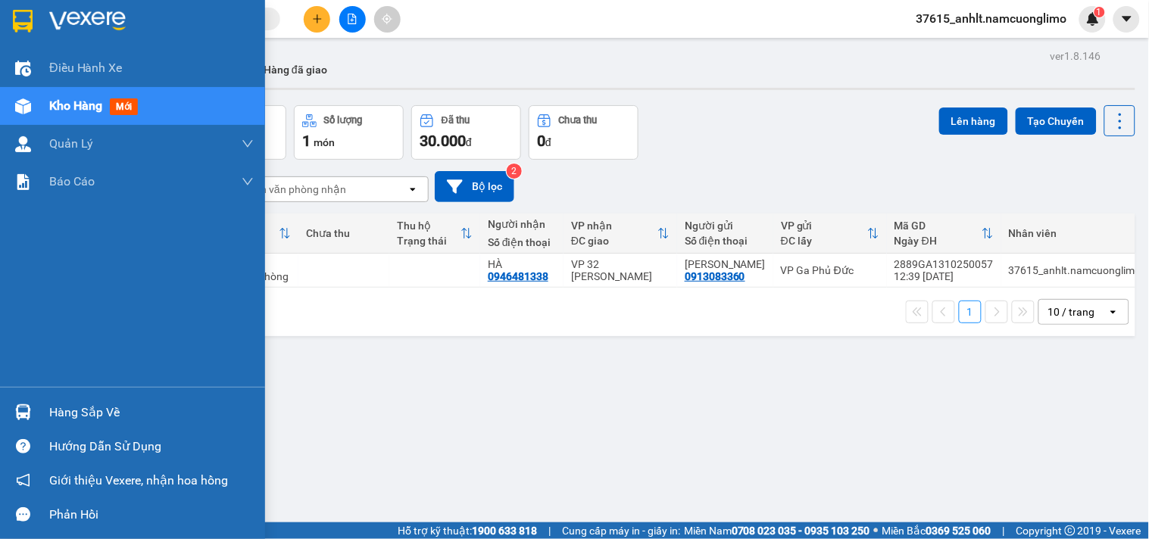
click at [31, 409] on div at bounding box center [23, 412] width 27 height 27
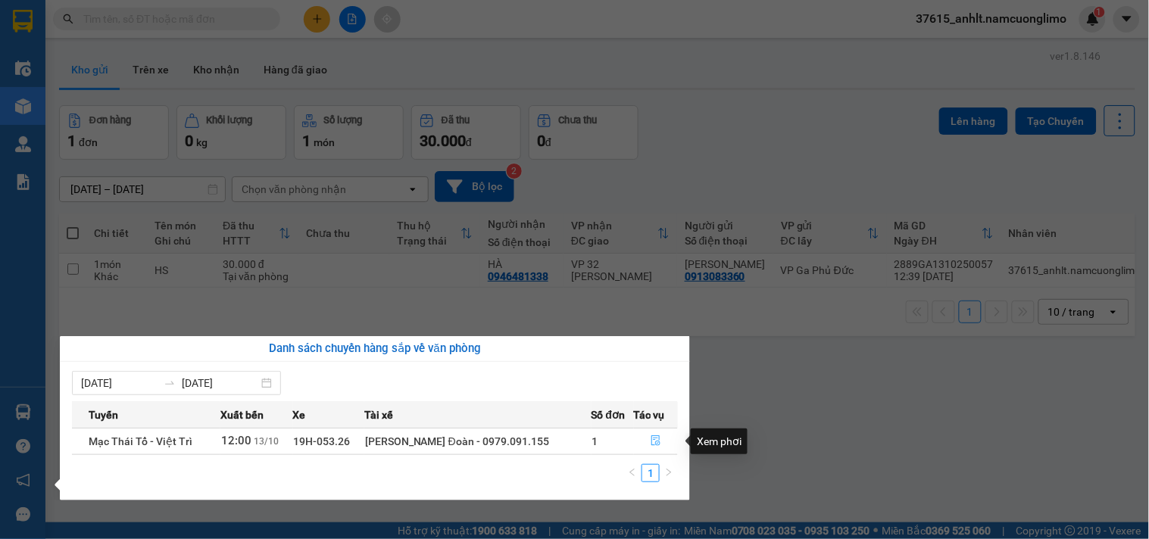
click at [651, 444] on icon "file-done" at bounding box center [656, 441] width 11 height 11
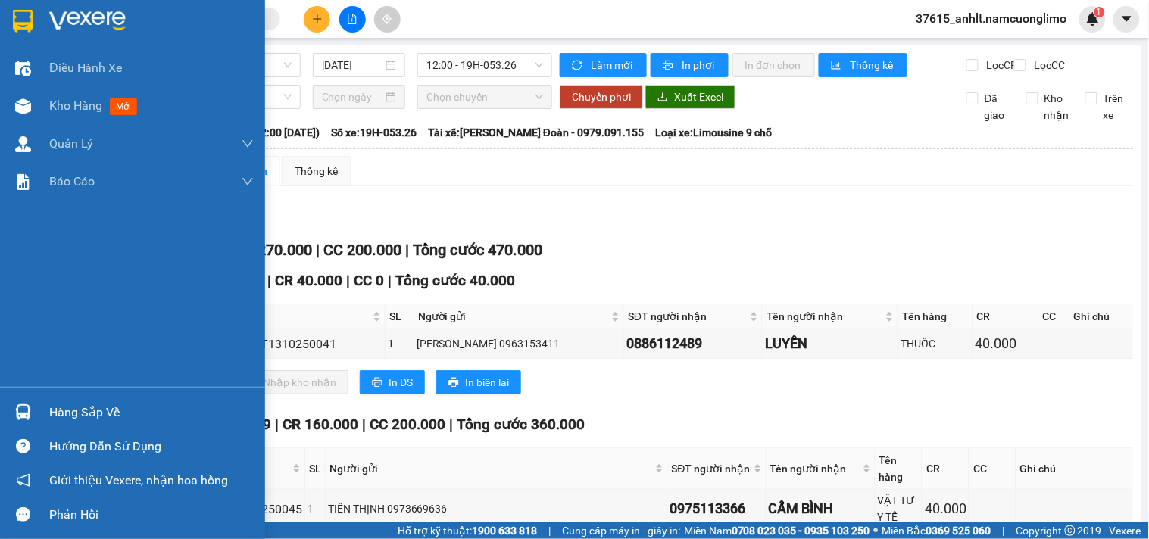
click at [32, 23] on img at bounding box center [23, 21] width 20 height 23
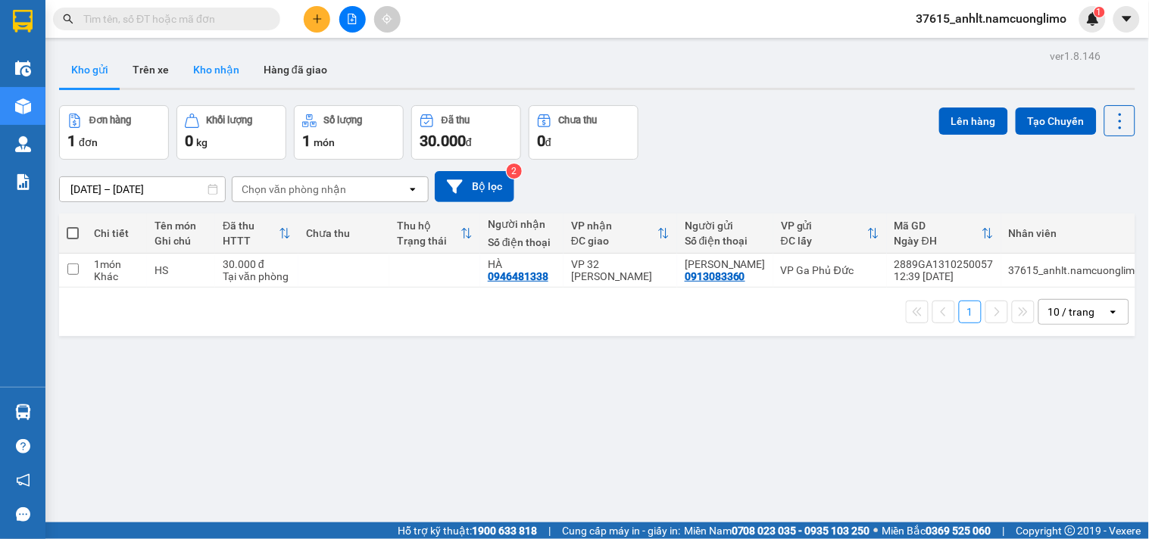
click at [217, 70] on button "Kho nhận" at bounding box center [216, 70] width 70 height 36
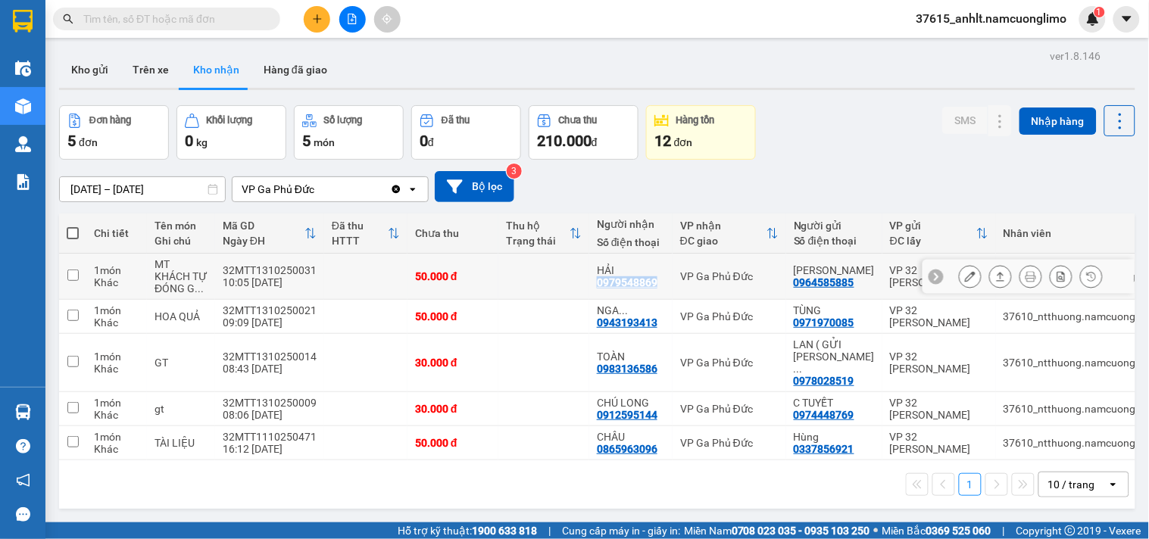
drag, startPoint x: 654, startPoint y: 283, endPoint x: 589, endPoint y: 286, distance: 64.5
click at [589, 286] on td "HẢI 0979548869" at bounding box center [630, 277] width 83 height 46
checkbox input "true"
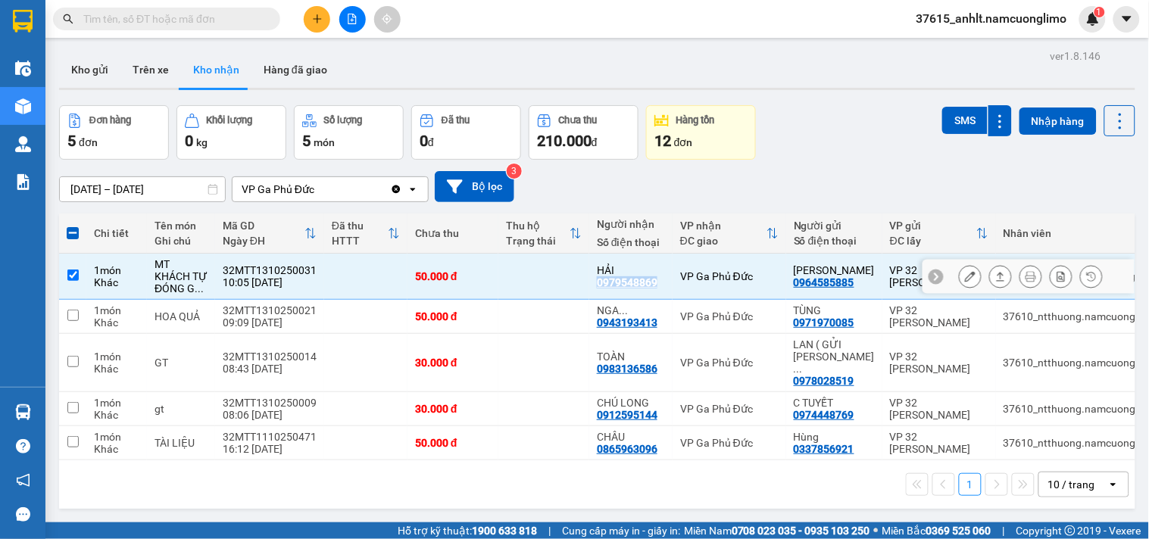
copy div "0979548869"
click at [91, 70] on button "Kho gửi" at bounding box center [89, 70] width 61 height 36
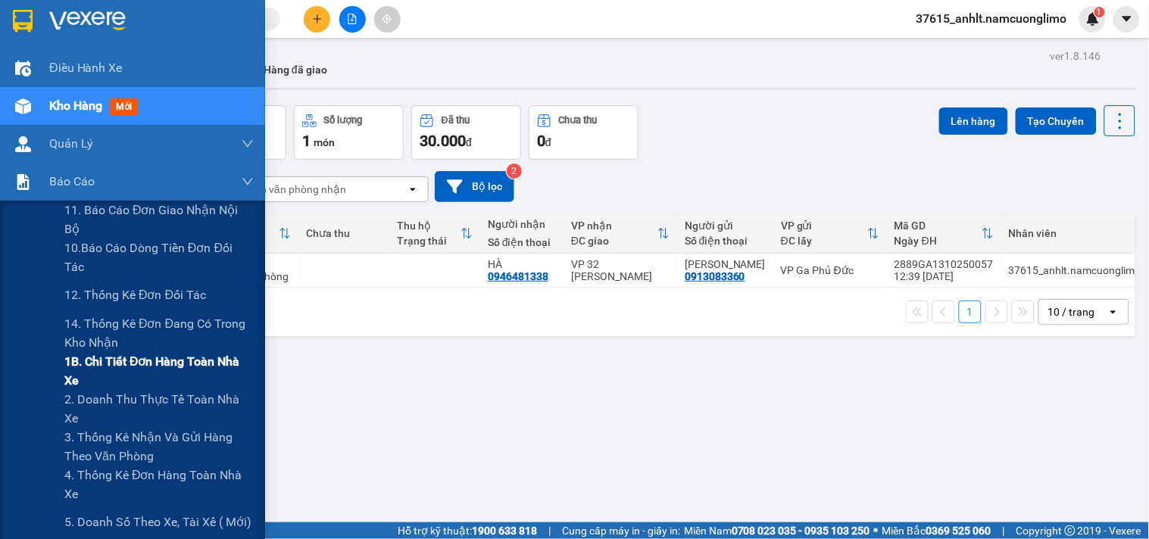
click at [142, 364] on span "1B. Chi tiết đơn hàng toàn nhà xe" at bounding box center [158, 371] width 189 height 38
